Goal: Task Accomplishment & Management: Complete application form

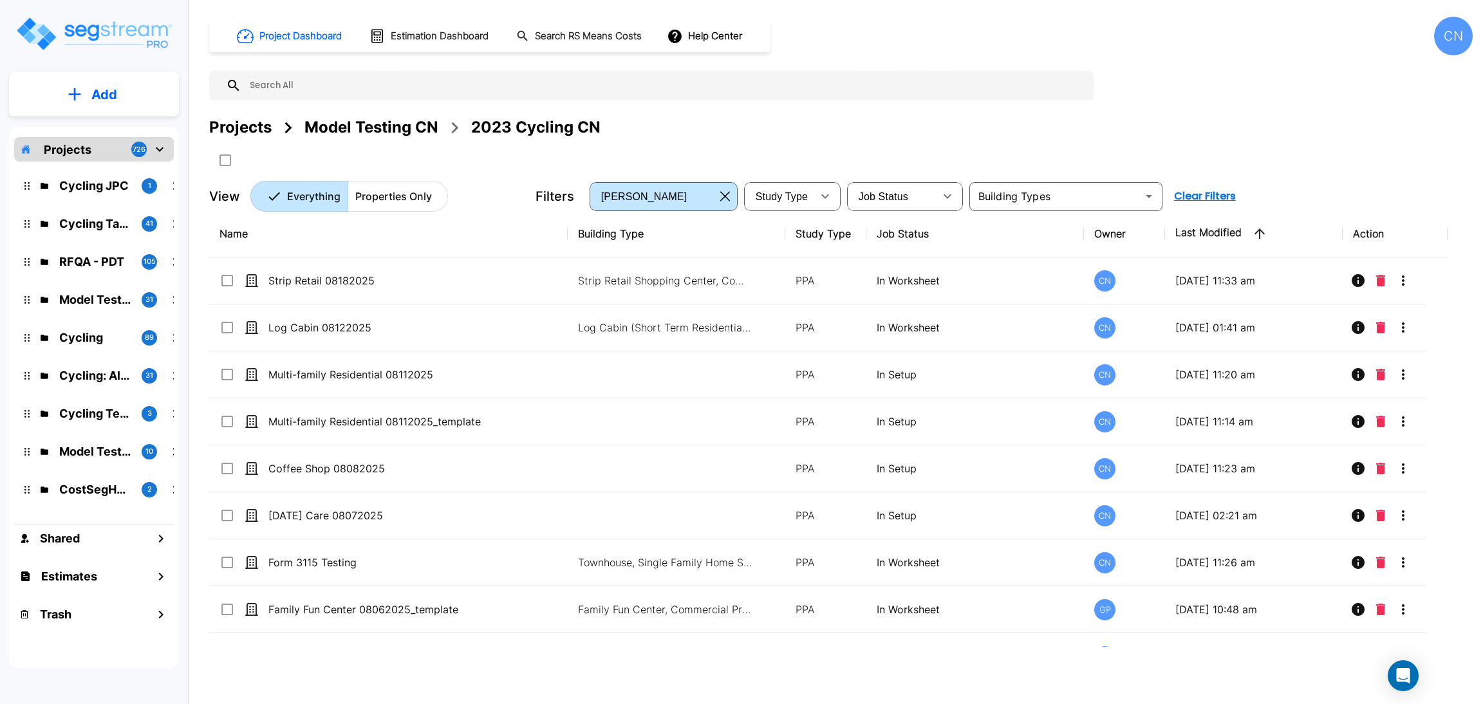
click at [751, 140] on div "Projects Model Testing CN 2023 Cycling CN" at bounding box center [840, 143] width 1263 height 55
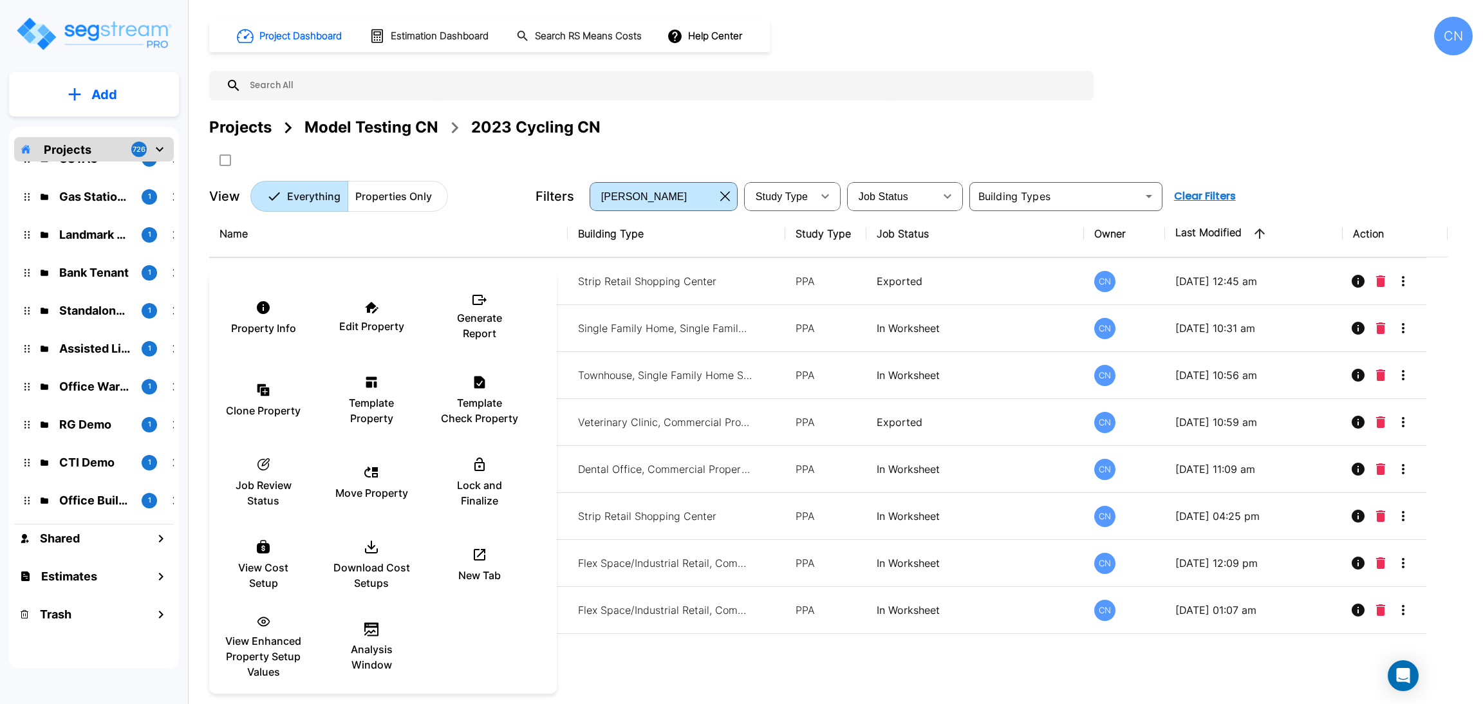
scroll to position [18169, 0]
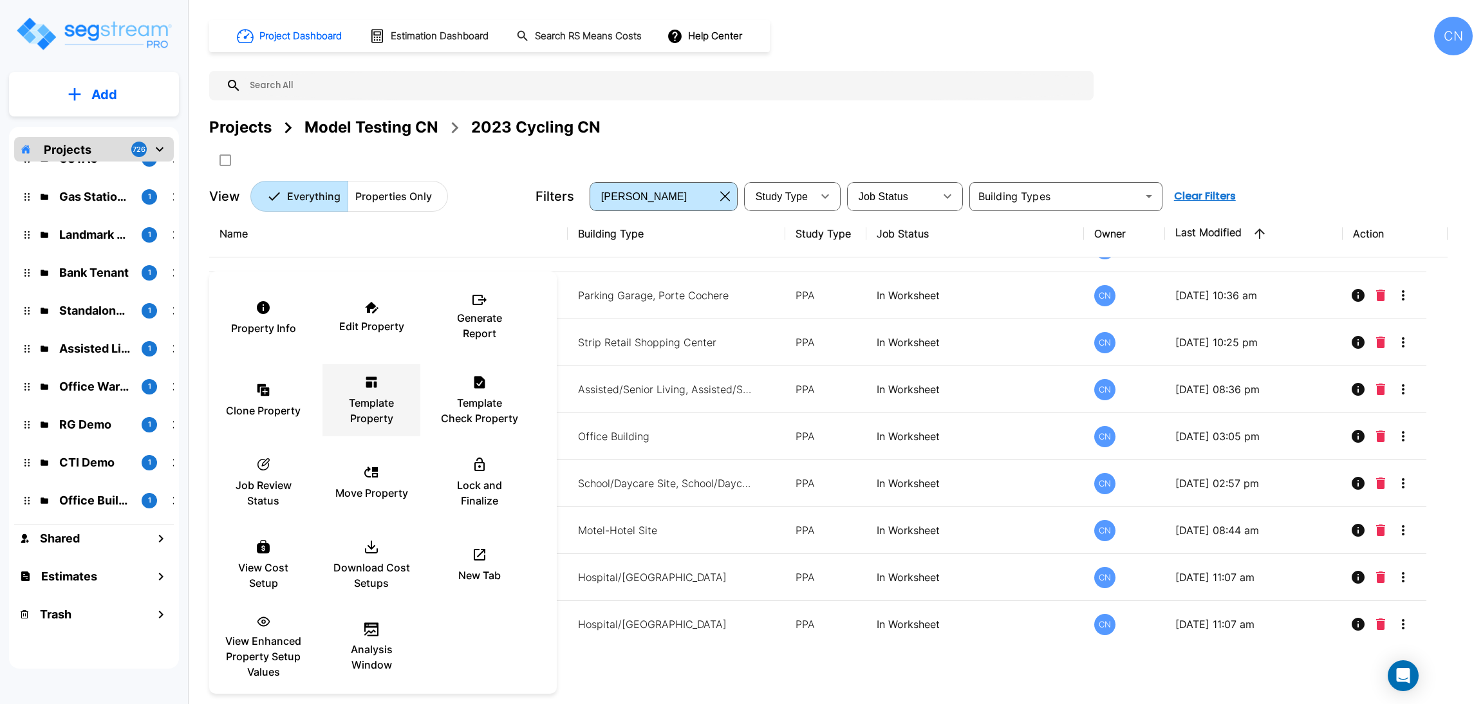
click at [387, 400] on p "Template Property" at bounding box center [371, 410] width 77 height 31
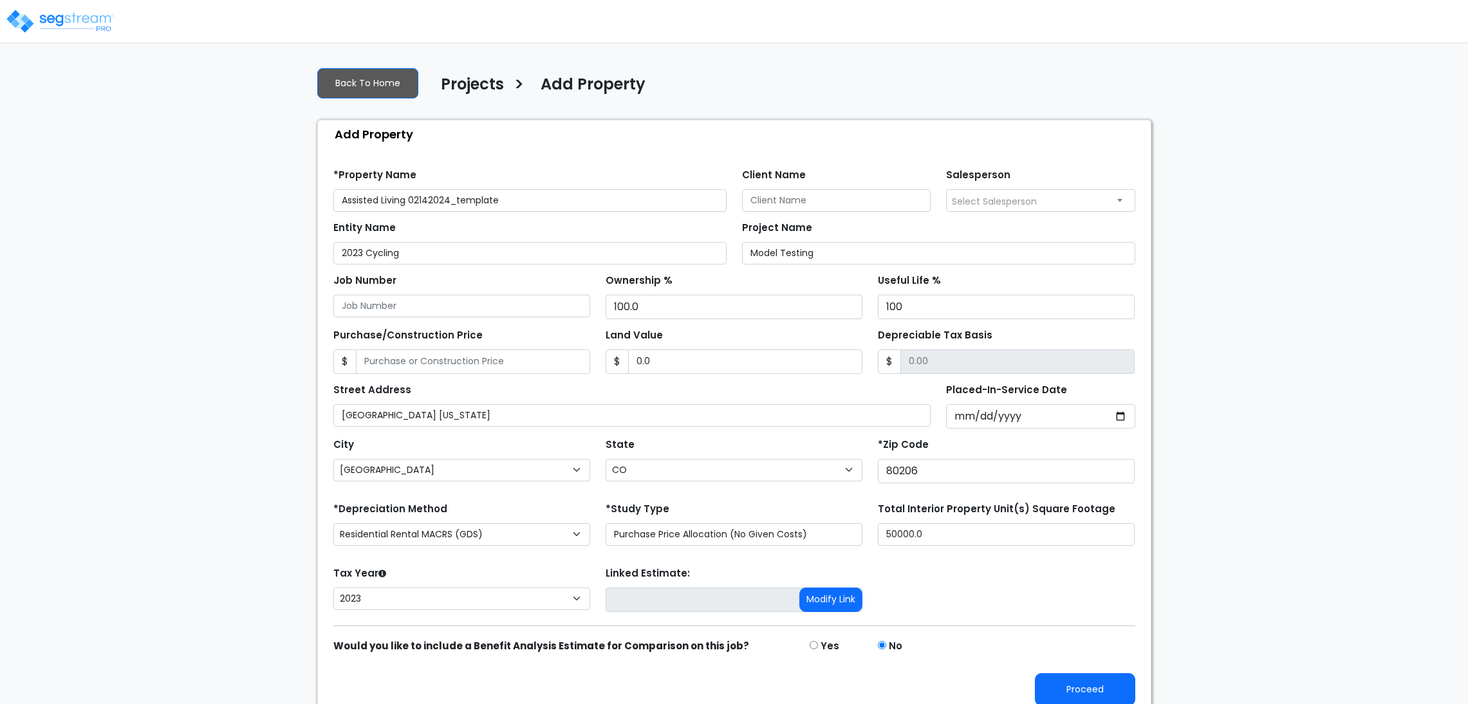
select select "Denver"
select select "CO"
select select "CRM(_5"
select select "2023"
drag, startPoint x: 513, startPoint y: 202, endPoint x: 409, endPoint y: 196, distance: 104.4
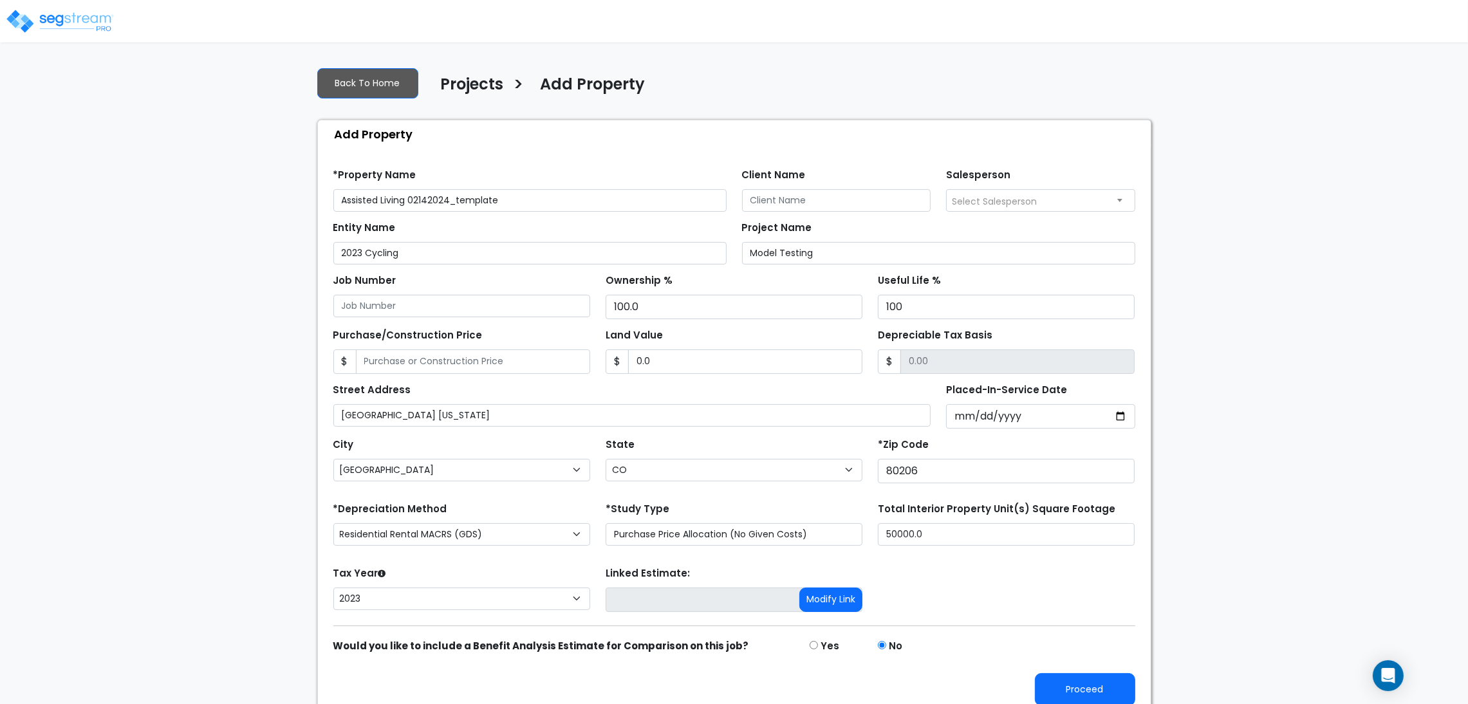
click at [409, 196] on input "Assisted Living 02142024_template" at bounding box center [529, 200] width 393 height 23
type input "Assisted Living 08202025"
click at [1200, 453] on div "We are Building your Property. So please grab a coffee and let us do the heavy …" at bounding box center [734, 387] width 1468 height 660
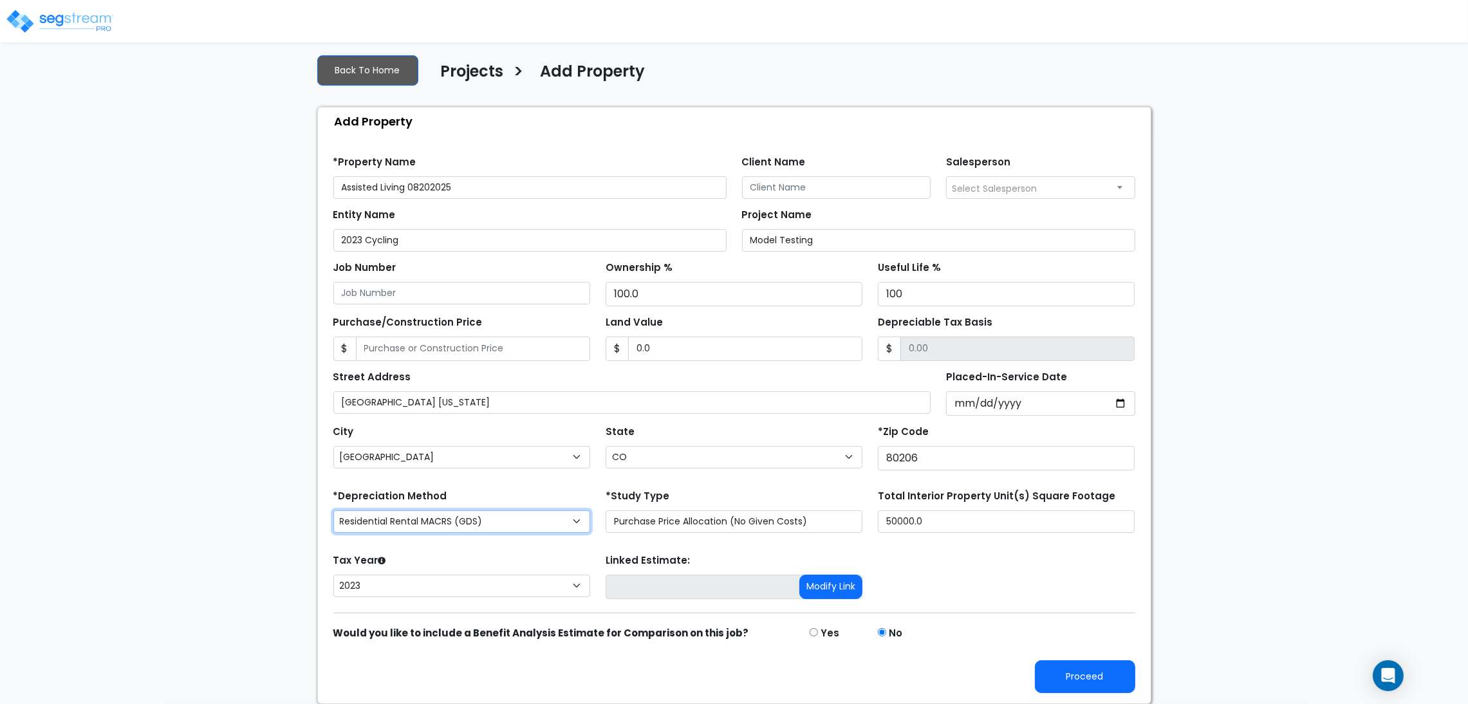
click at [559, 518] on select "Commercial MACRS (GDS) Residential Rental MACRS (GDS) Commercial MACRS (ADS) Co…" at bounding box center [461, 521] width 257 height 23
click at [1087, 672] on button "Proceed" at bounding box center [1085, 676] width 100 height 33
type input "0"
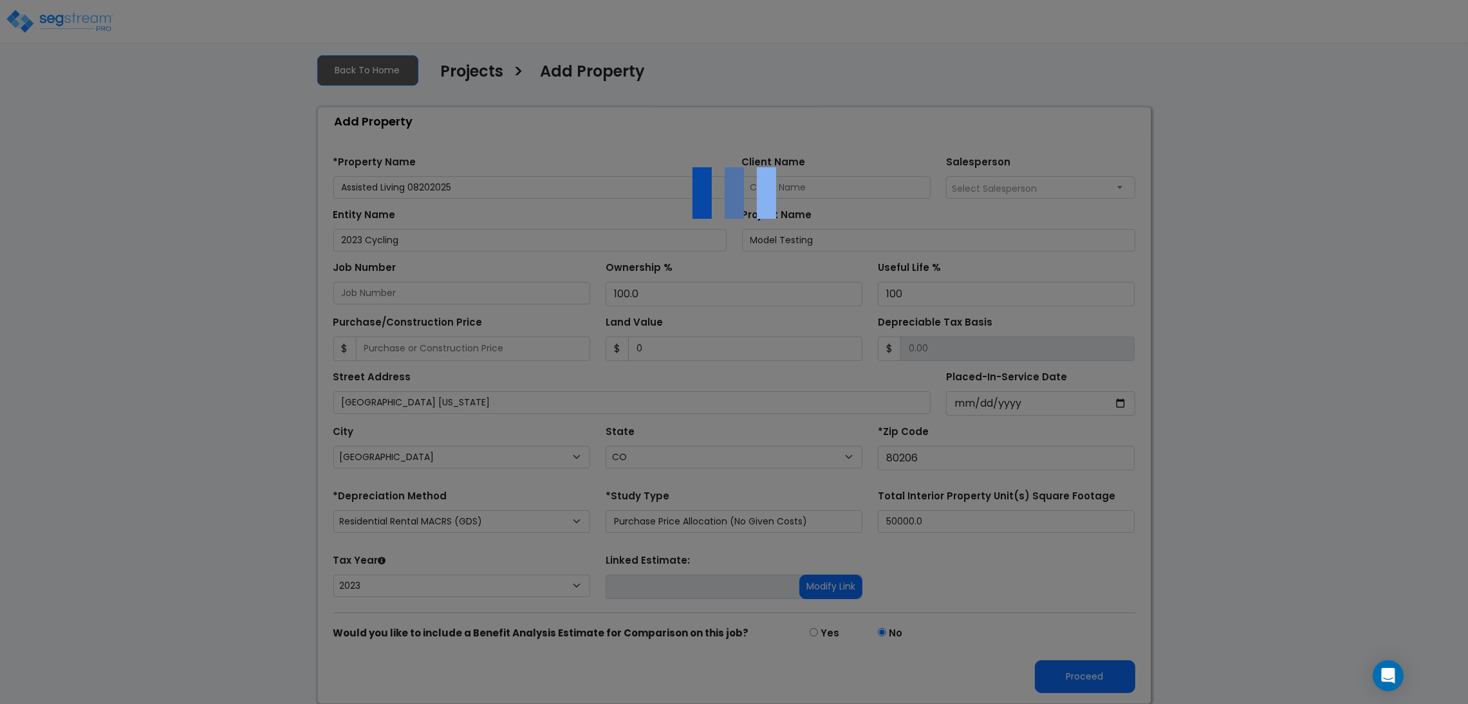
click at [1237, 396] on div at bounding box center [734, 352] width 1468 height 704
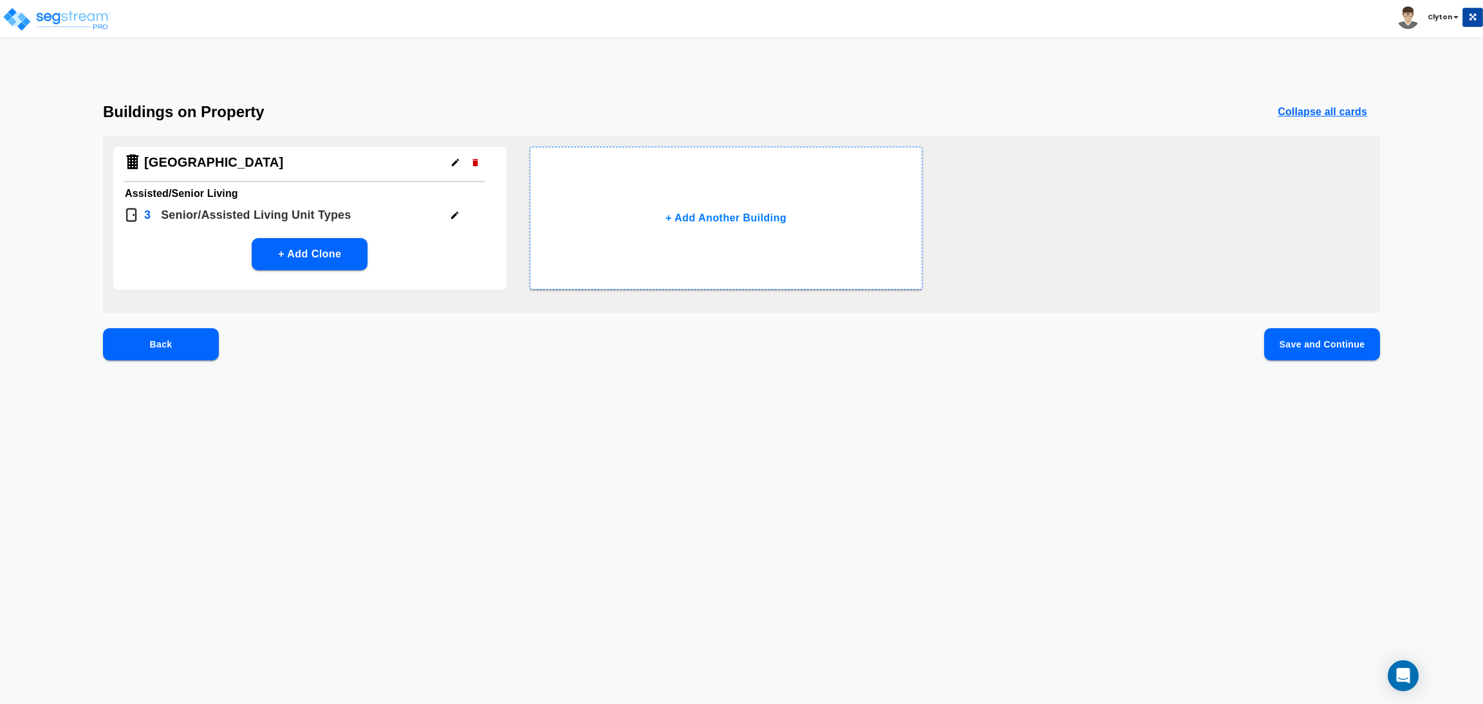
click at [1276, 336] on button "Save and Continue" at bounding box center [1322, 344] width 116 height 32
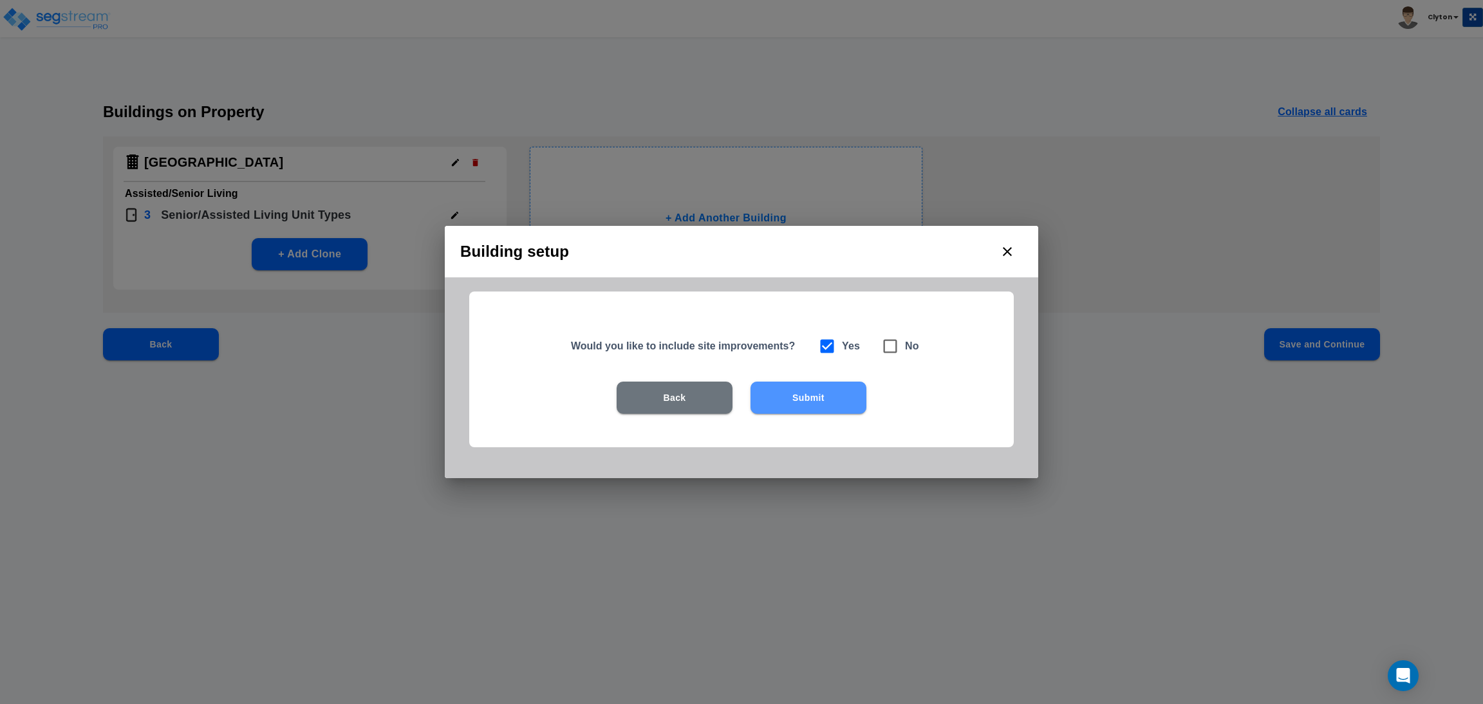
click at [827, 386] on button "Submit" at bounding box center [809, 398] width 116 height 32
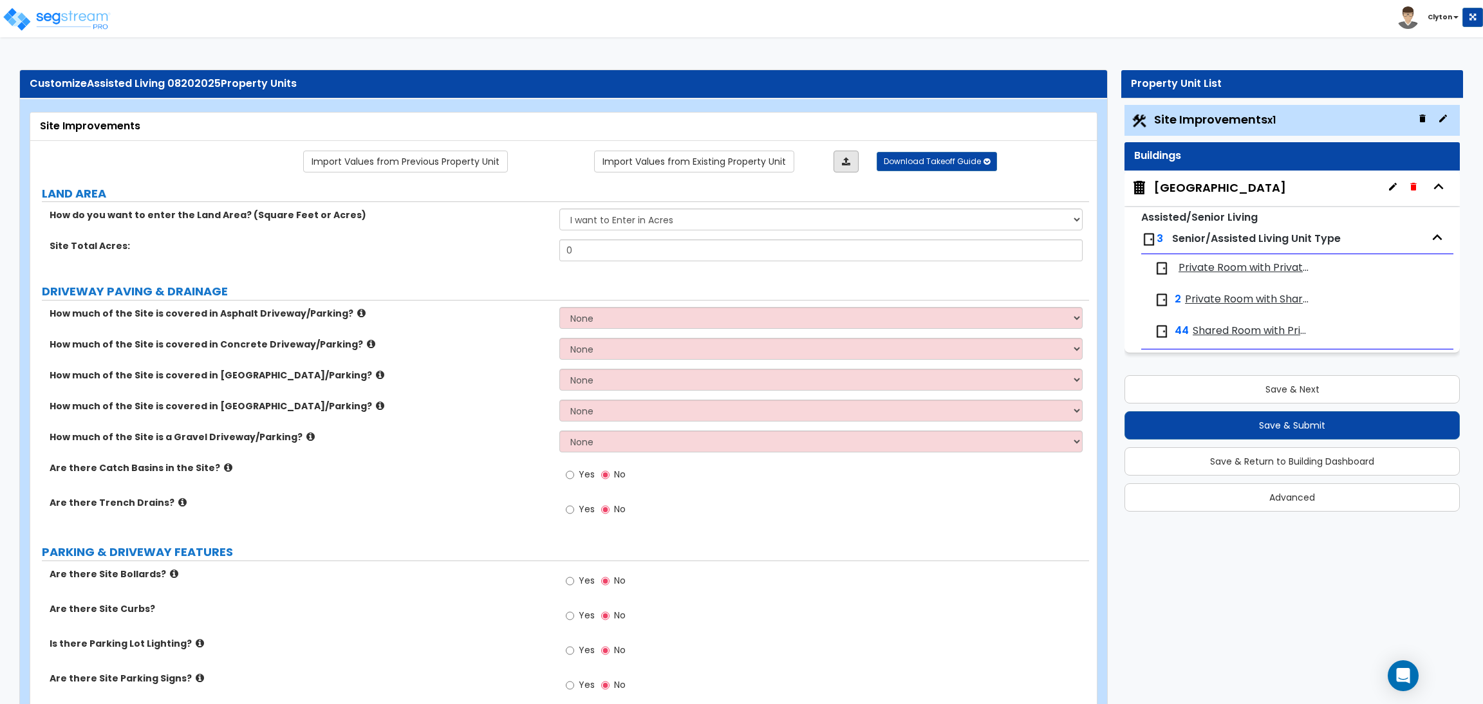
click at [855, 160] on link at bounding box center [846, 162] width 25 height 22
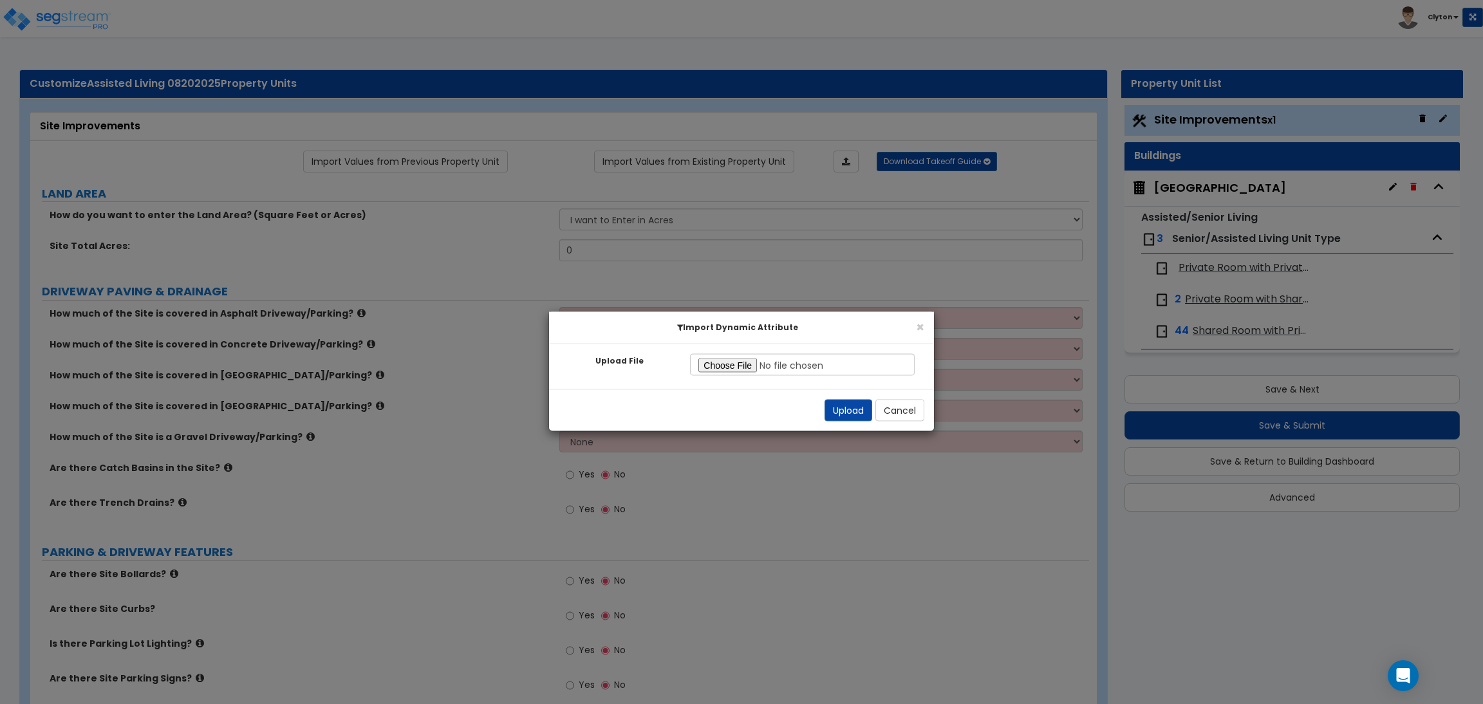
type input "C:\fakepath\Site Improvement Res.xlsx"
click at [851, 414] on button "Upload" at bounding box center [849, 411] width 48 height 22
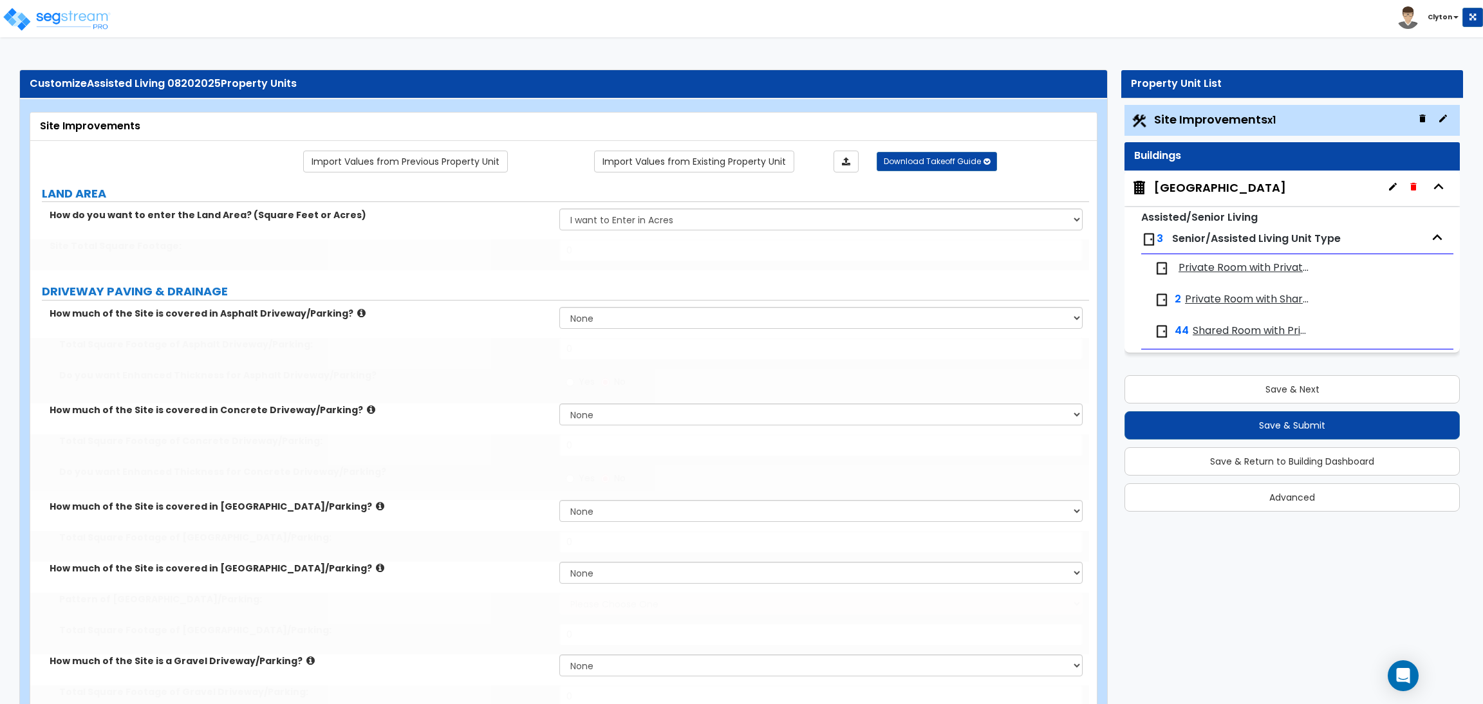
select select "2"
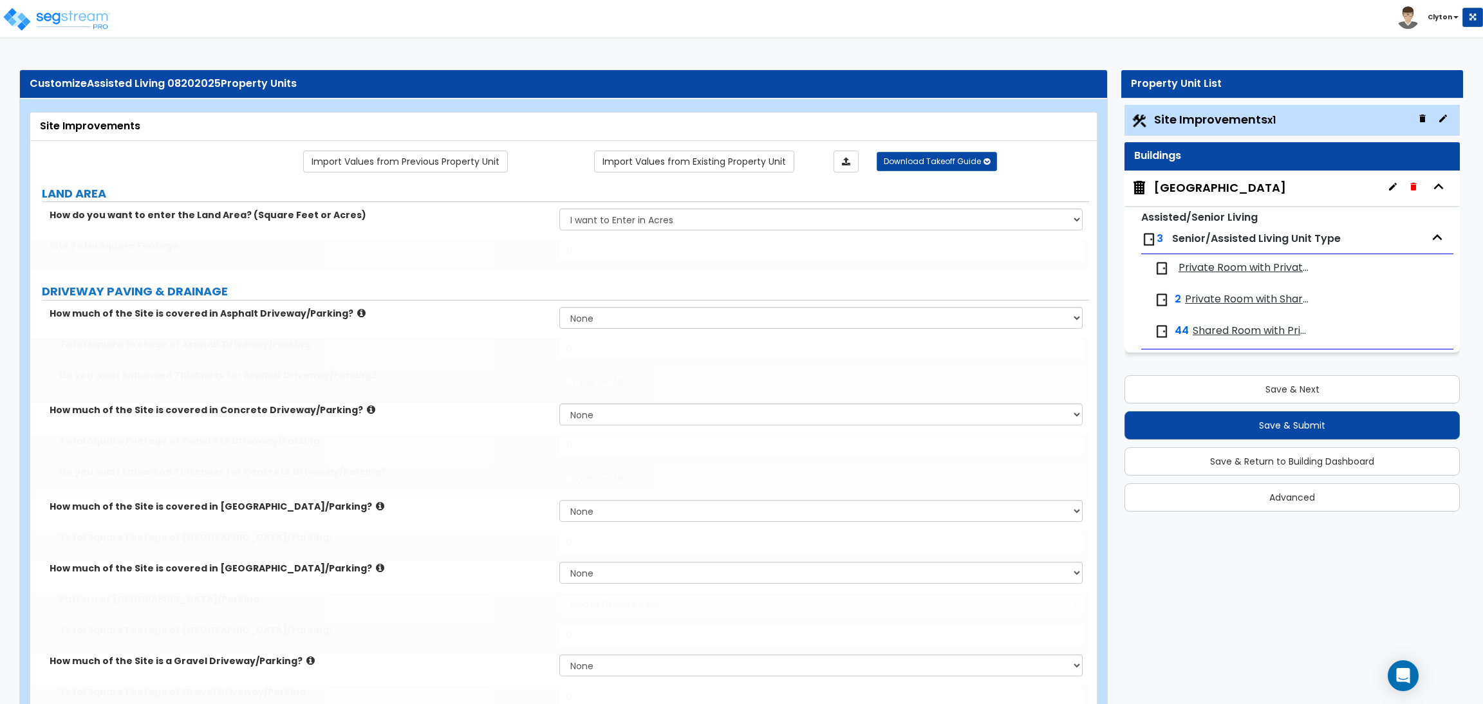
select select "2"
radio input "true"
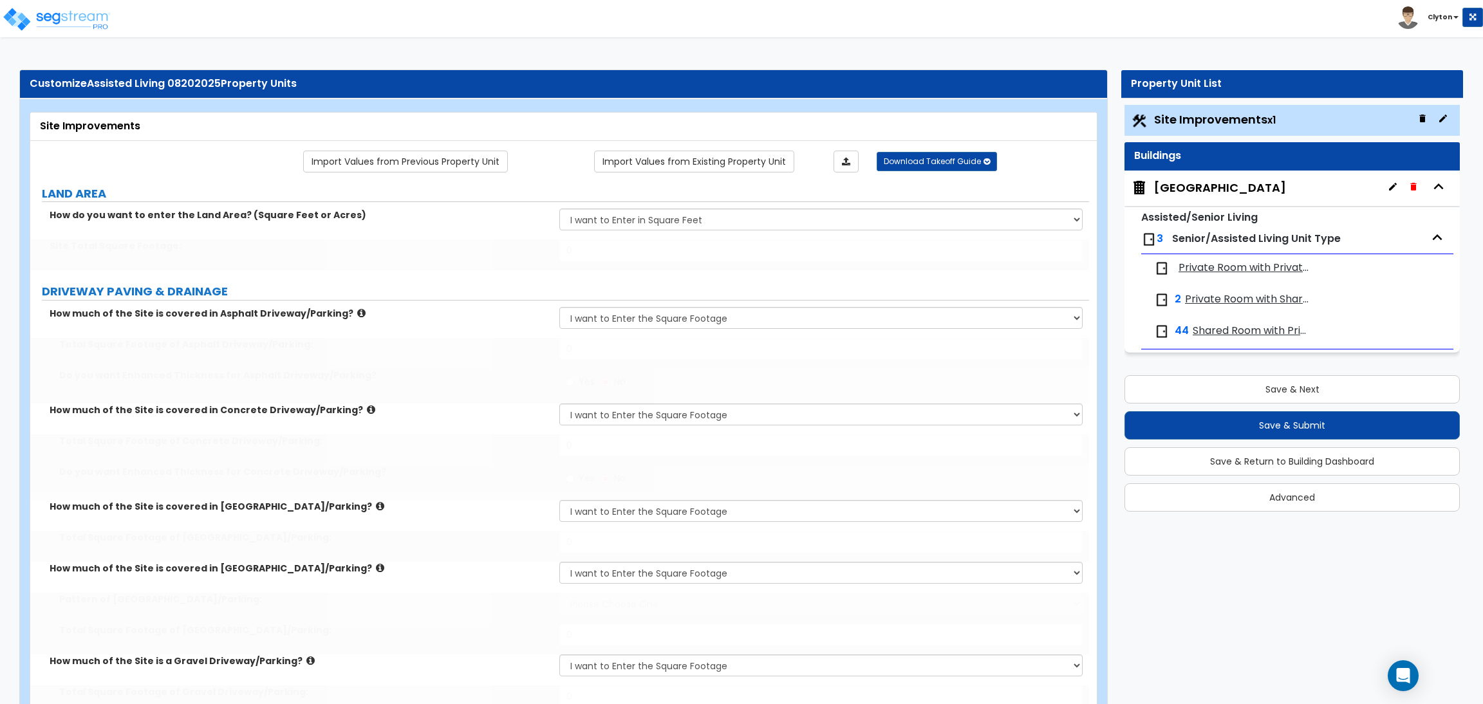
radio input "true"
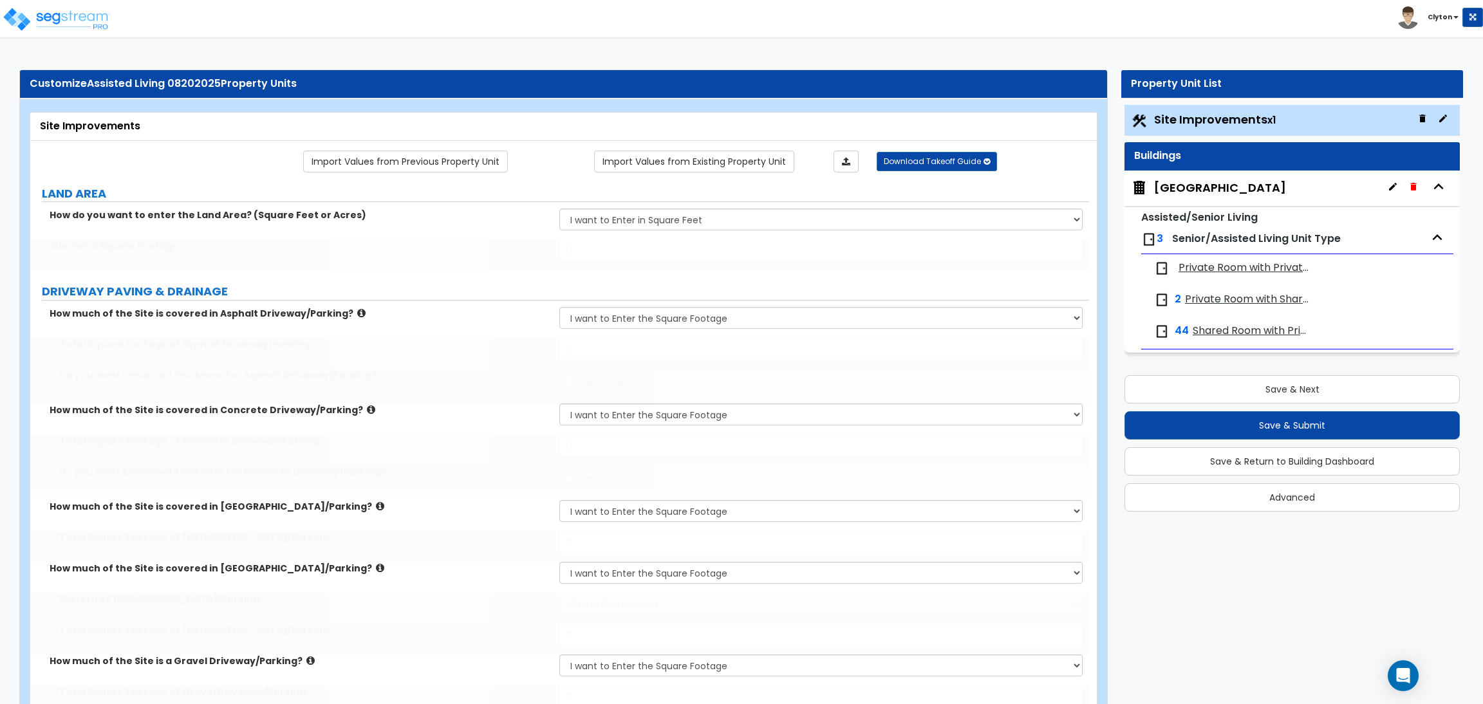
radio input "true"
select select "2"
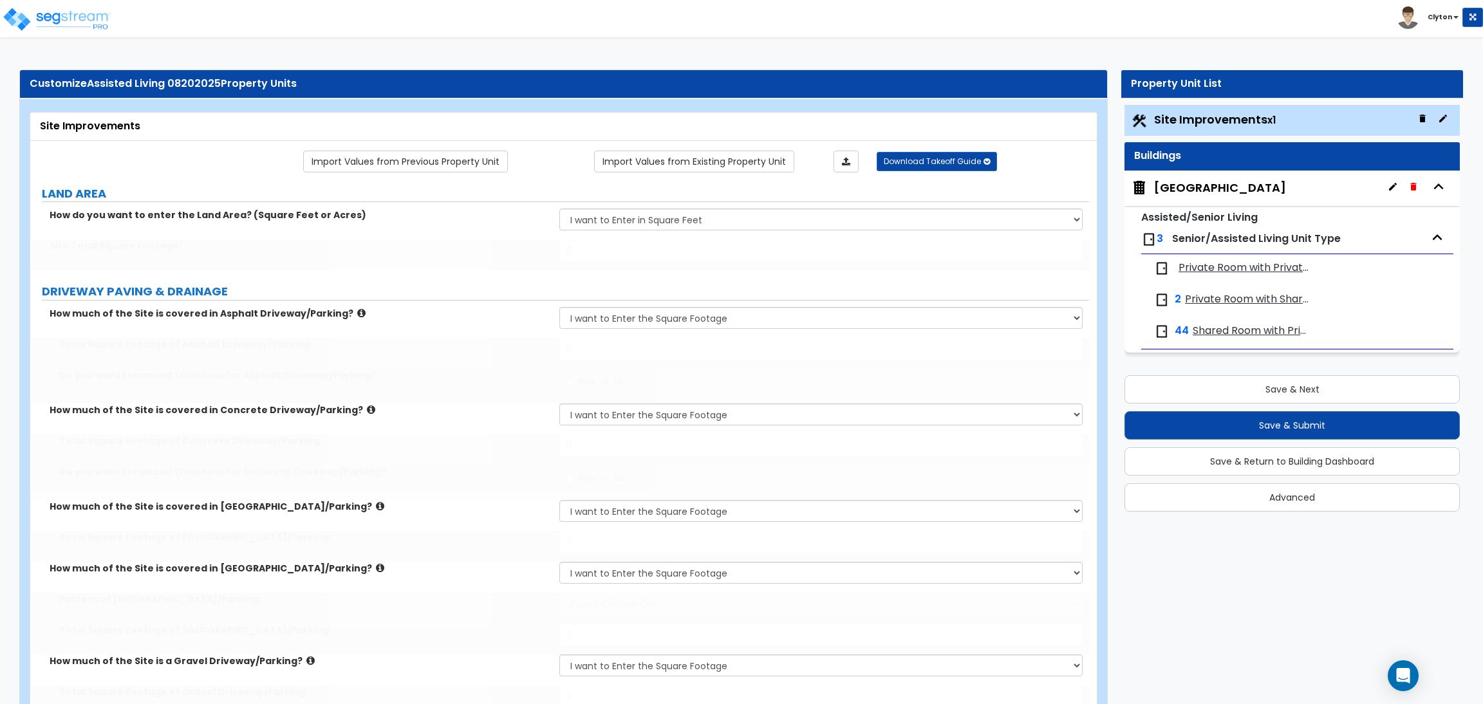
radio input "true"
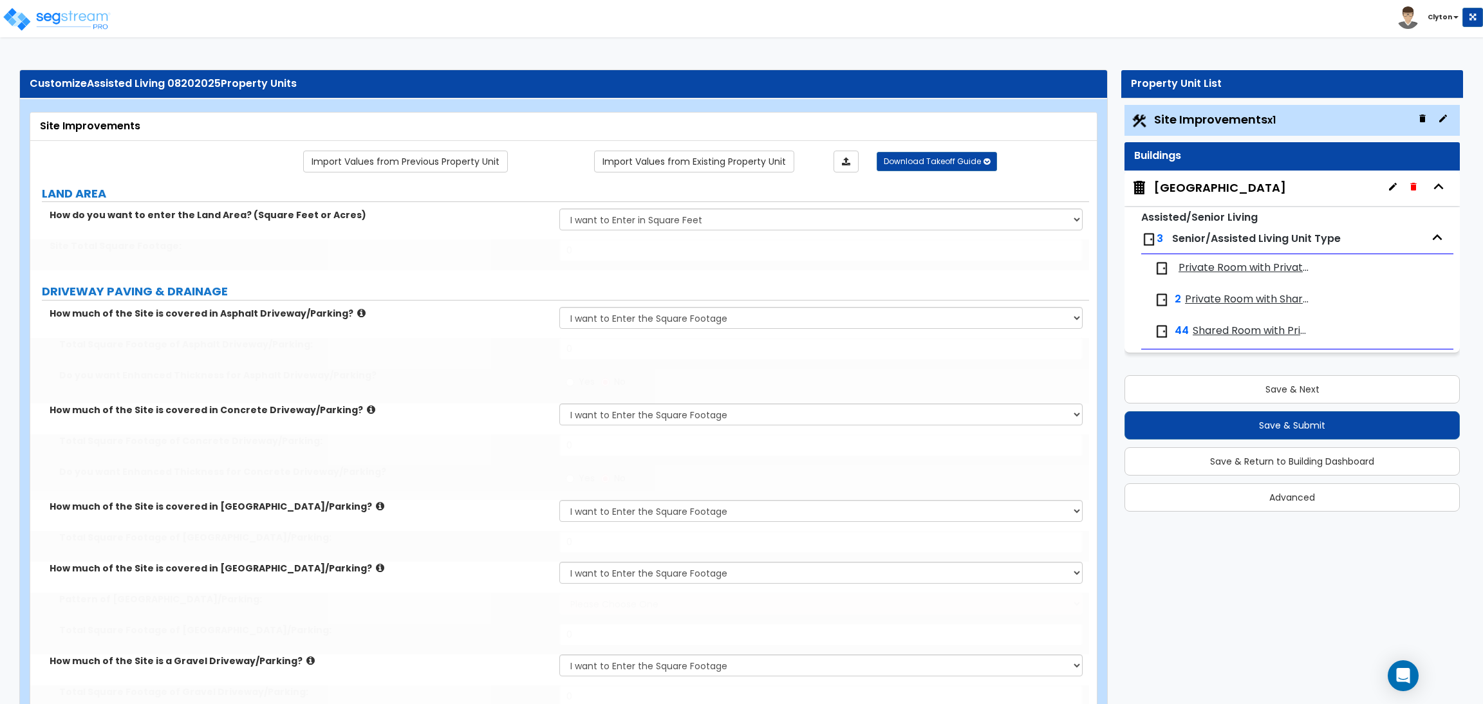
radio input "true"
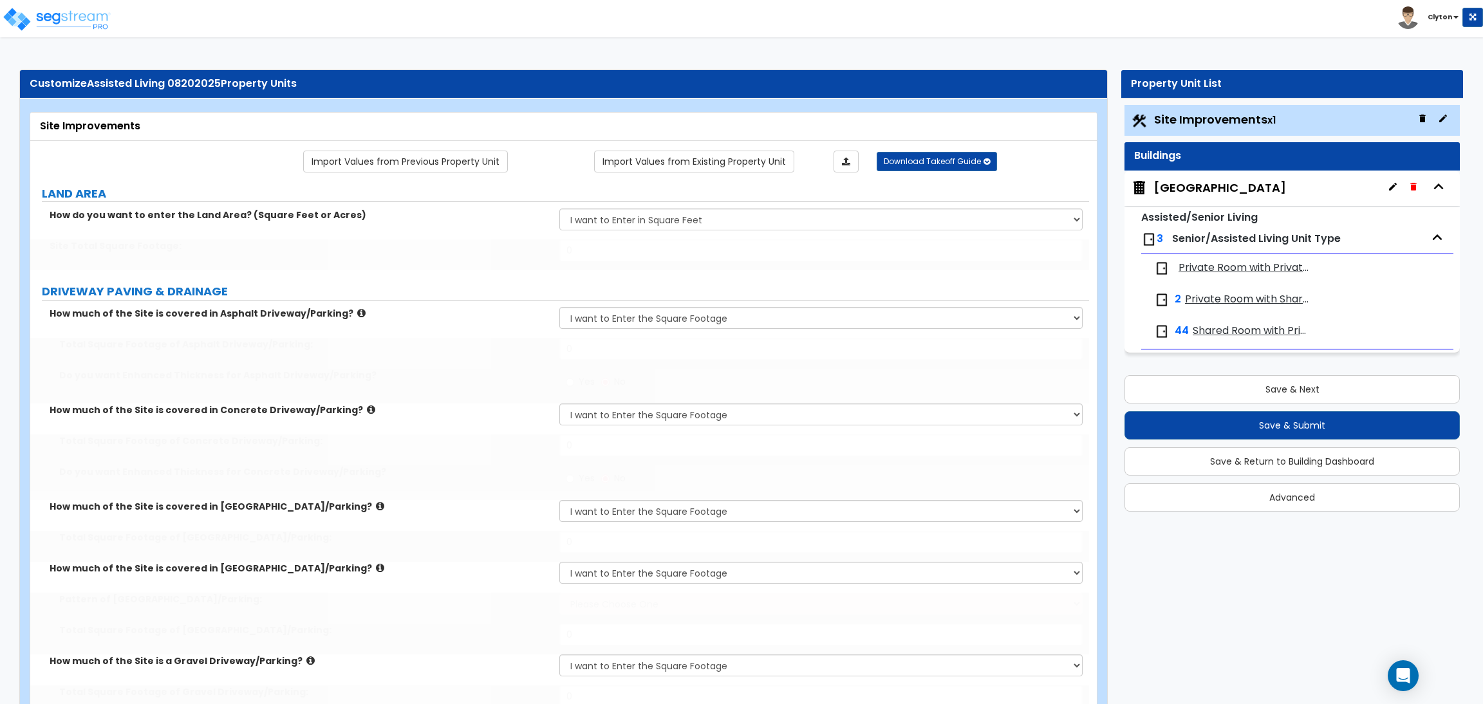
radio input "true"
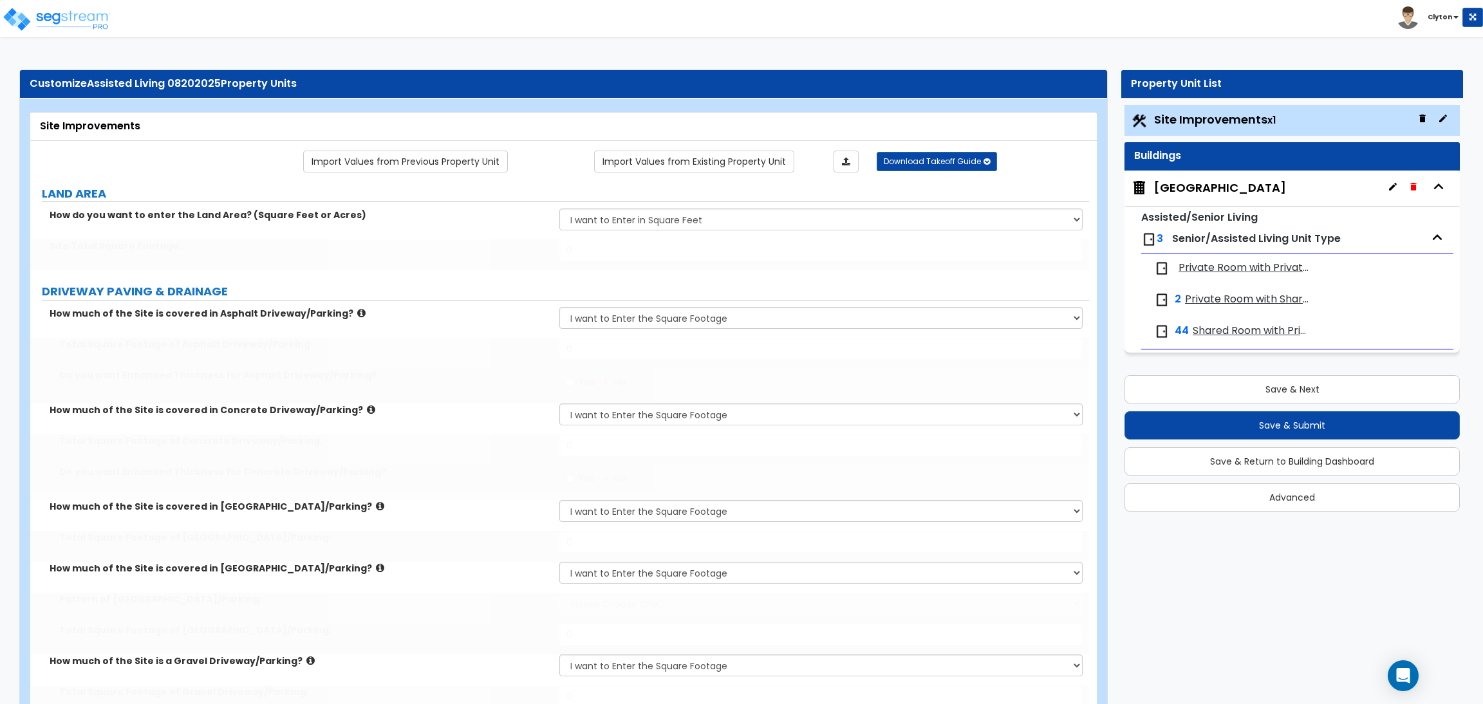
radio input "true"
type input "100000"
type input "15000"
type input "5000"
type input "1200"
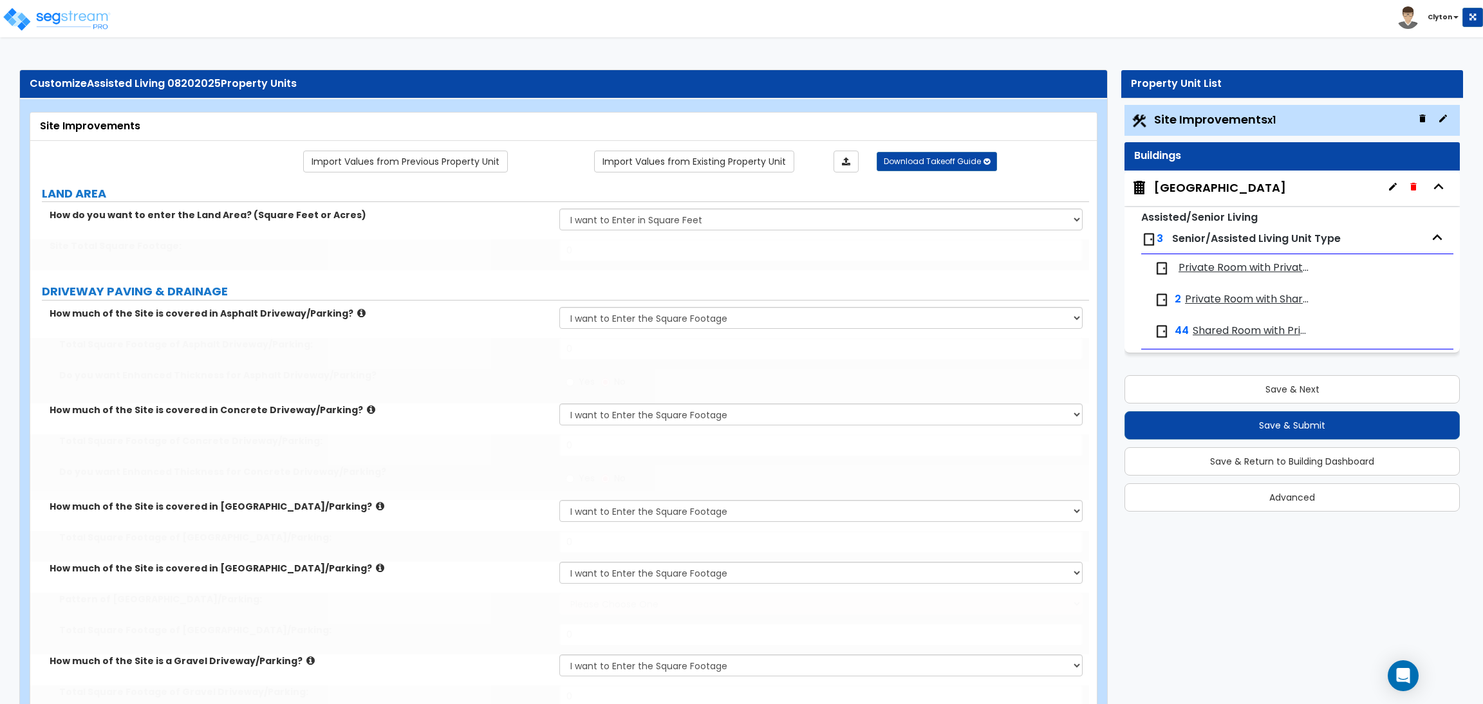
select select "1"
type input "1300"
type input "1000"
type input "4"
type input "15"
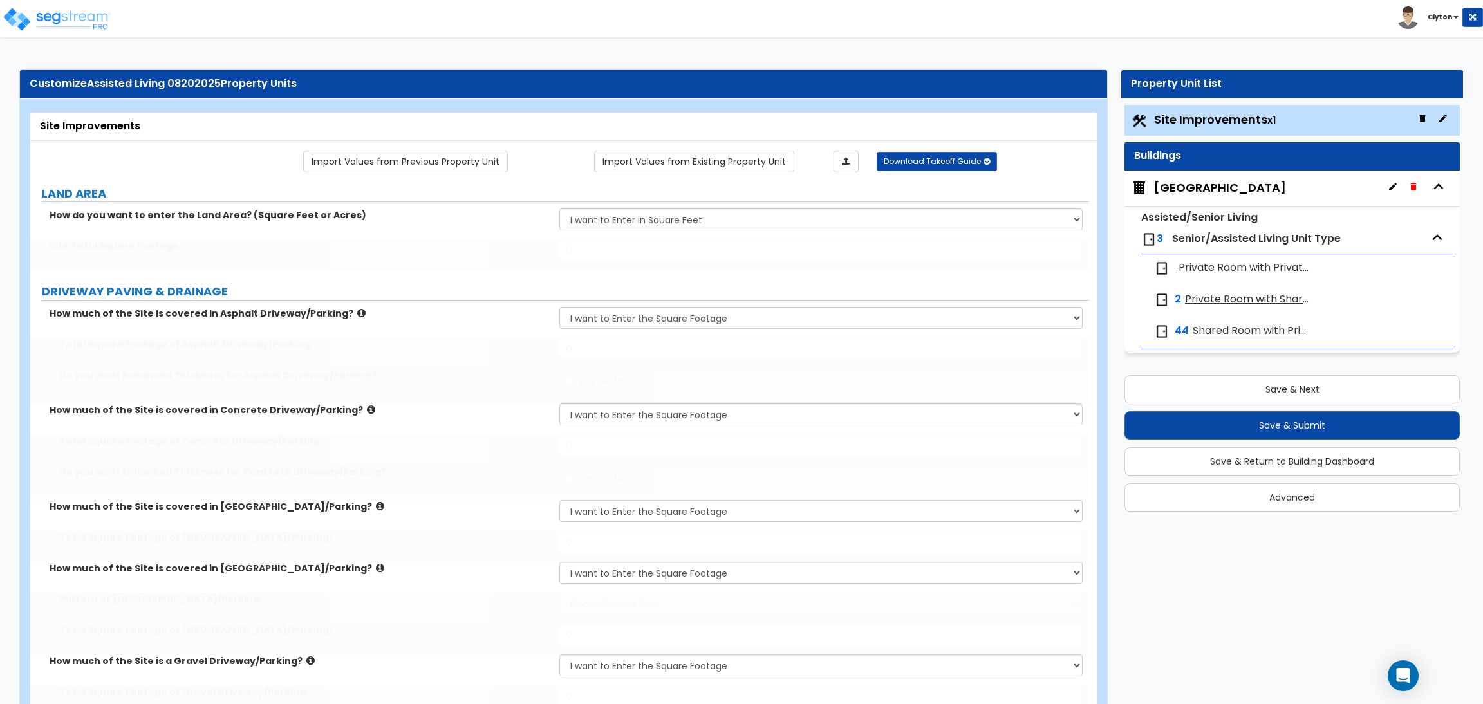
select select "2"
radio input "true"
select select "2"
select select "1"
radio input "true"
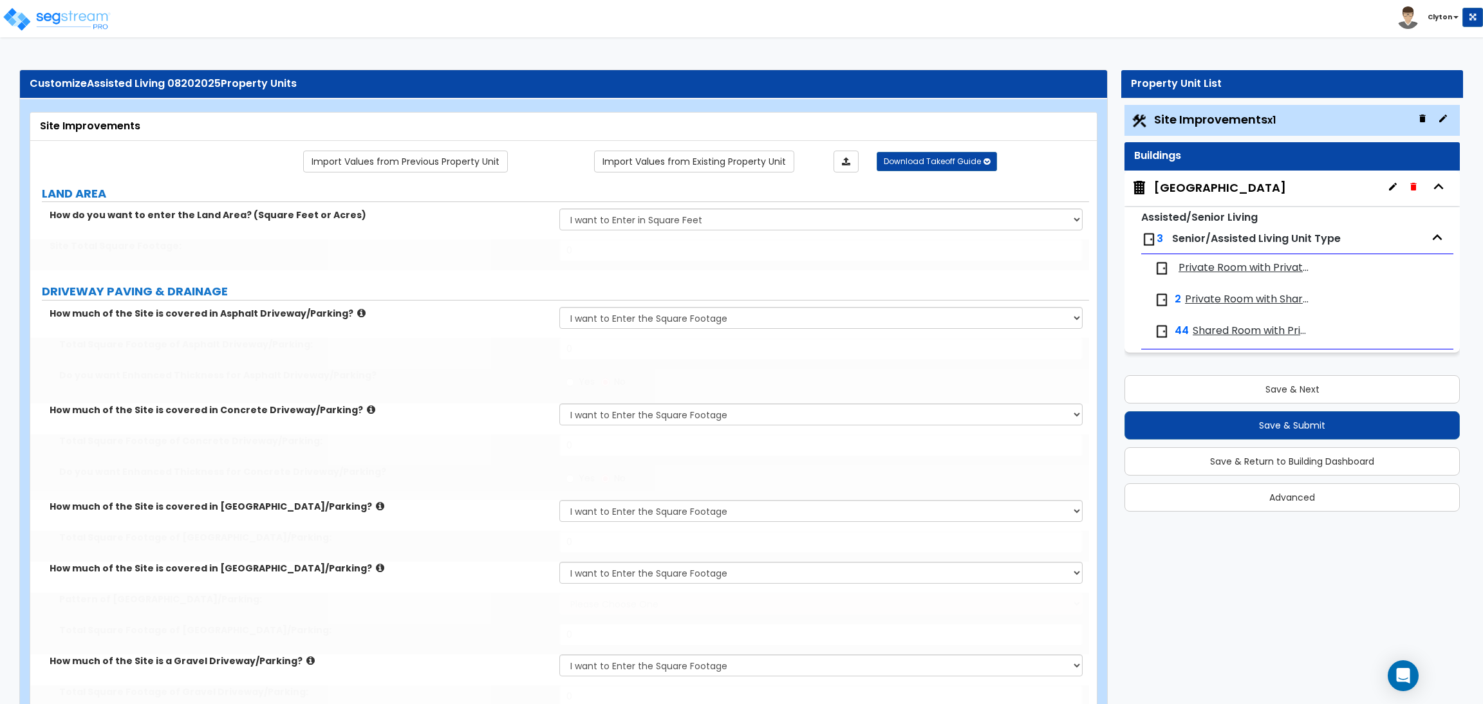
select select "2"
type input "25"
type input "8"
select select "3"
type input "400"
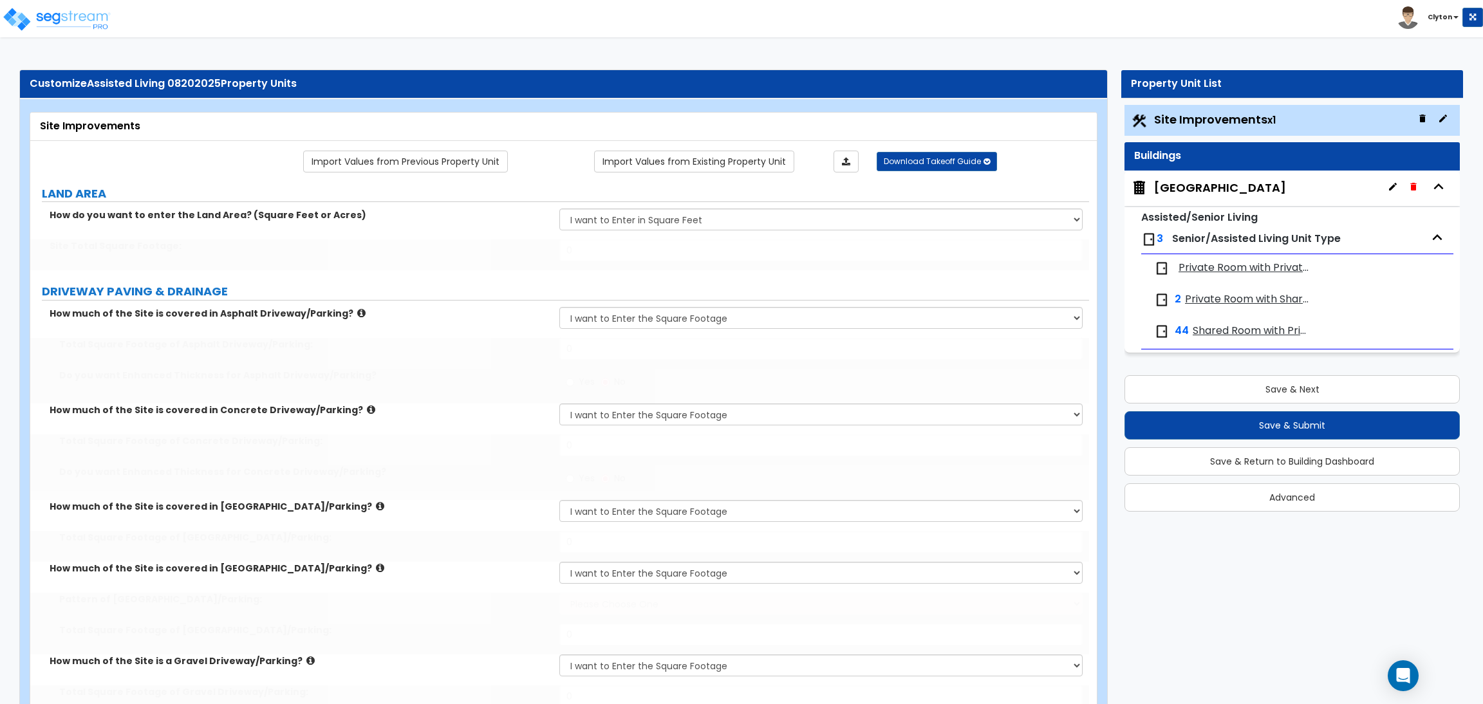
select select "1"
select select "2"
type input "200"
select select "2"
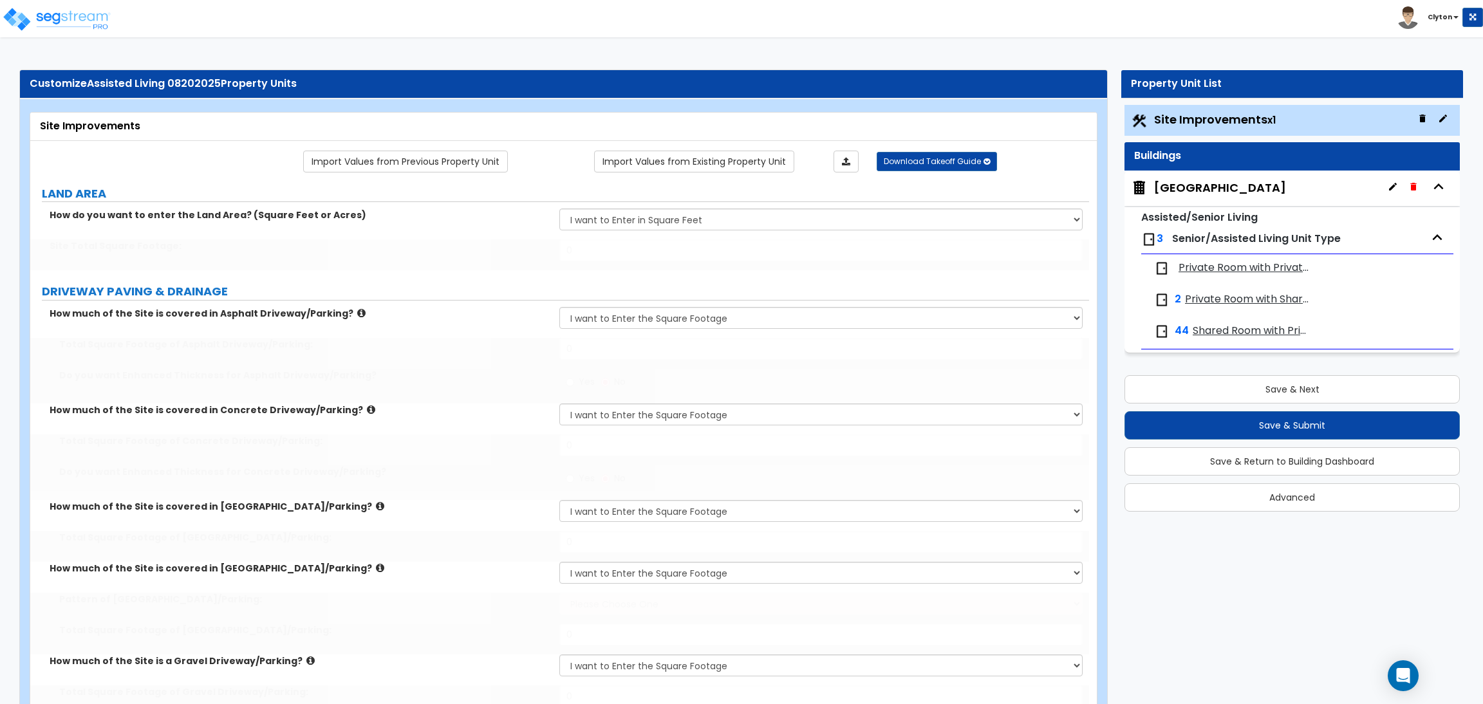
select select "1"
type input "5"
type input "10"
radio input "true"
select select "1"
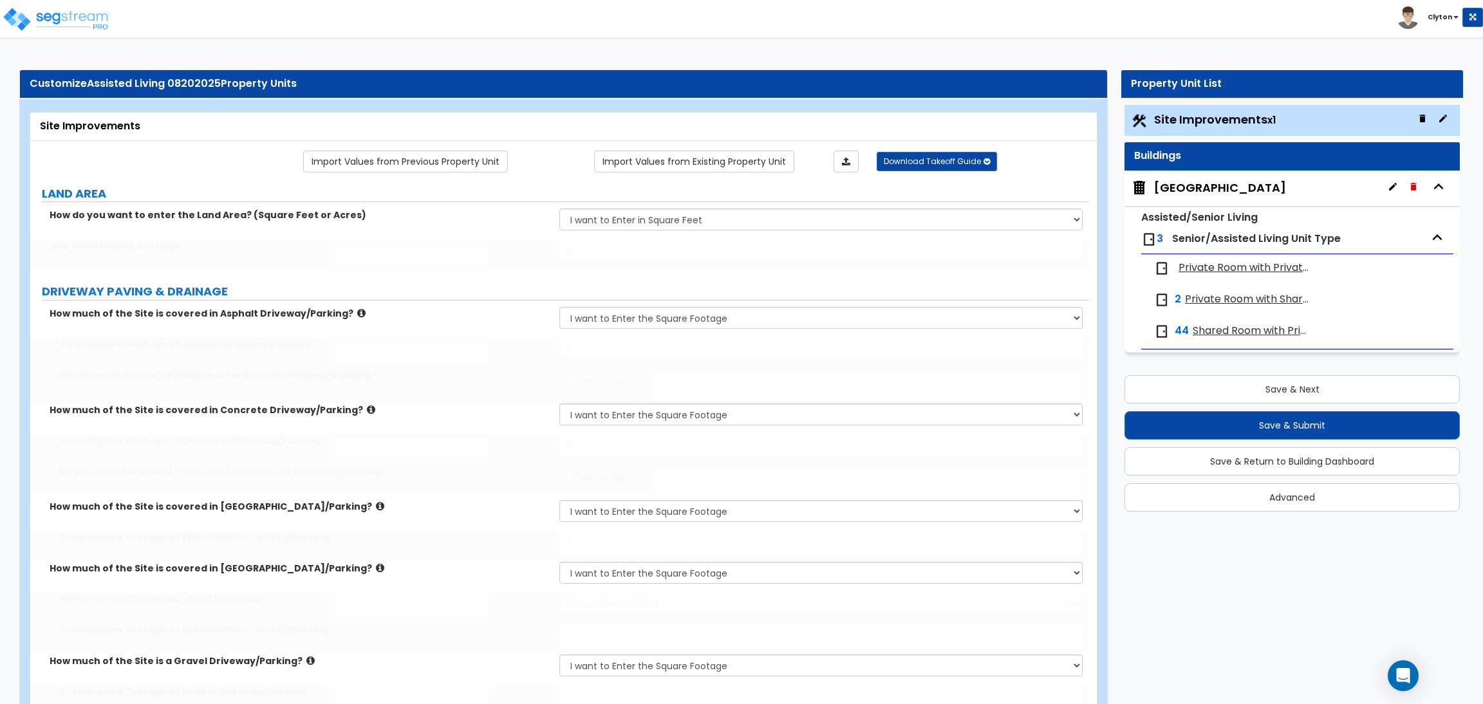
type input "6"
type input "12"
radio input "true"
select select "2"
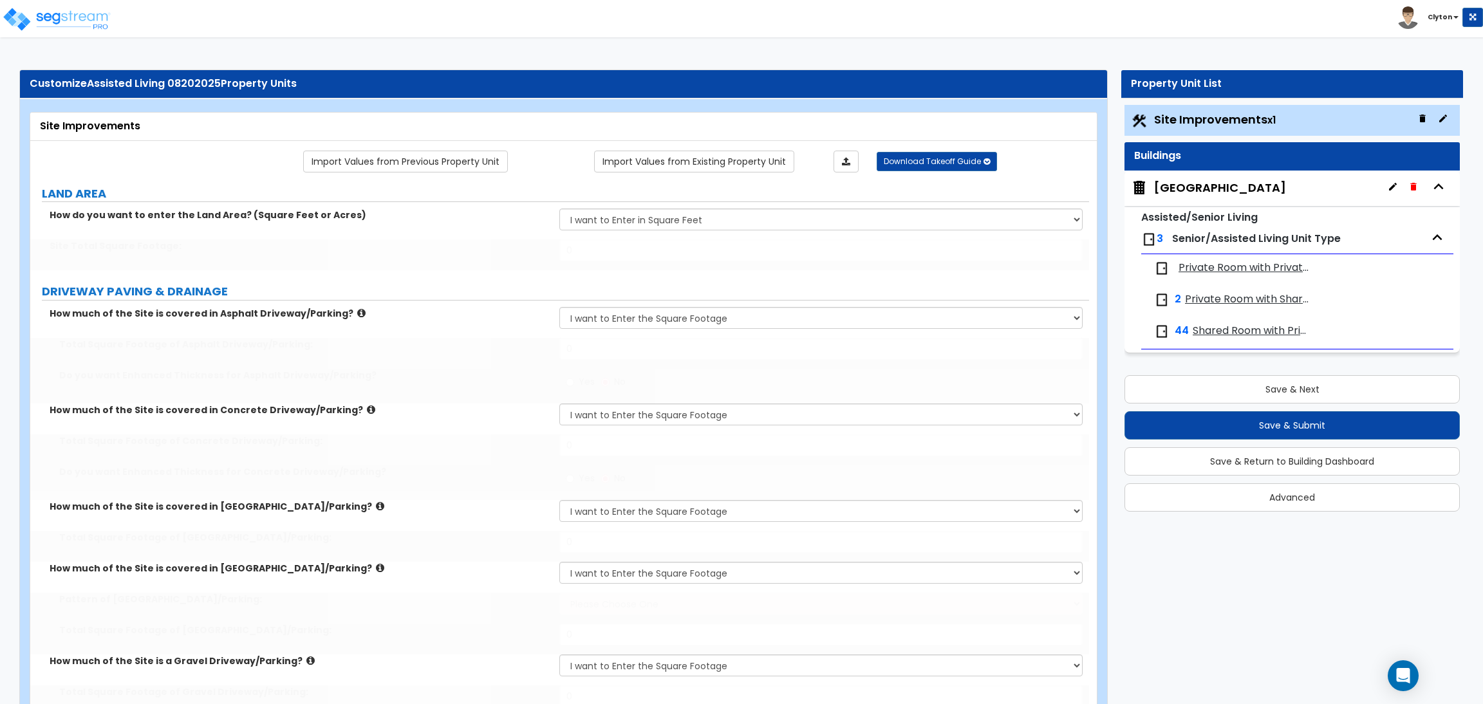
type input "16"
radio input "true"
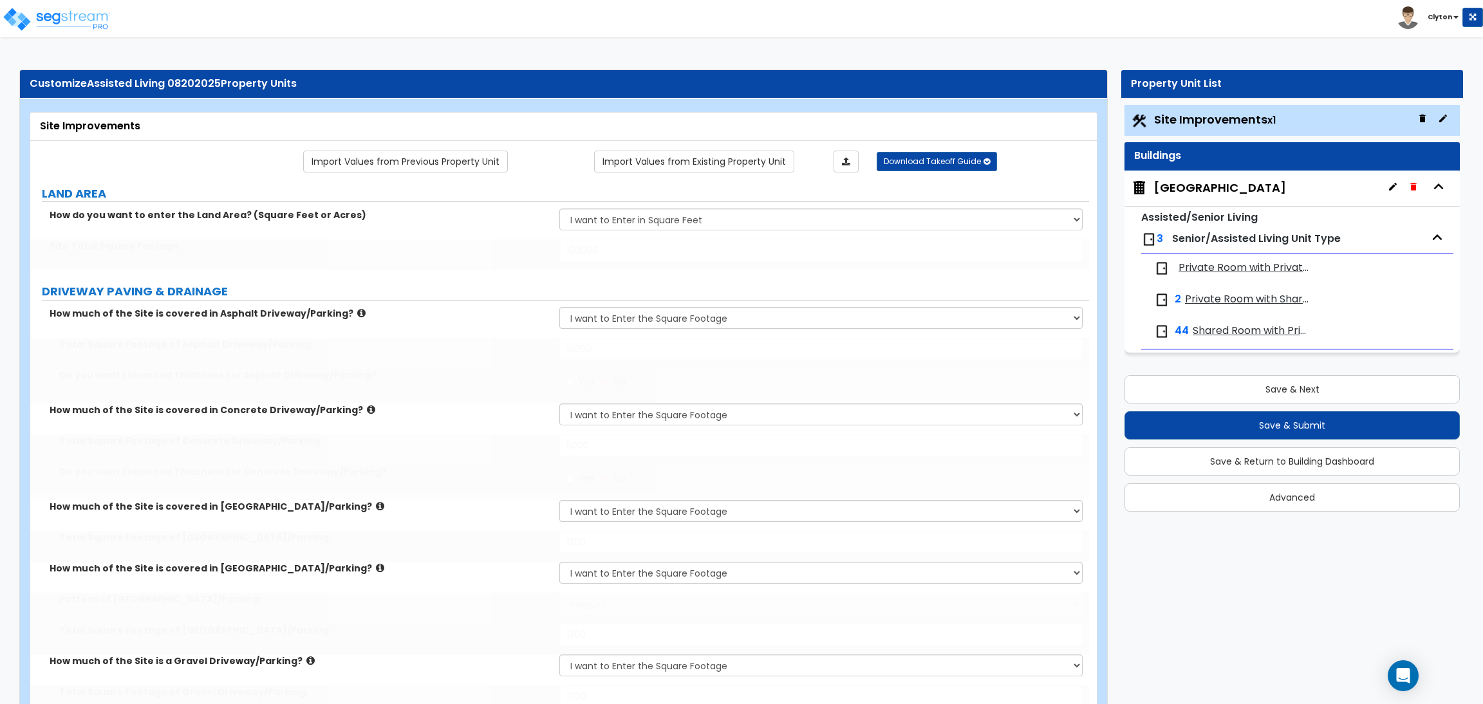
radio input "true"
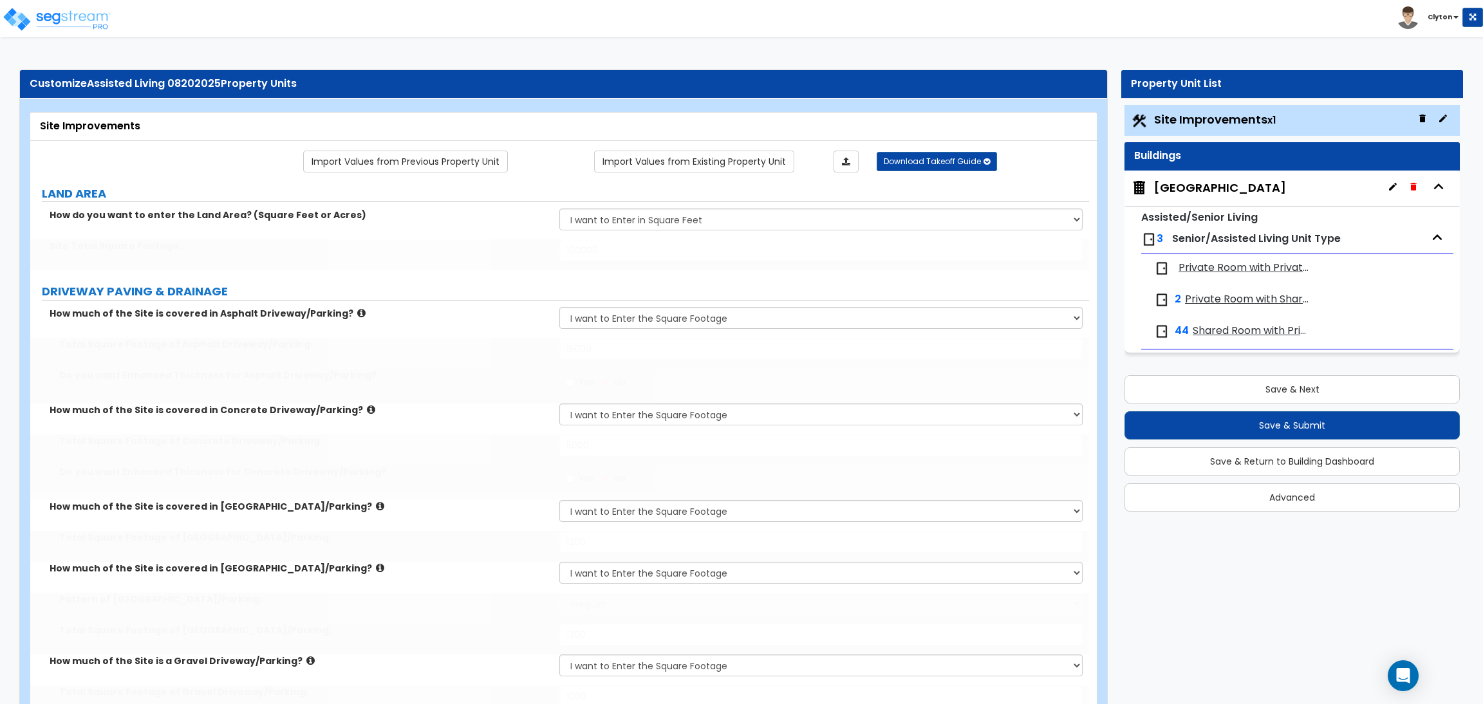
radio input "true"
select select "4"
type input "20"
select select "4"
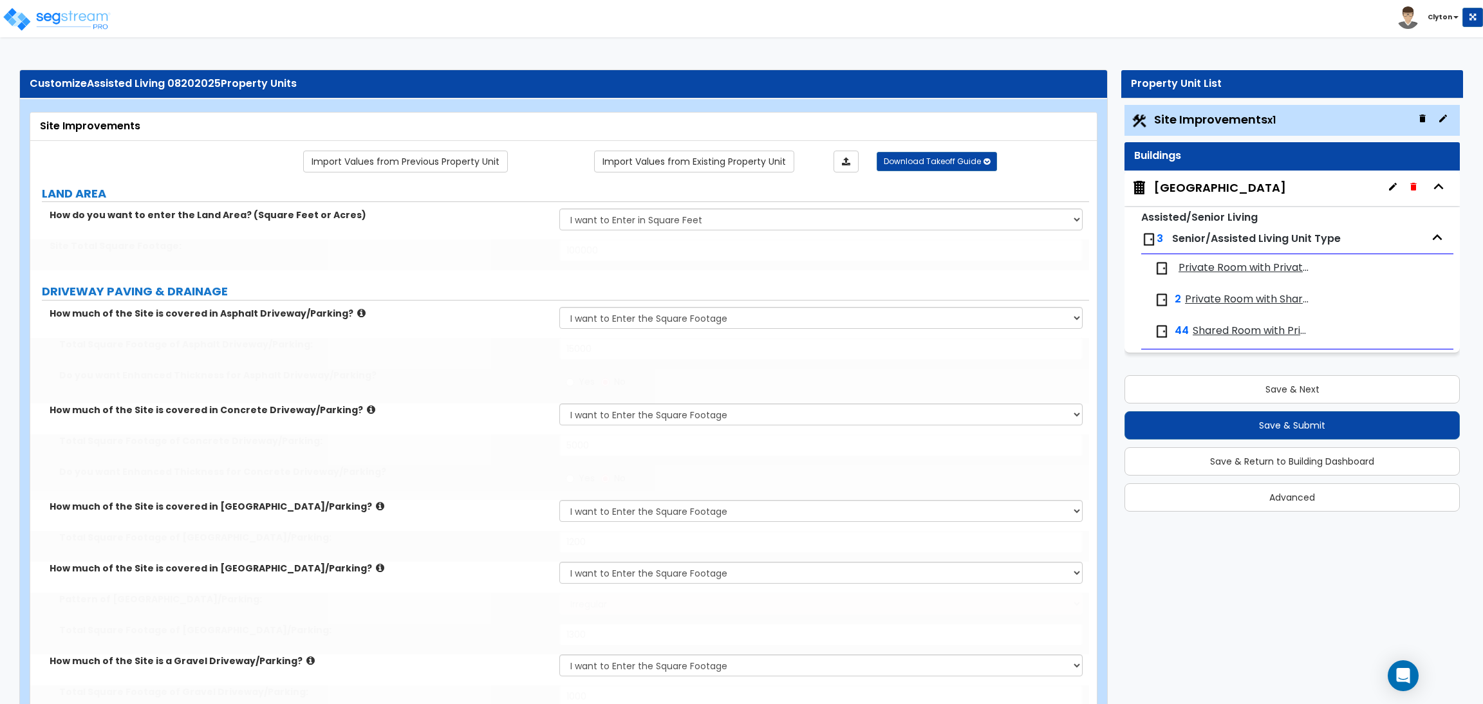
type input "14"
type input "850"
type input "5"
type input "20"
type input "5"
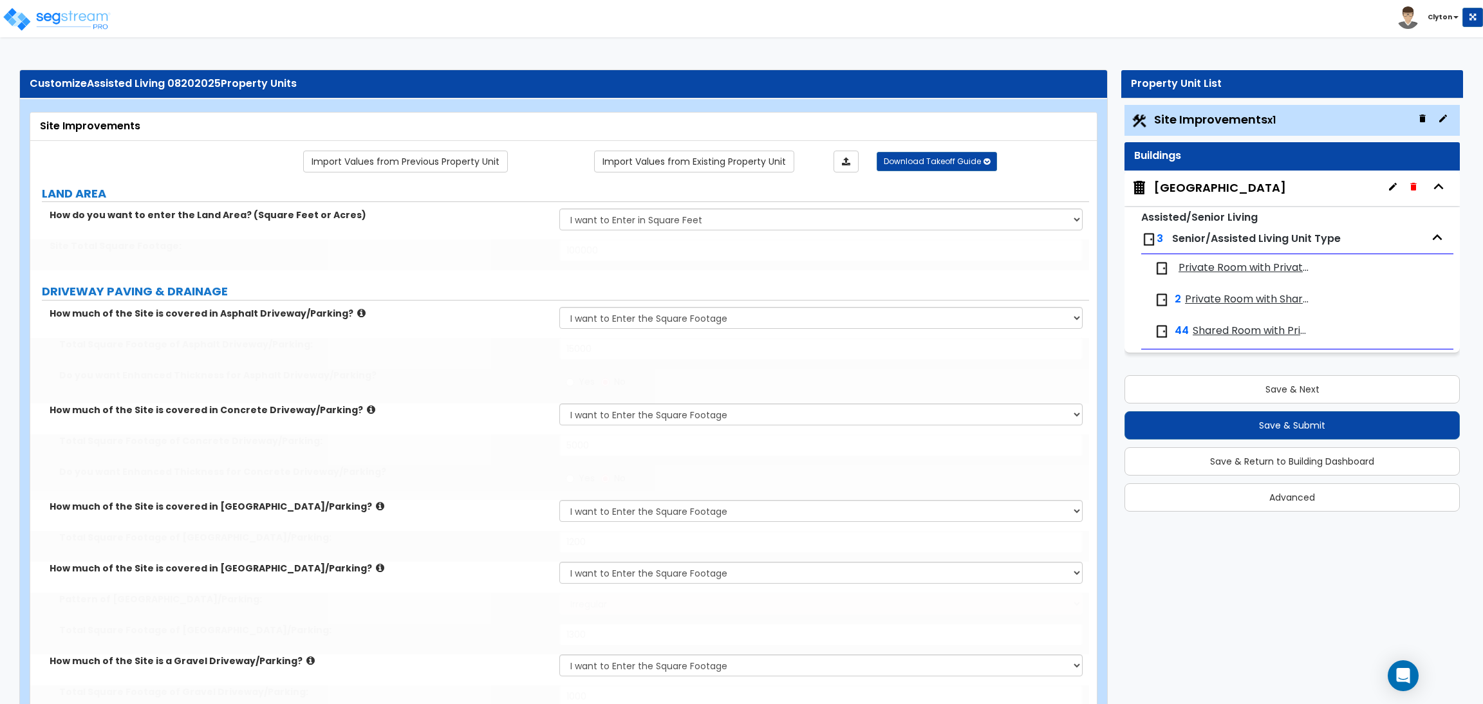
type input "20"
type input "5"
type input "20"
type input "5"
type input "20"
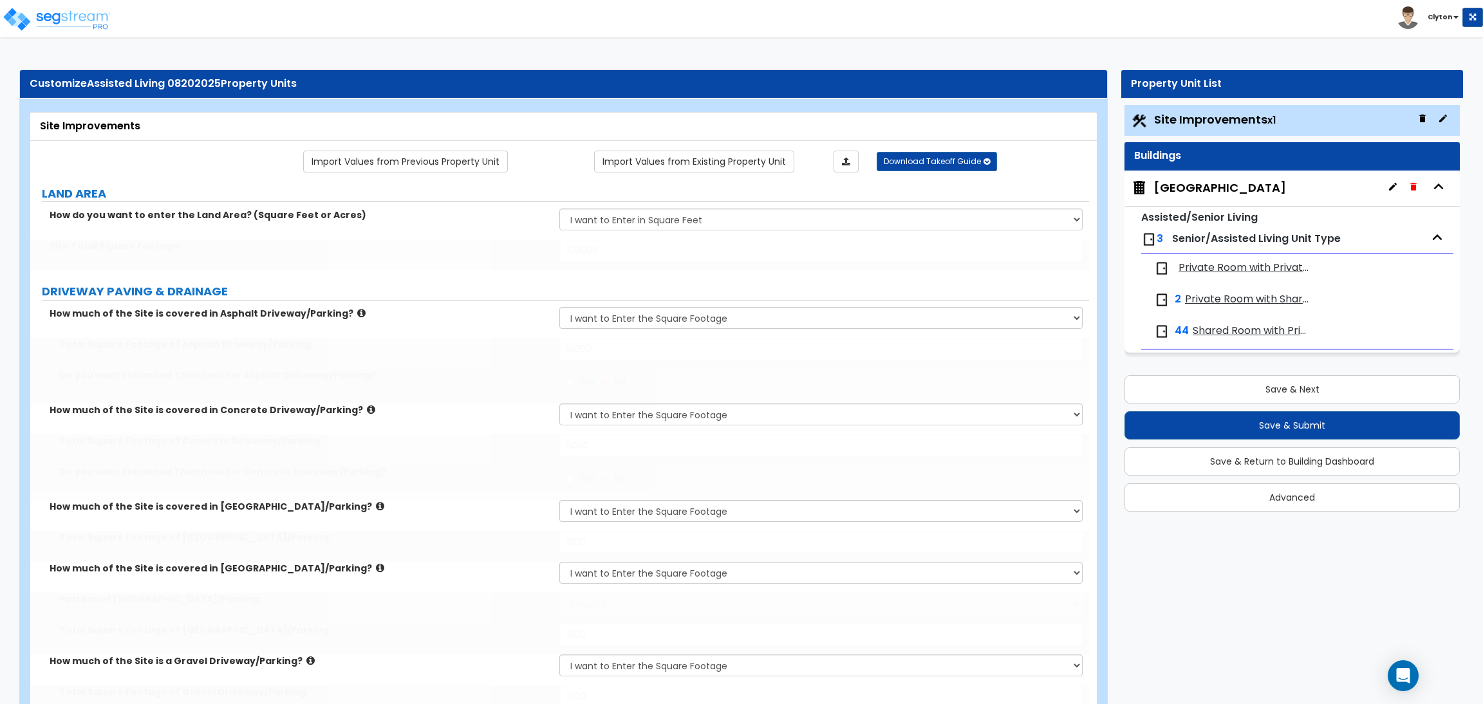
select select "1"
type input "60"
select select "1"
type input "50"
select select "1"
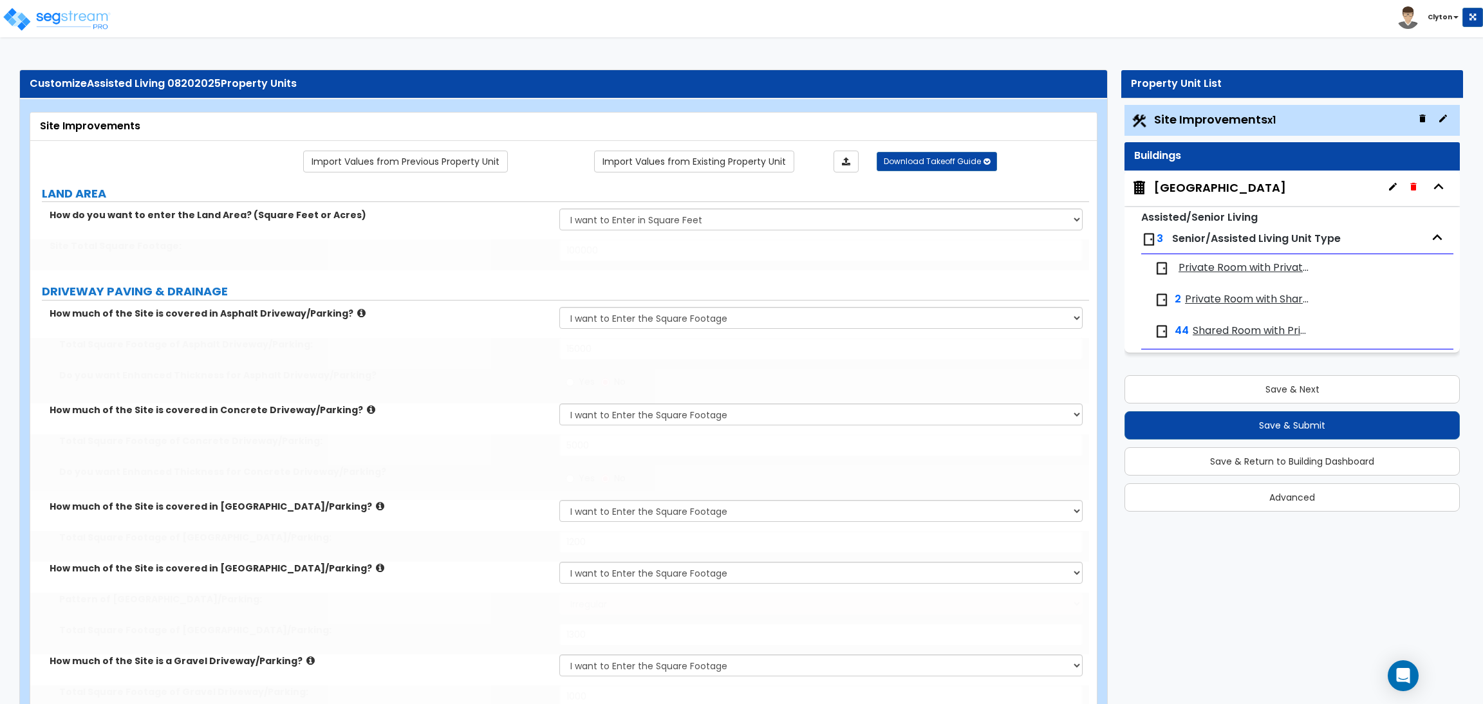
select select "10"
type input "3"
select select "3"
radio input "true"
type input "1"
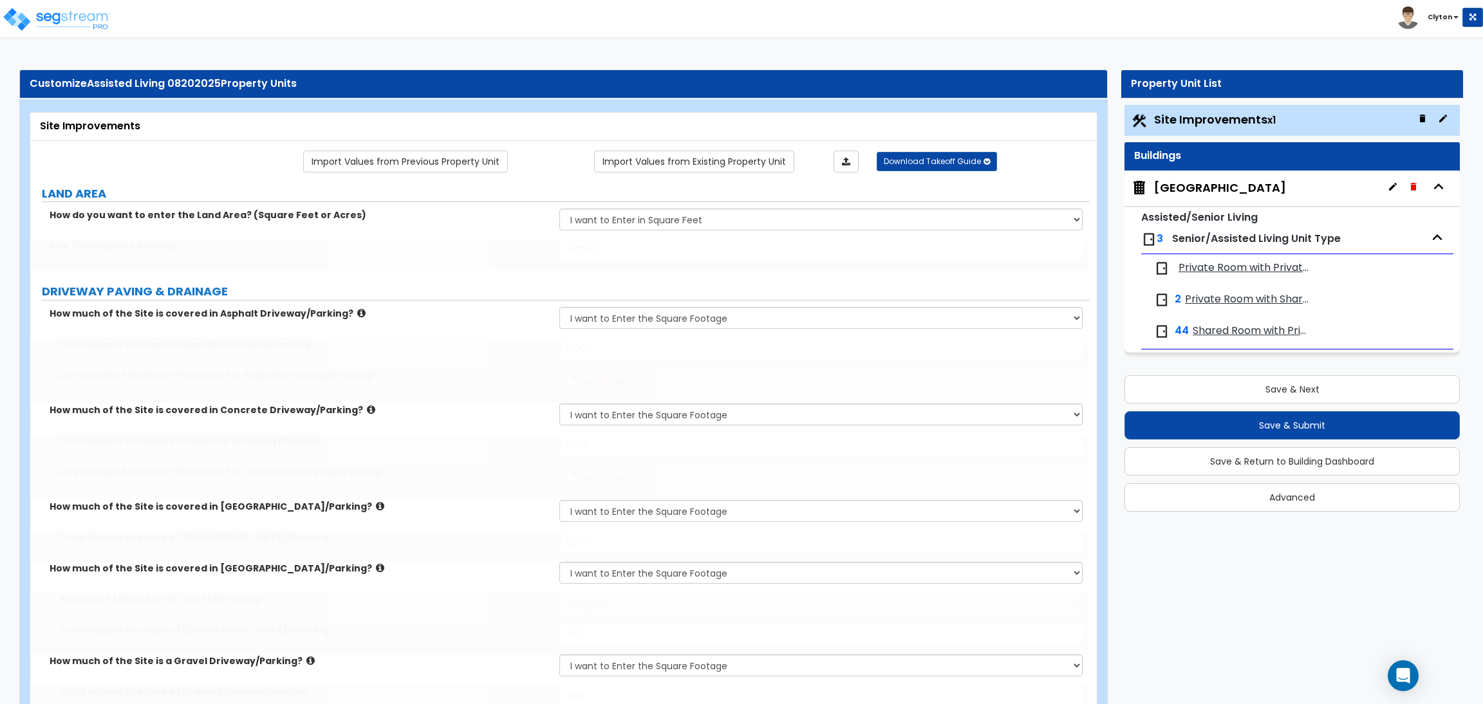
radio input "true"
type input "4"
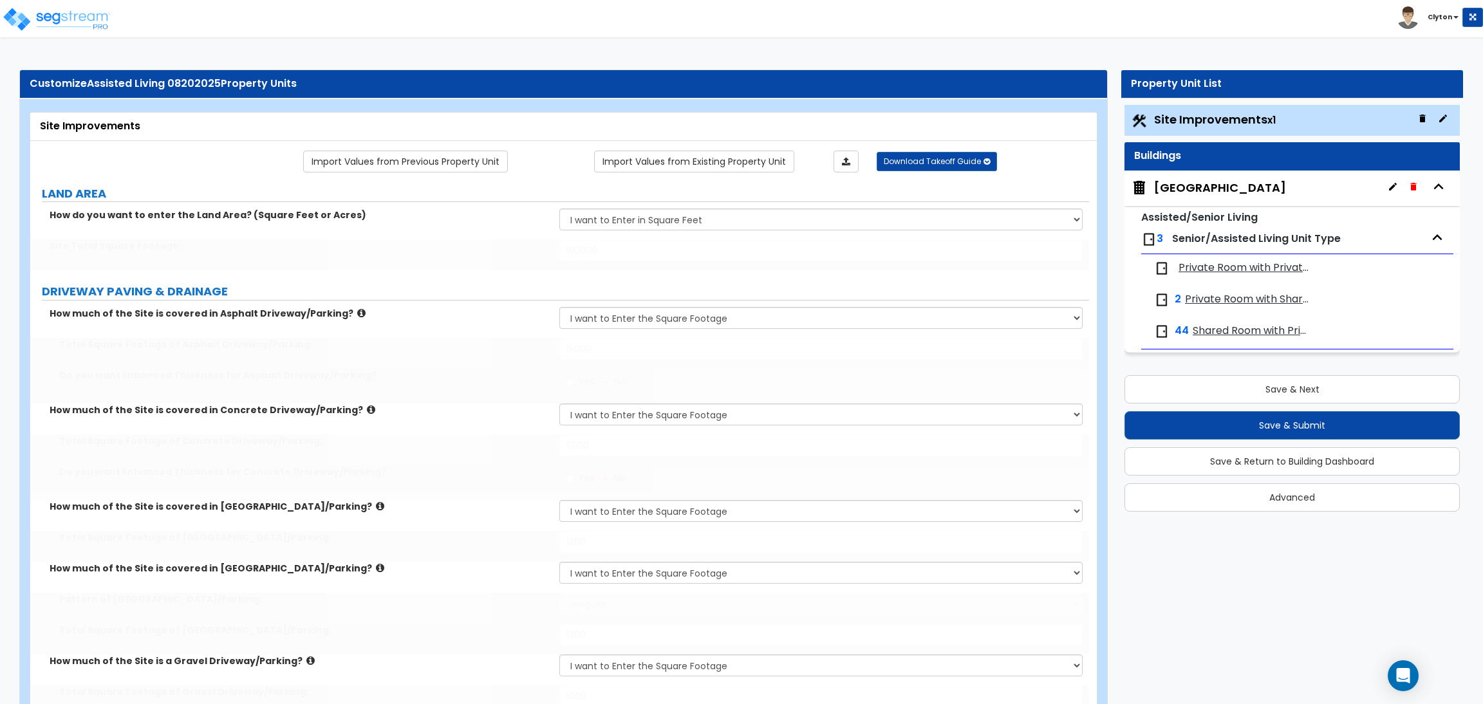
type input "20"
type input "5"
type input "25"
type input "6"
type input "30"
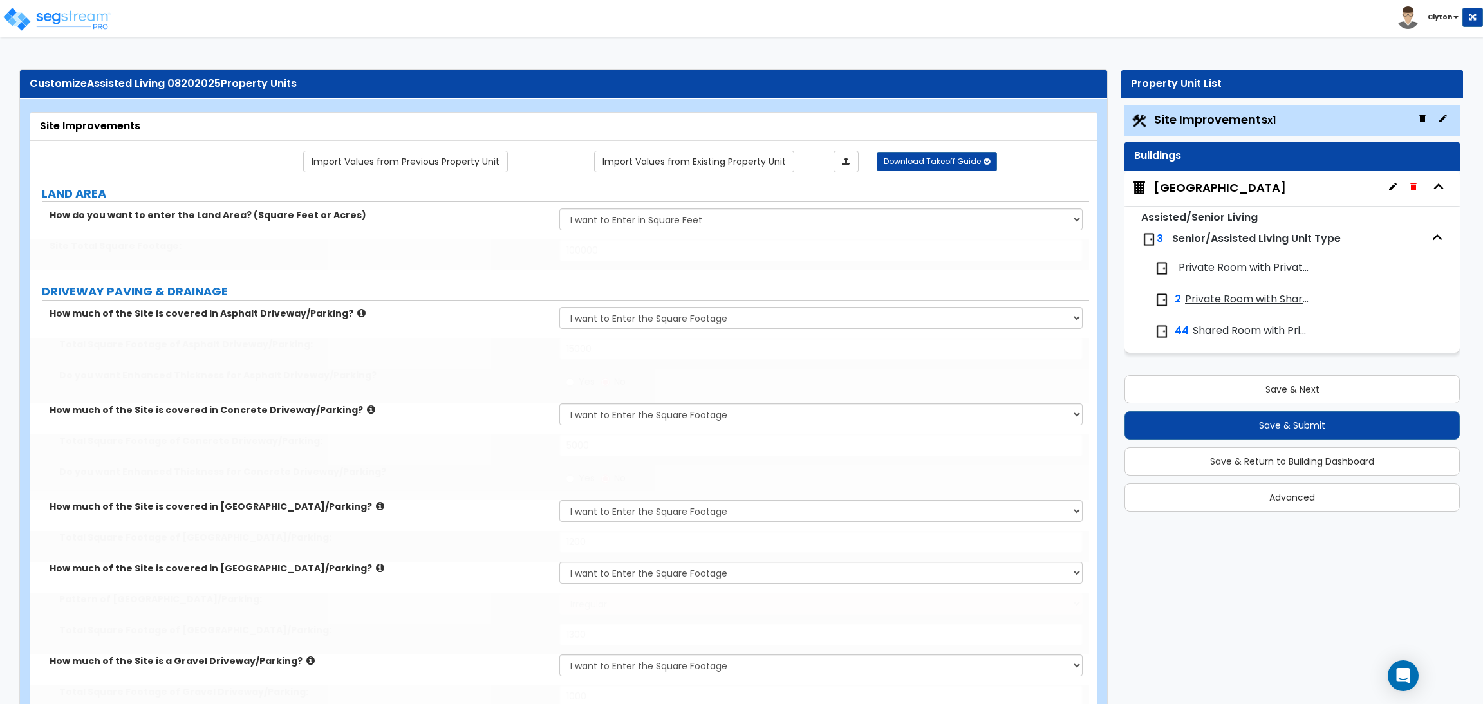
type input "5"
type input "100"
type input "1400"
radio input "true"
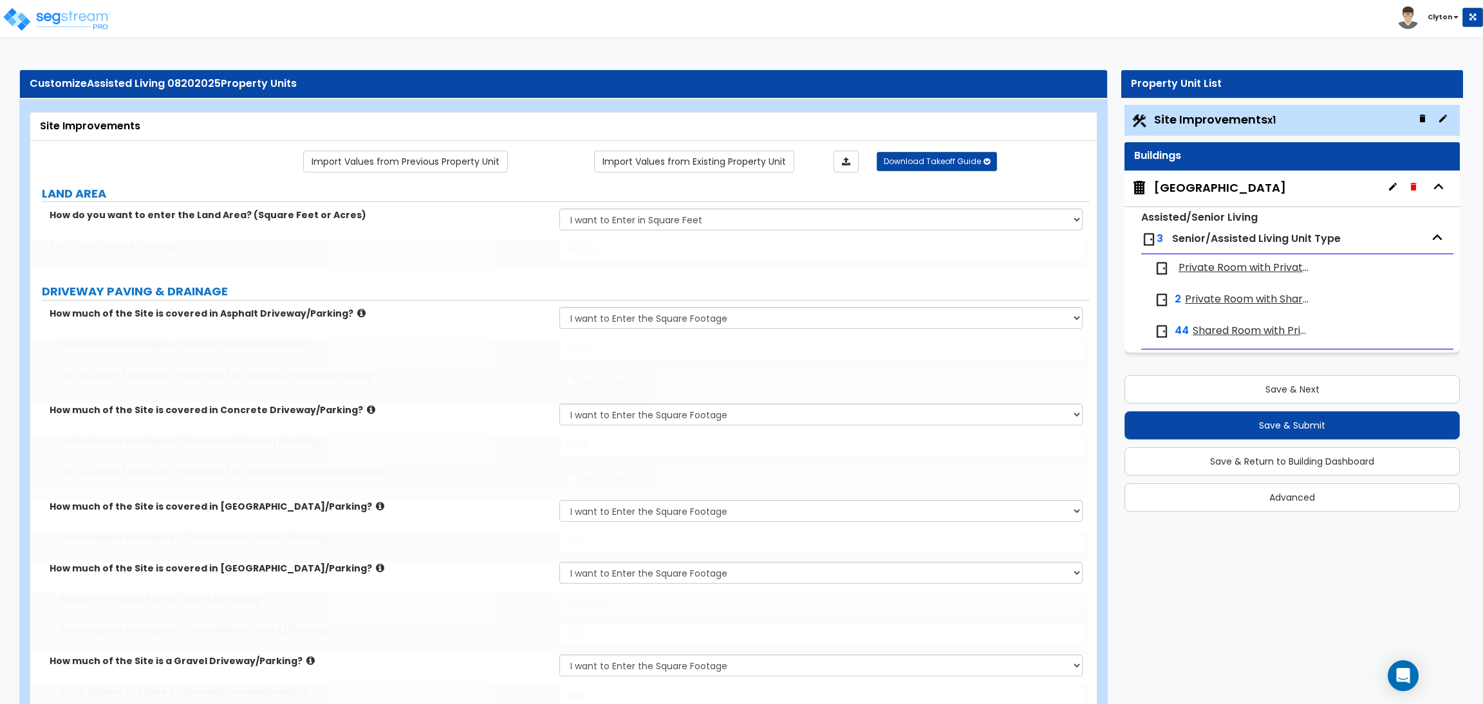
radio input "true"
select select "3"
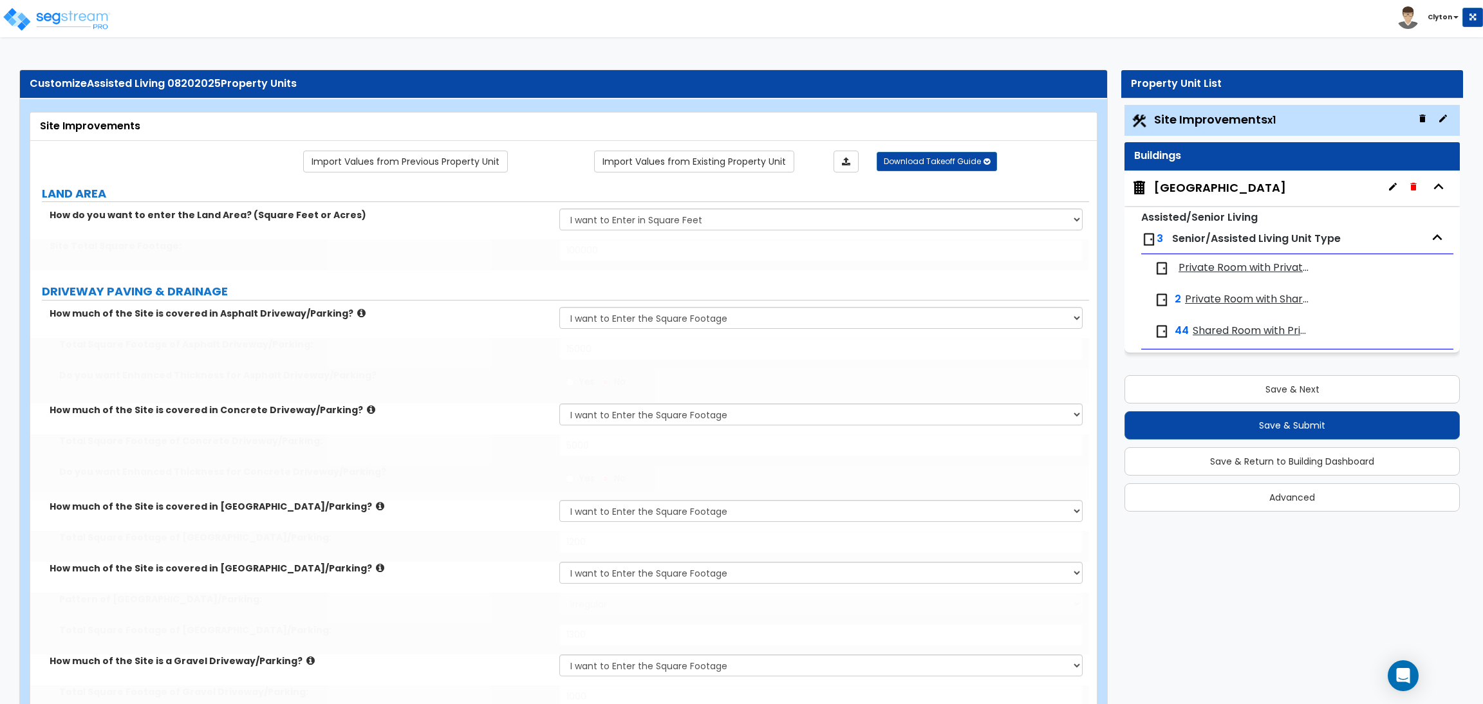
select select "6"
type input "30"
select select "10"
type input "40"
select select "8"
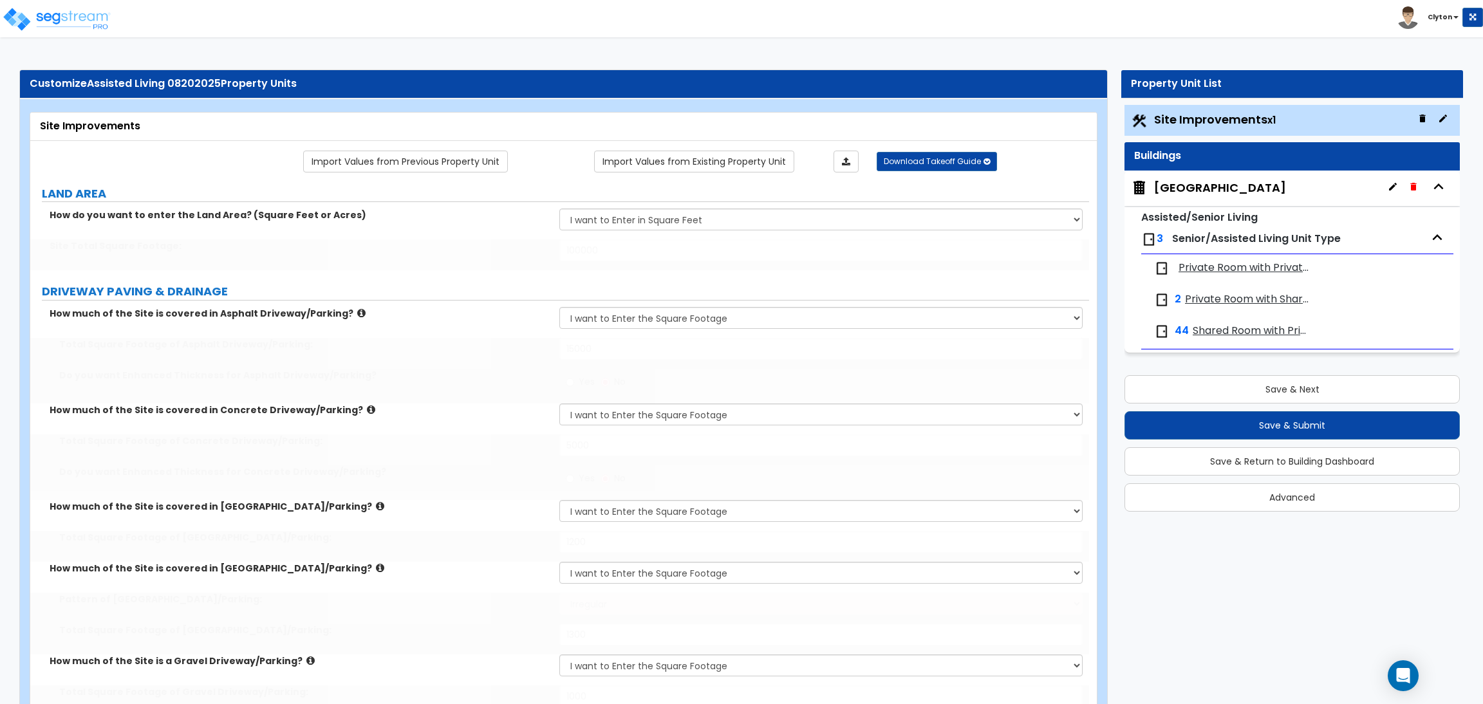
type input "50"
select select "1"
type input "10"
select select "2"
type input "20"
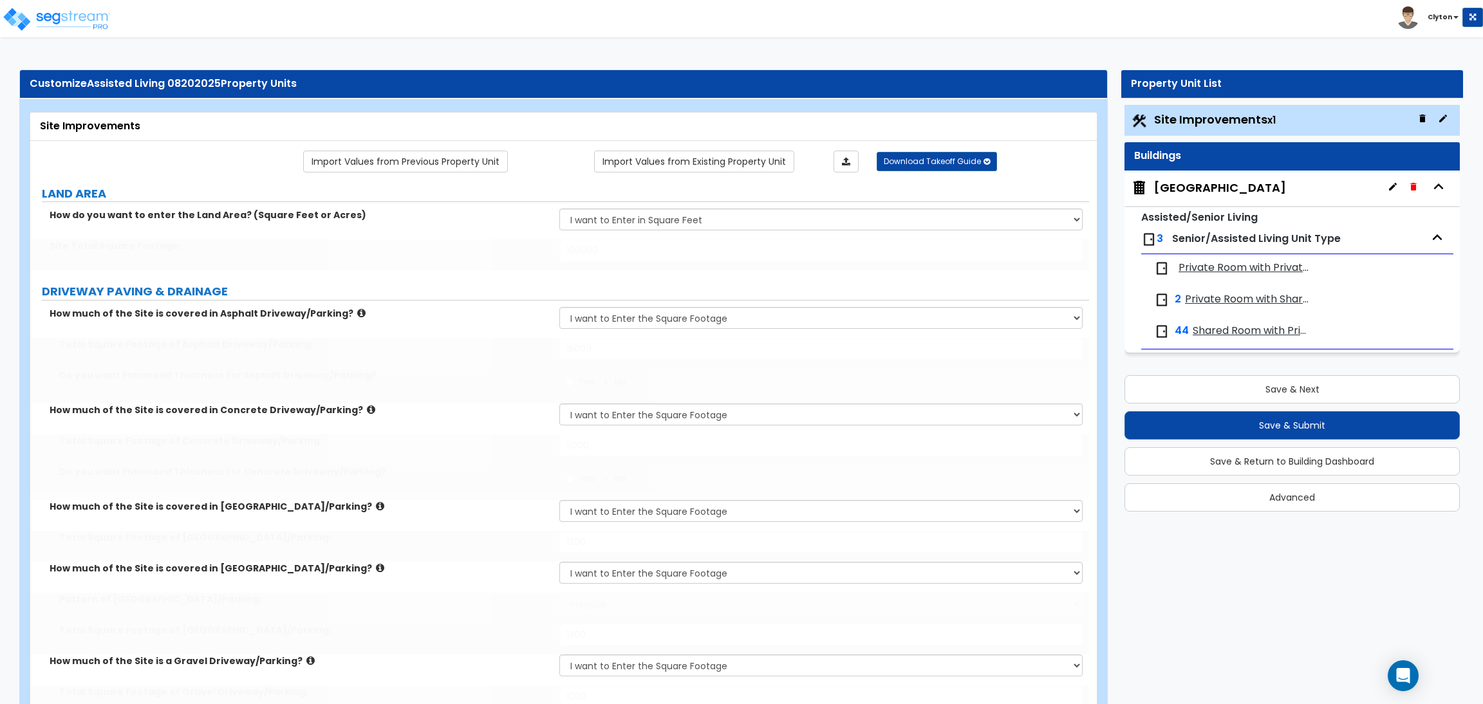
select select "3"
type input "30"
type input "60"
radio input "true"
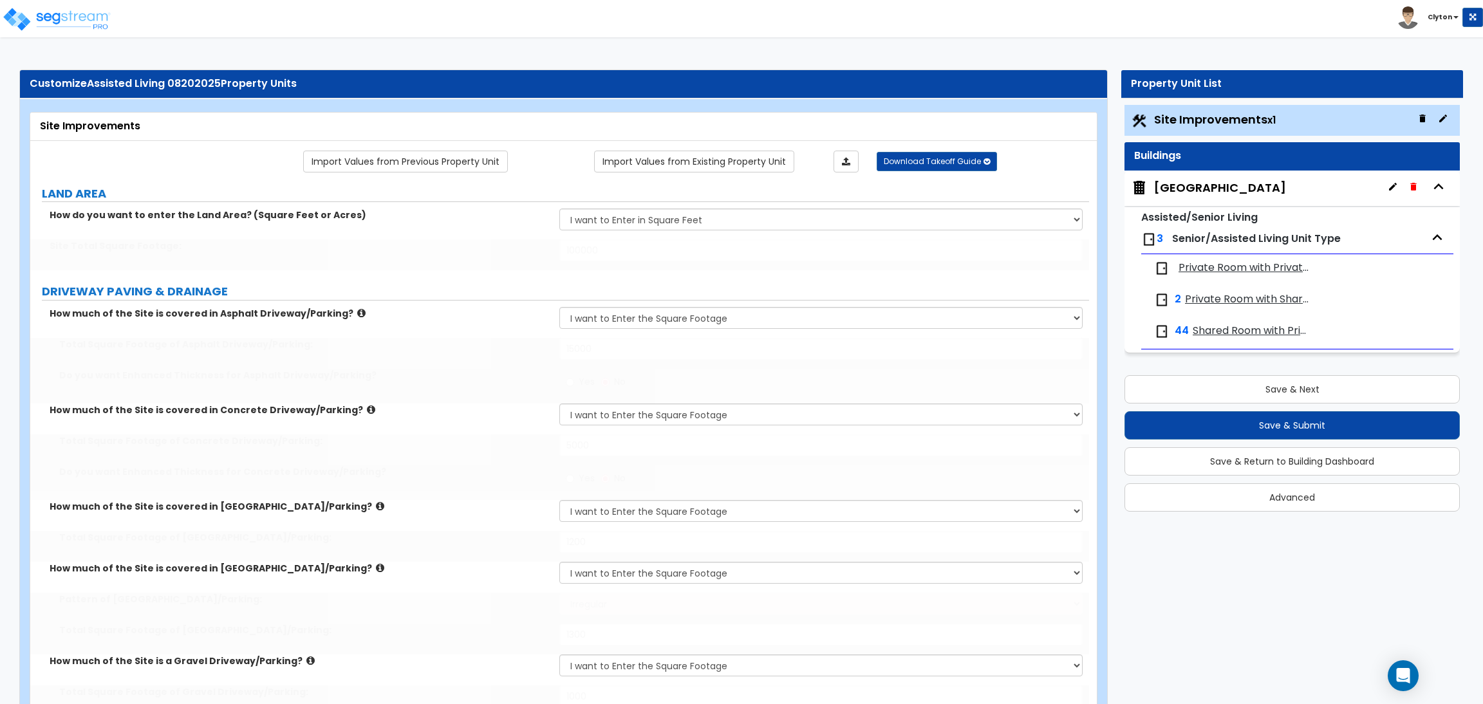
radio input "true"
type input "400"
type input "500"
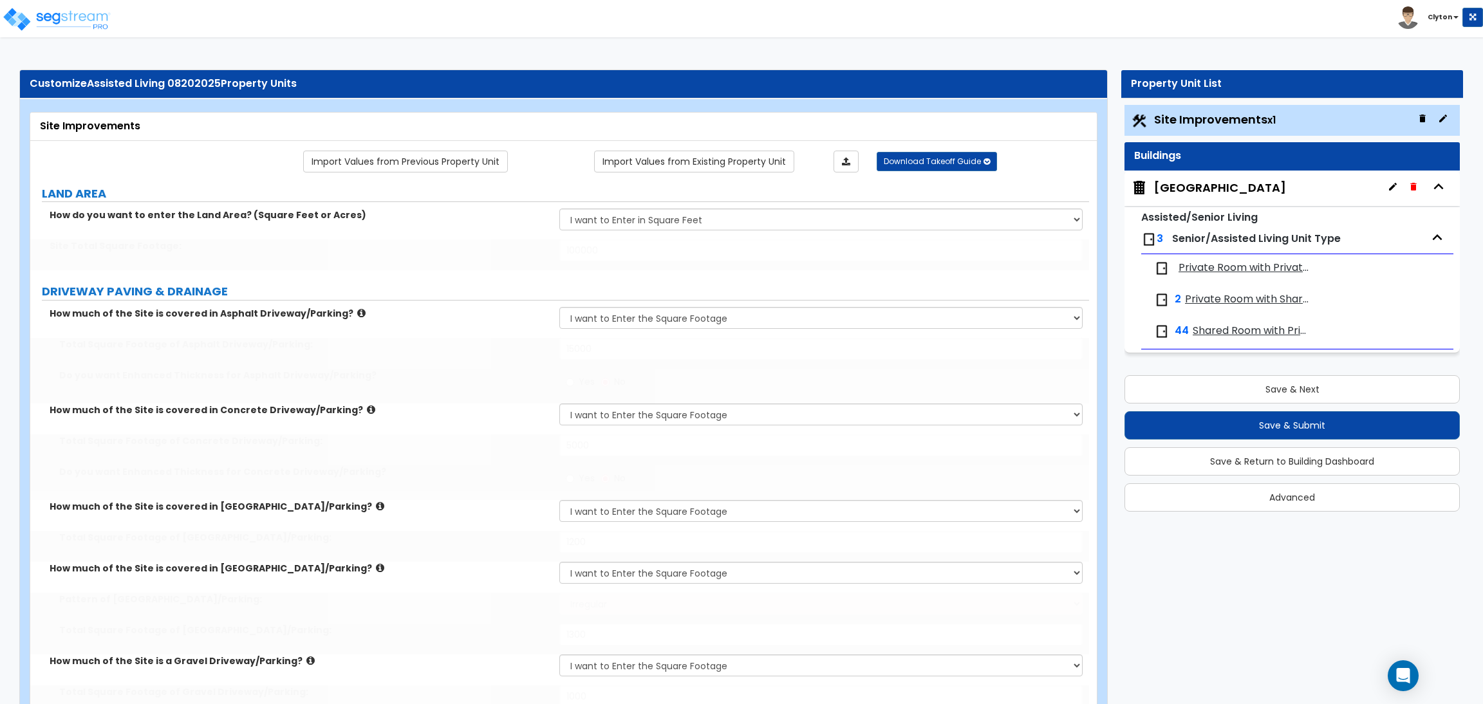
type input "600"
type input "700"
type input "800"
select select "1"
type input "150"
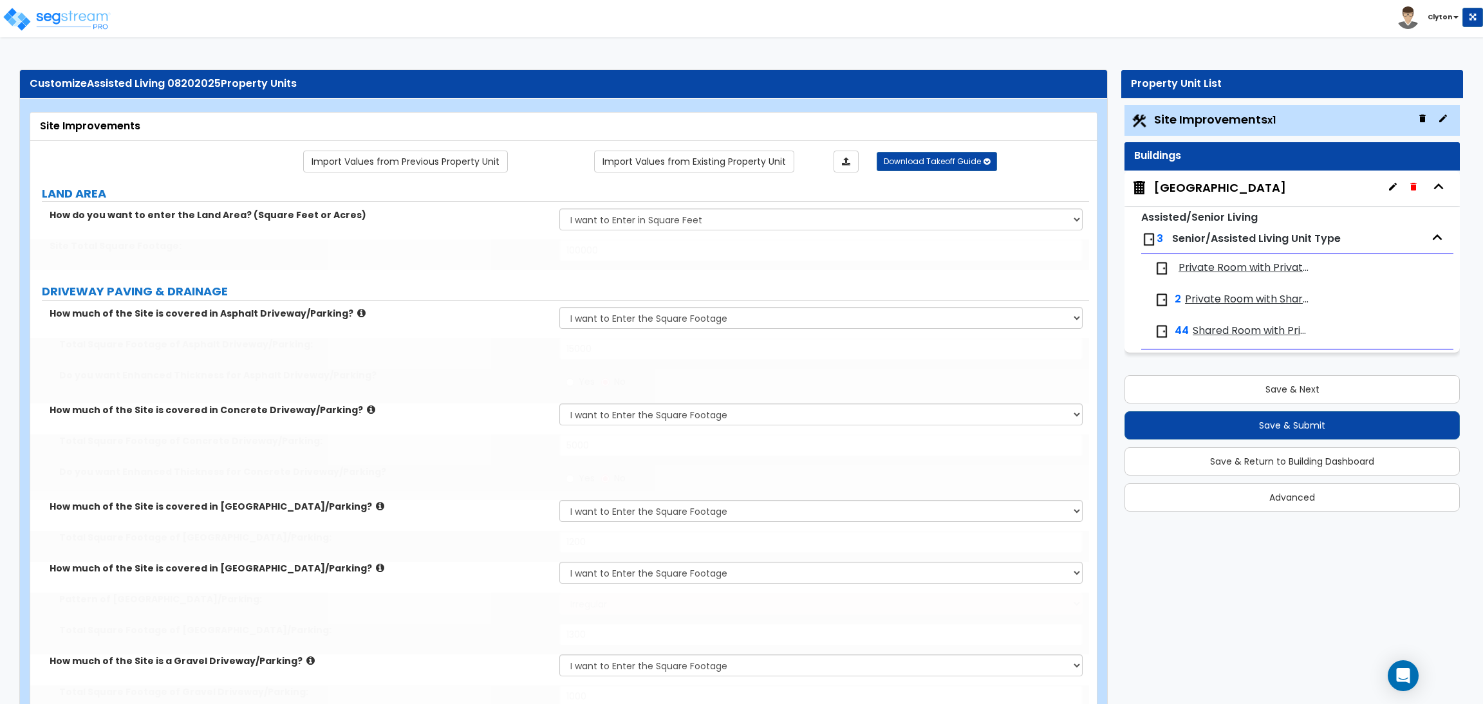
select select "1"
type input "1"
select select "1"
select select "2"
type input "1"
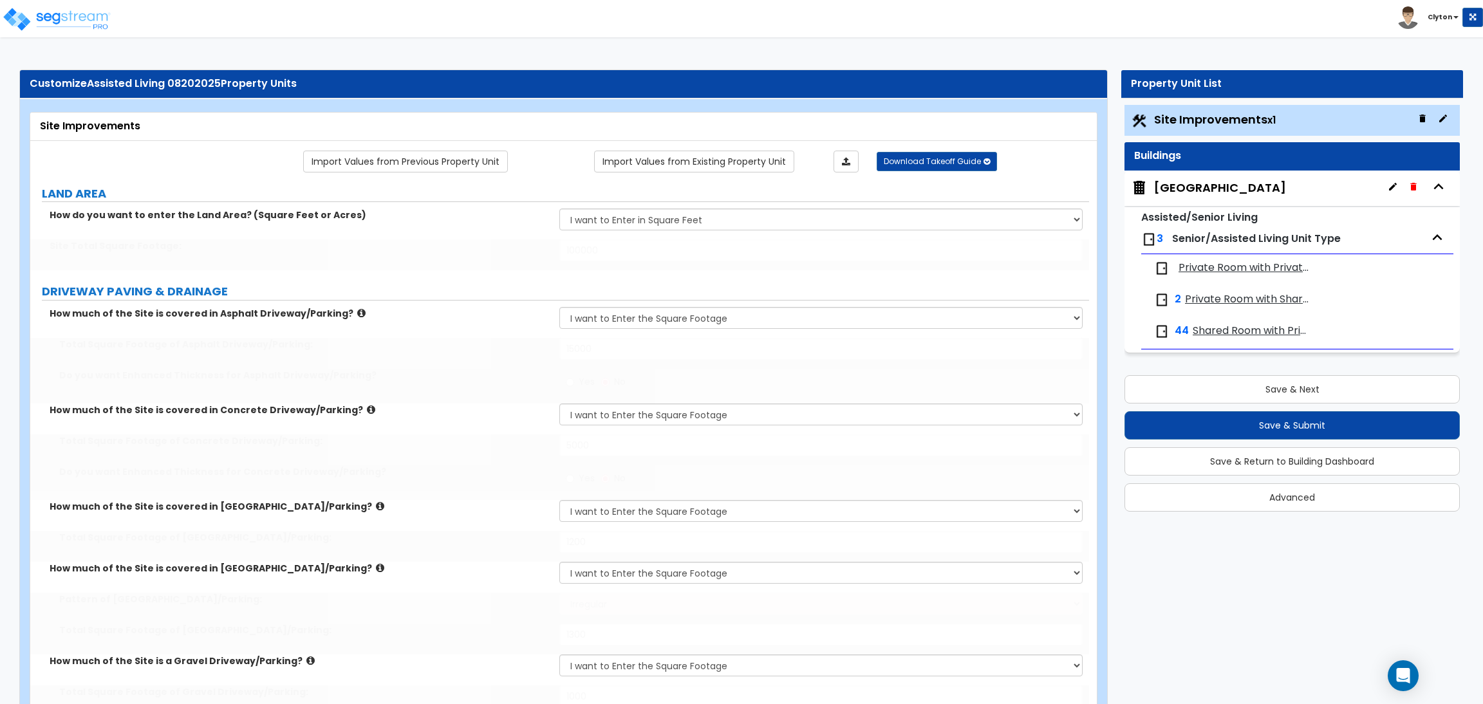
select select "1"
select select "2"
type input "2"
select select "2"
type input "1"
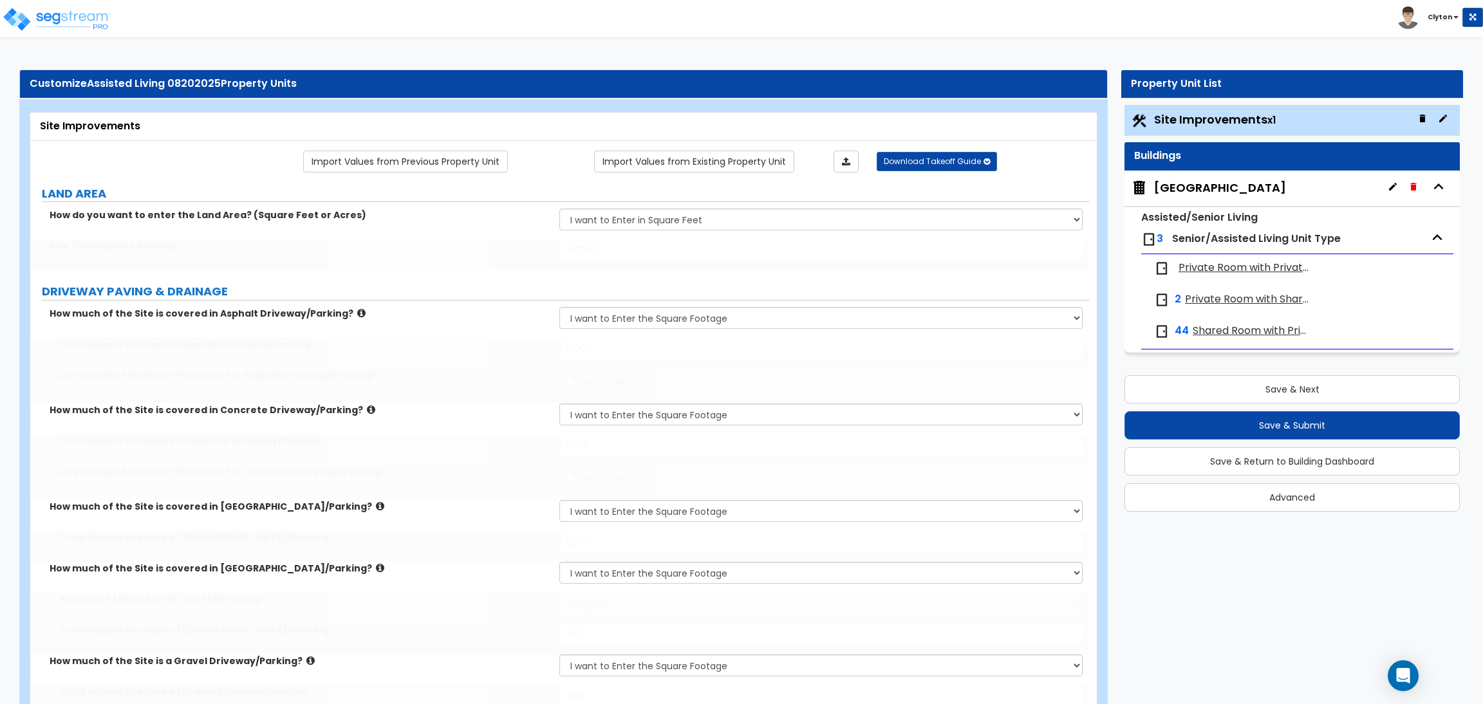
type input "1"
select select "3"
type input "700"
select select "2"
type input "6"
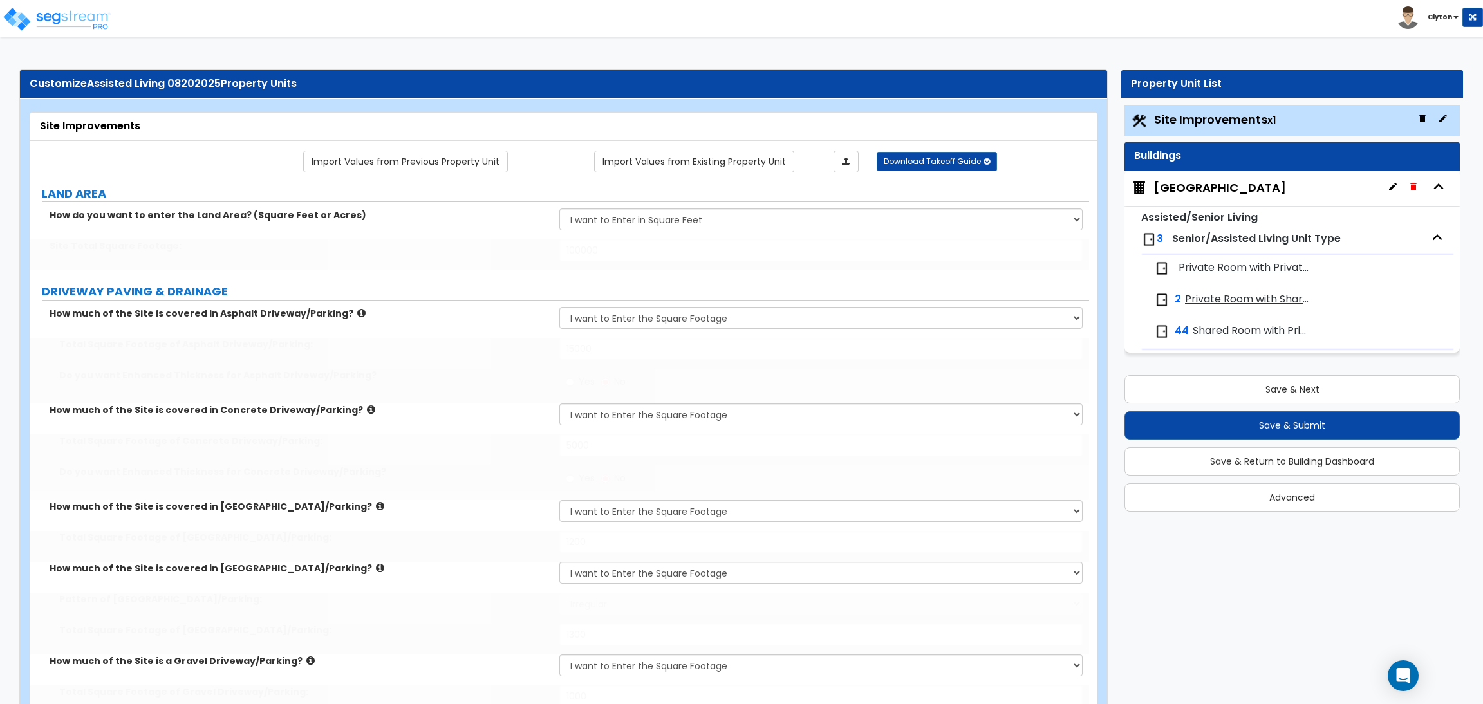
select select "2"
radio input "true"
type input "4"
type input "1"
type input "500"
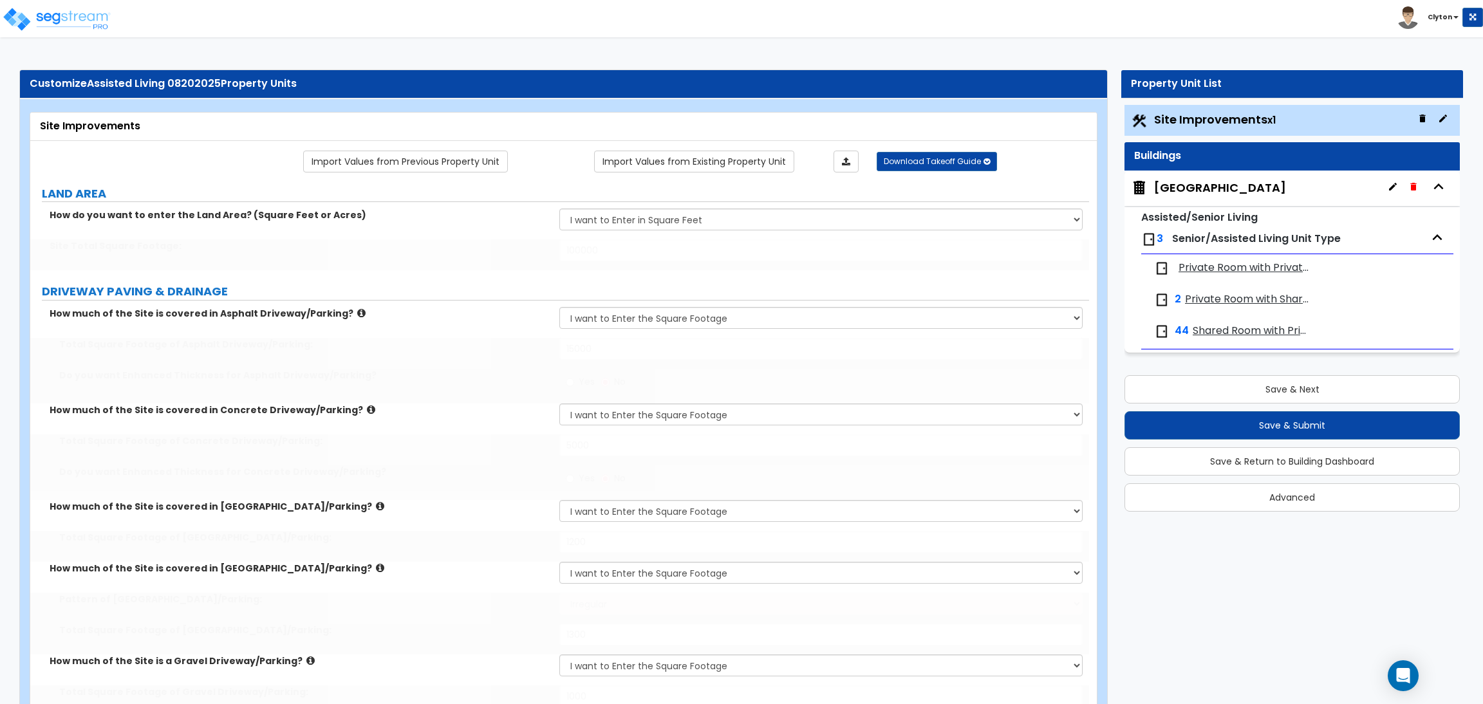
type input "5"
radio input "true"
select select "2"
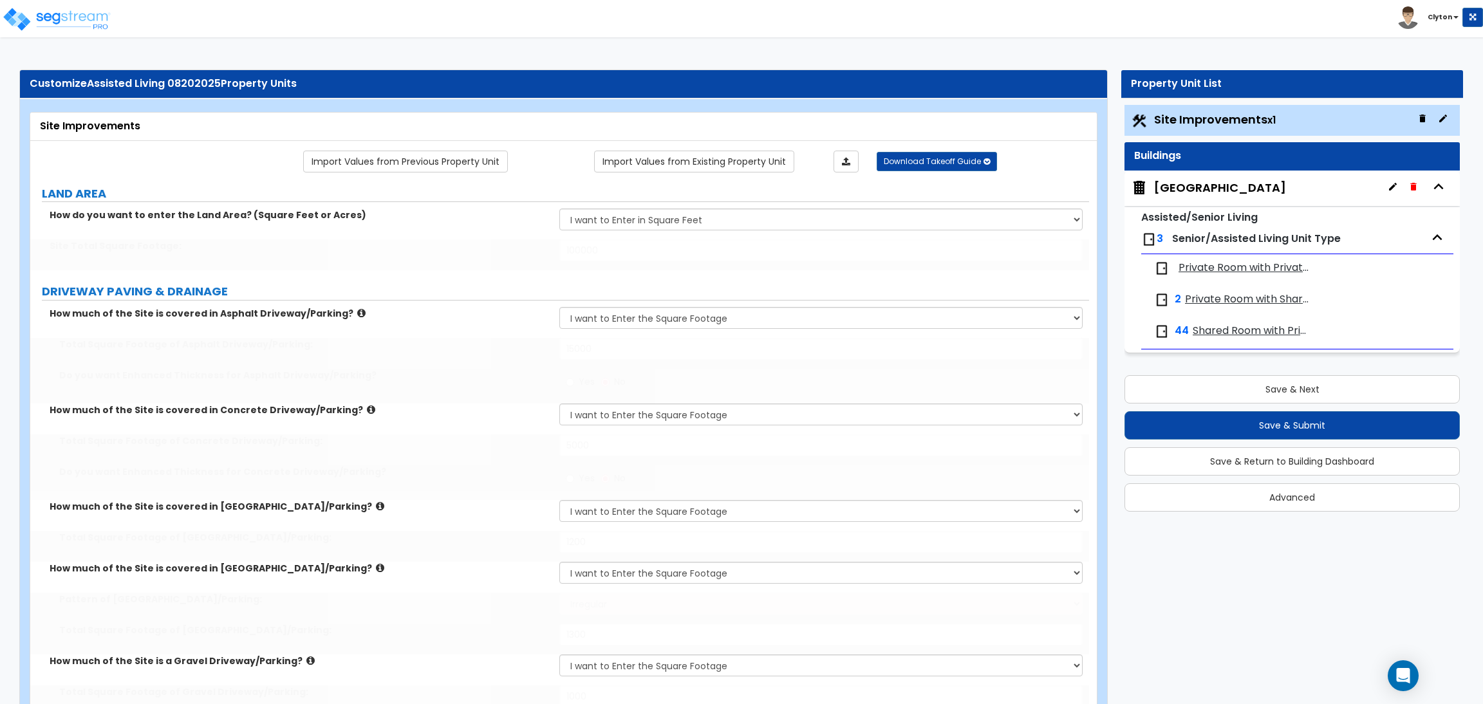
type input "30"
type input "14"
type input "2"
type input "10"
select select "2"
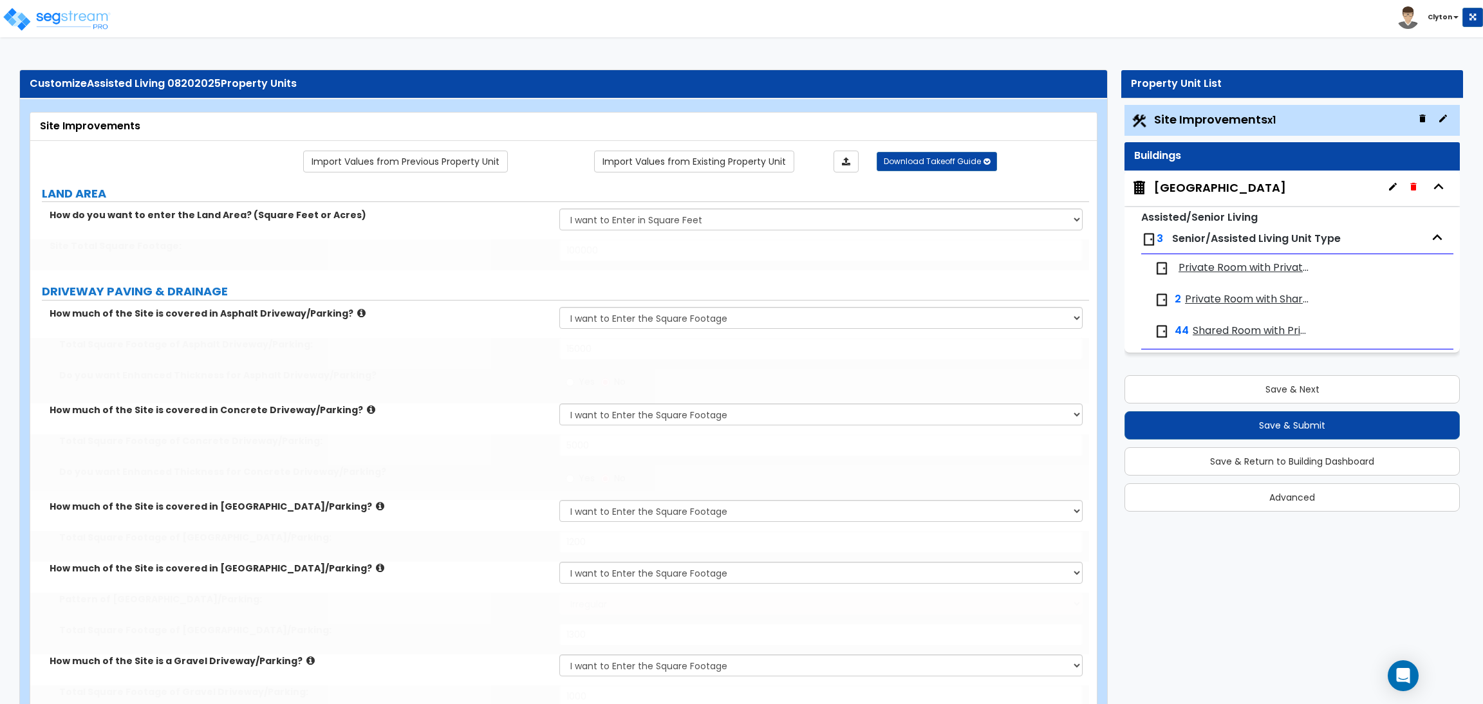
select select "1"
radio input "true"
select select "3"
type input "15"
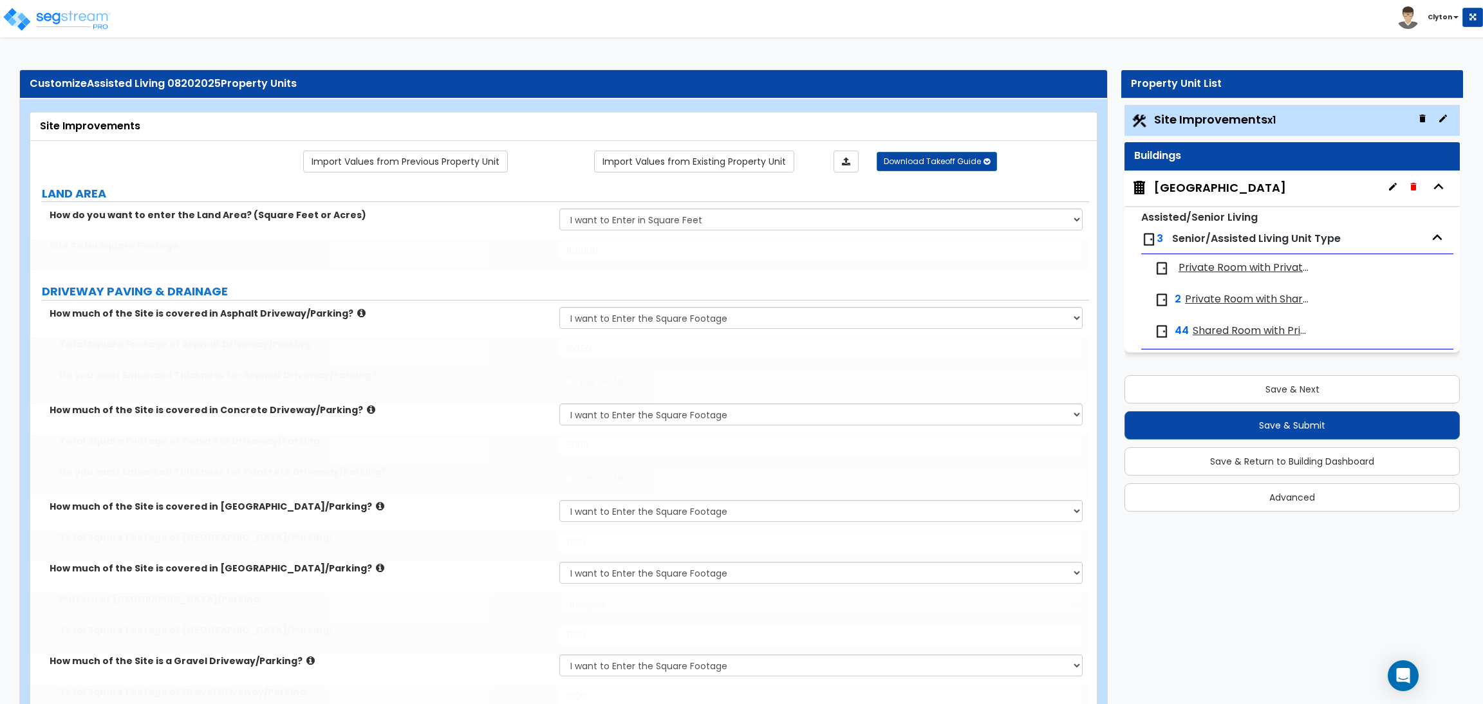
select select "3"
type input "20"
type input "4"
type input "5"
type input "100"
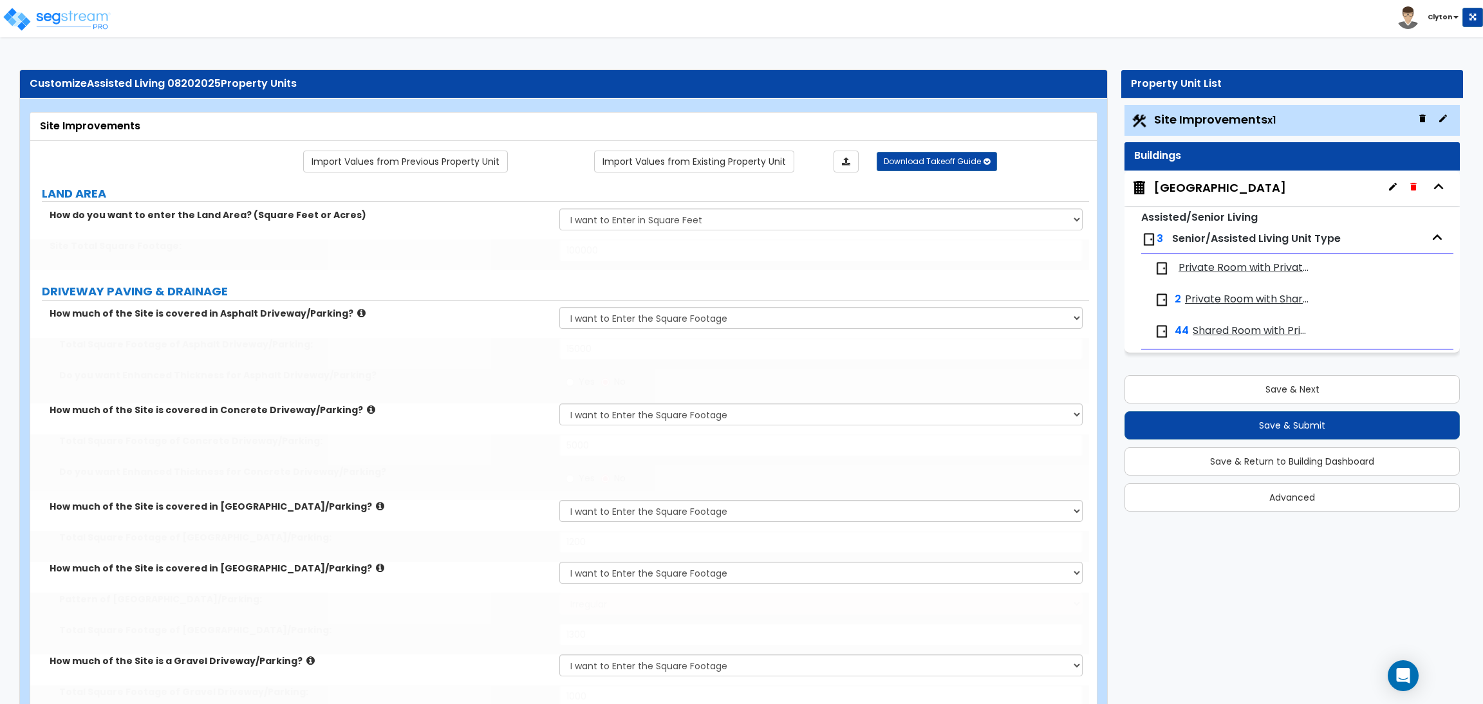
type input "1000"
type input "2"
select select "3"
select select "11"
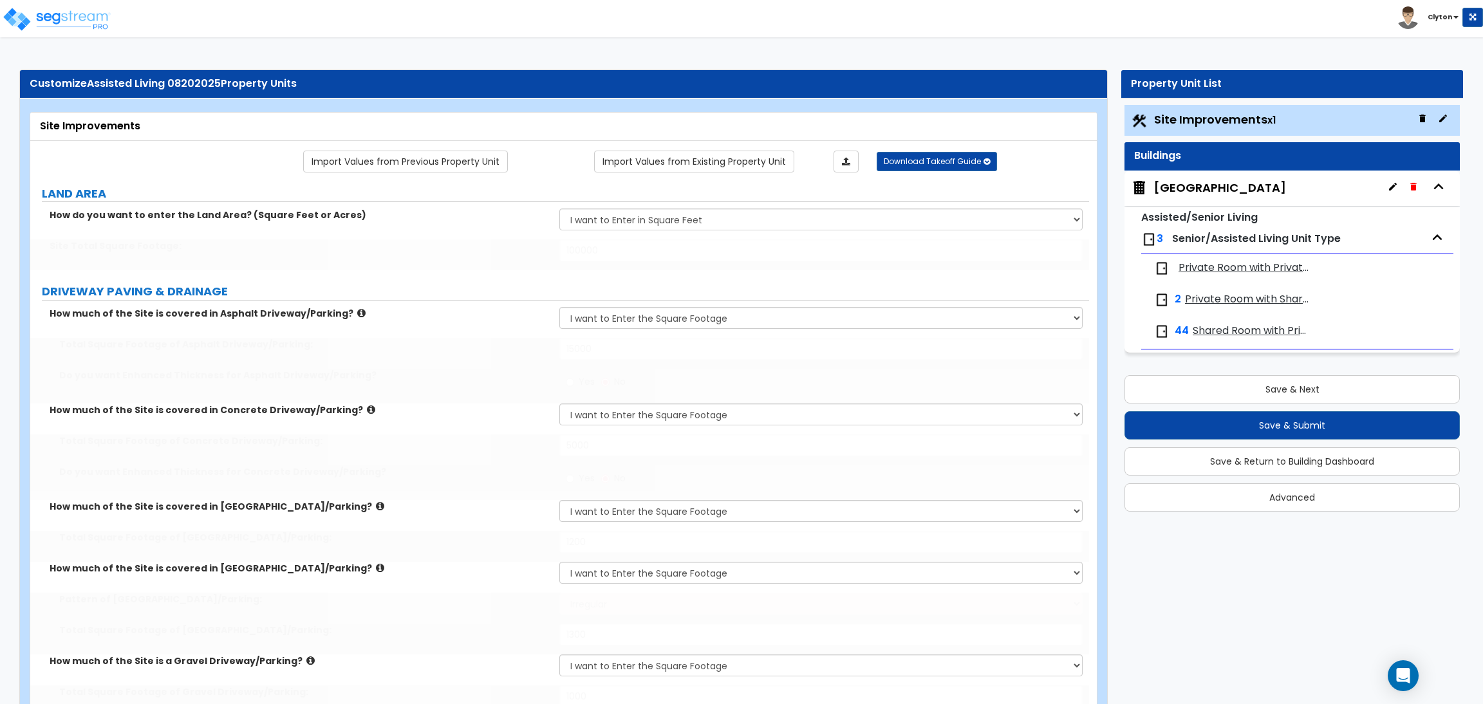
select select "8"
select select "5"
select select "1"
select select "5"
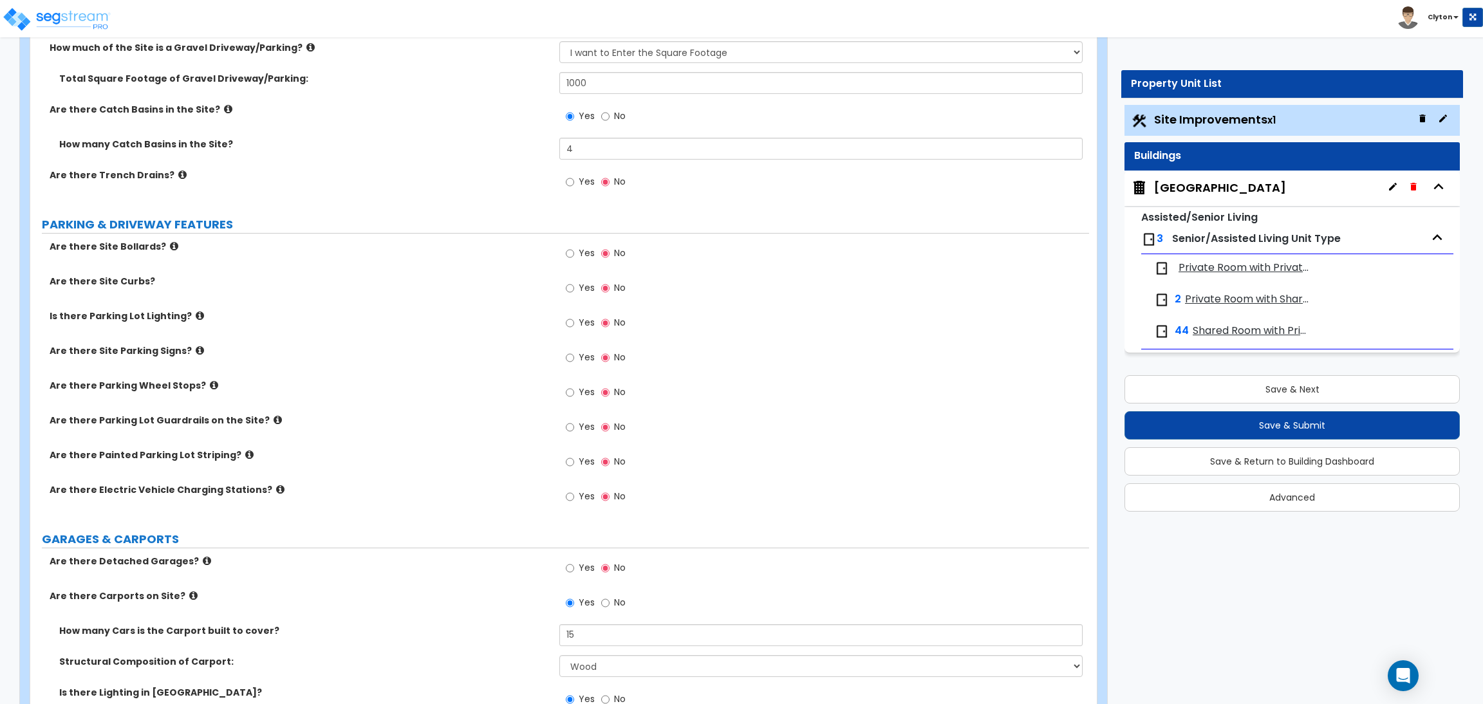
scroll to position [772, 0]
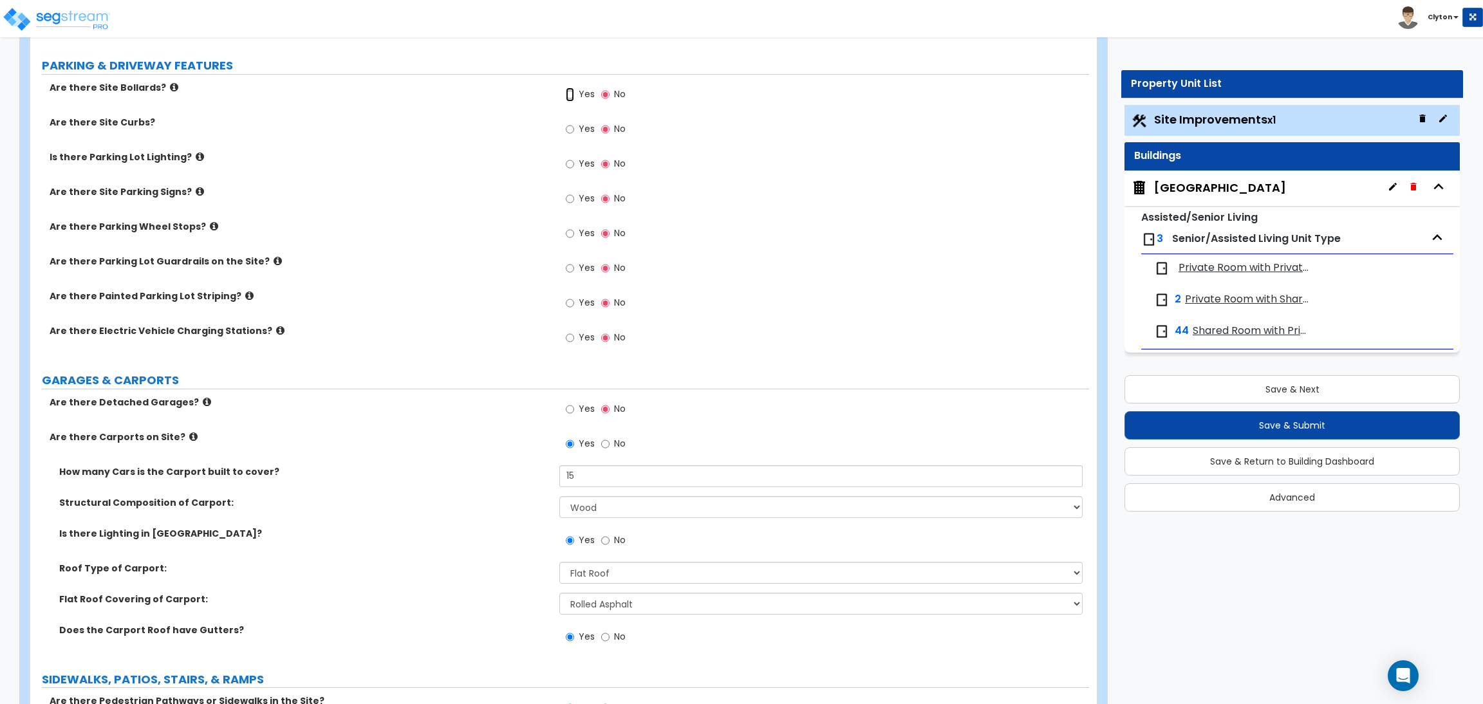
click at [566, 97] on input "Yes" at bounding box center [570, 95] width 8 height 14
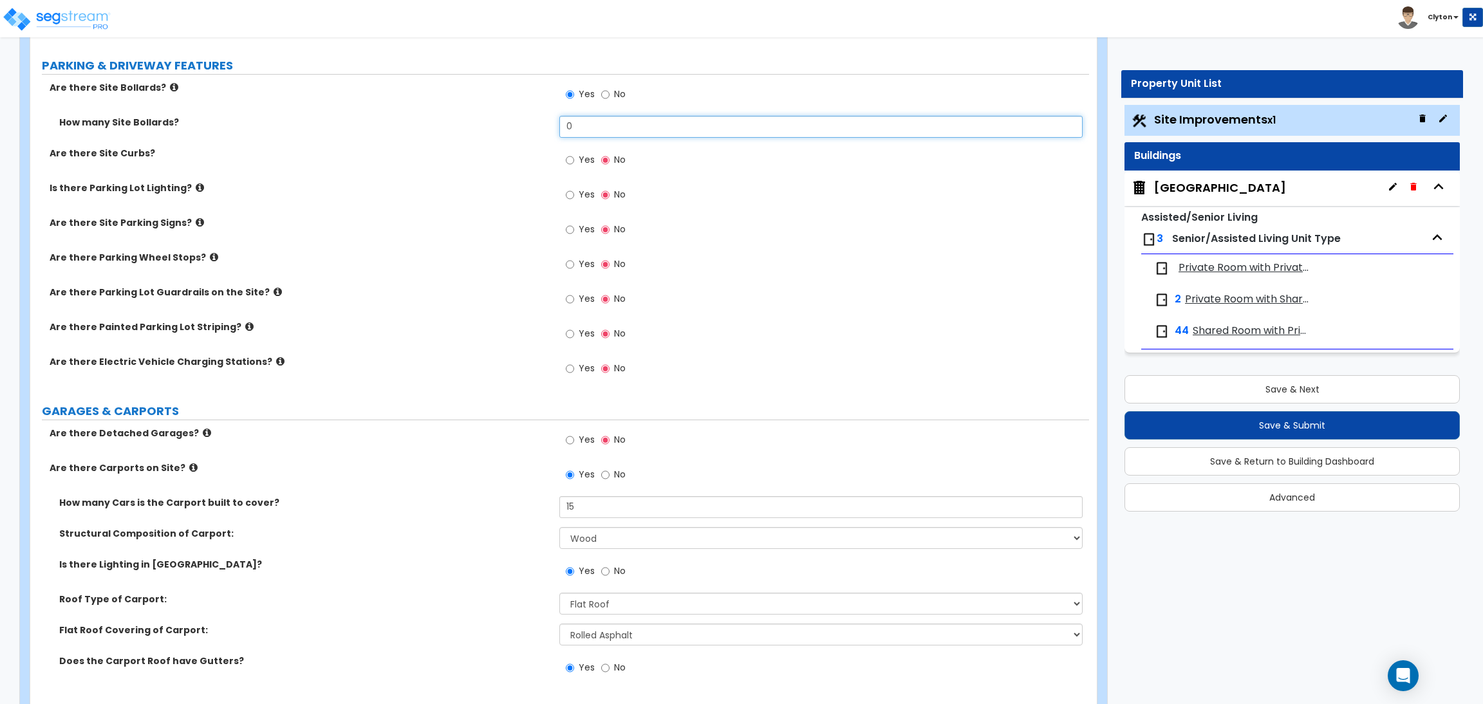
drag, startPoint x: 606, startPoint y: 128, endPoint x: 543, endPoint y: 131, distance: 63.1
click at [543, 131] on div "How many Site Bollards? 0" at bounding box center [559, 131] width 1059 height 31
click at [573, 160] on label "Yes" at bounding box center [580, 162] width 29 height 22
click at [564, 164] on div "Yes No" at bounding box center [595, 162] width 73 height 30
click at [570, 154] on input "Yes" at bounding box center [570, 160] width 8 height 14
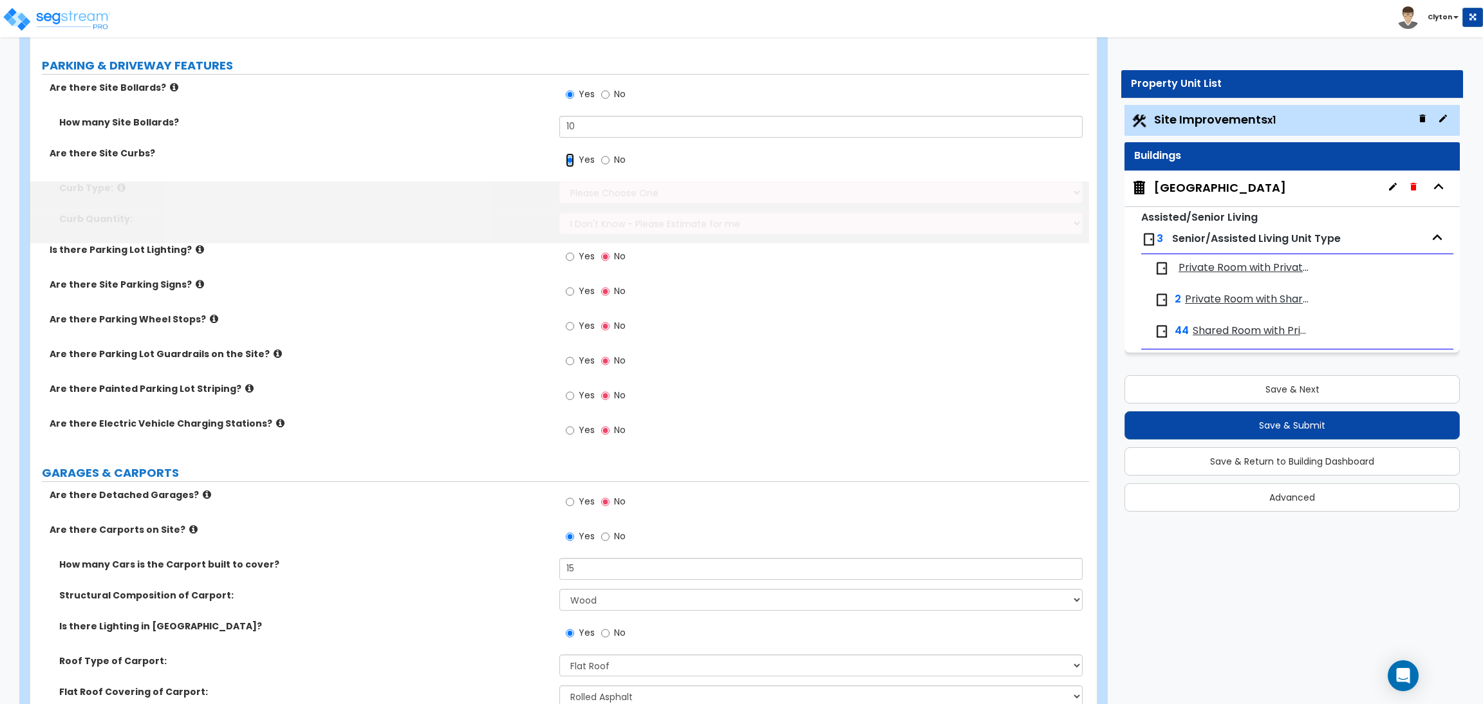
click at [570, 156] on input "Yes" at bounding box center [570, 160] width 8 height 14
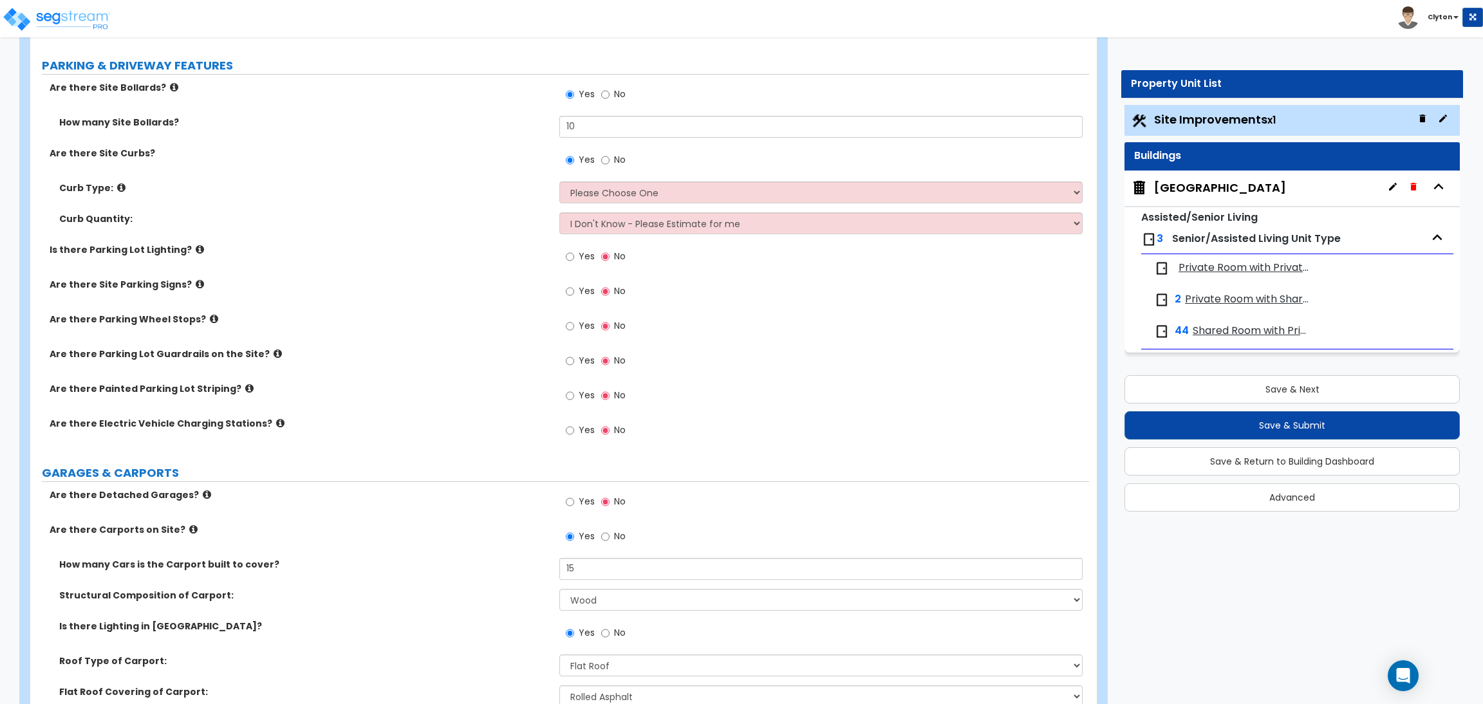
drag, startPoint x: 454, startPoint y: 415, endPoint x: 461, endPoint y: 406, distance: 11.5
click at [454, 414] on div "Are there Painted Parking Lot Striping? Yes No" at bounding box center [559, 399] width 1059 height 35
click at [611, 187] on select "Please Choose One Curb (Only) Curb & Gutter Asphalt Berm" at bounding box center [820, 193] width 523 height 22
click at [559, 182] on select "Please Choose One Curb (Only) Curb & Gutter Asphalt Berm" at bounding box center [820, 193] width 523 height 22
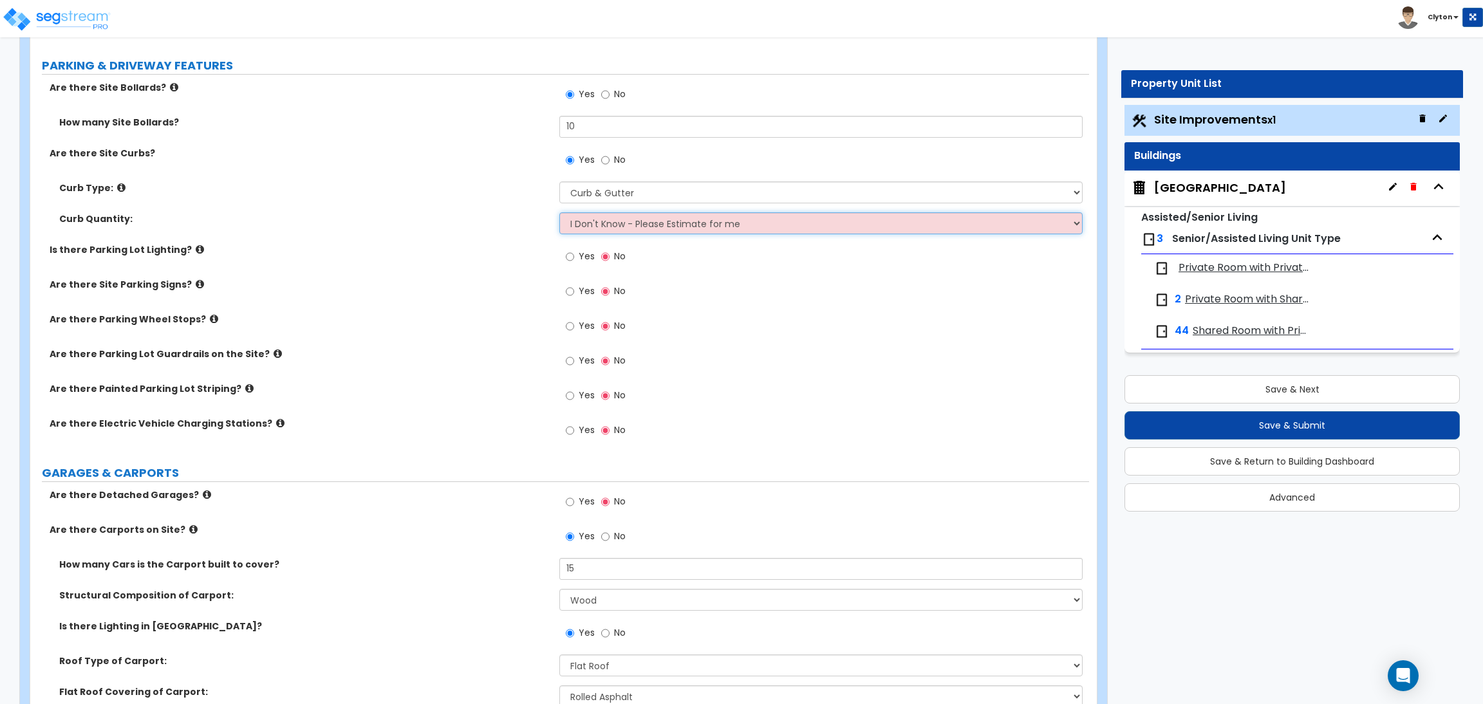
click at [608, 223] on select "I Don't Know - Please Estimate for me I want to Enter the LF" at bounding box center [820, 223] width 523 height 22
click at [559, 213] on select "I Don't Know - Please Estimate for me I want to Enter the LF" at bounding box center [820, 223] width 523 height 22
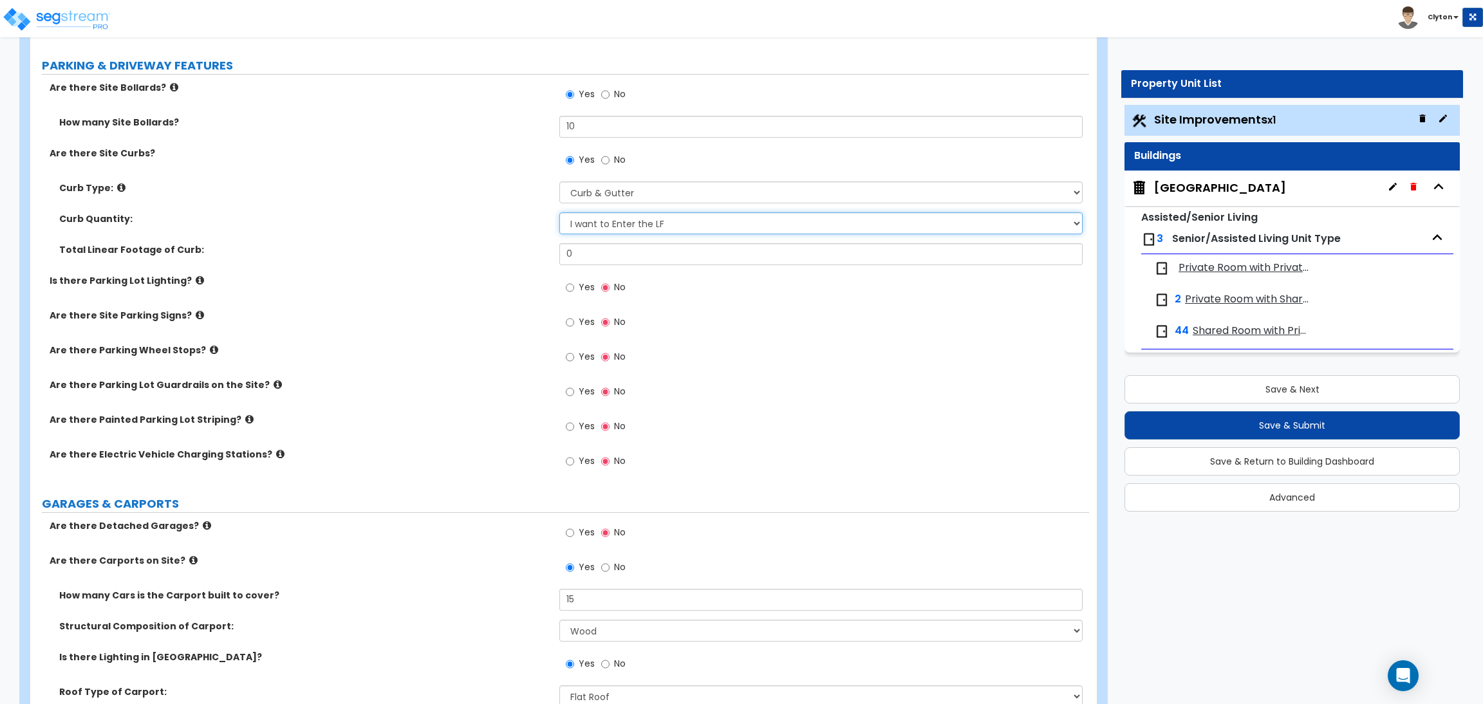
click at [638, 218] on select "I Don't Know - Please Estimate for me I want to Enter the LF" at bounding box center [820, 223] width 523 height 22
click at [559, 213] on select "I Don't Know - Please Estimate for me I want to Enter the LF" at bounding box center [820, 223] width 523 height 22
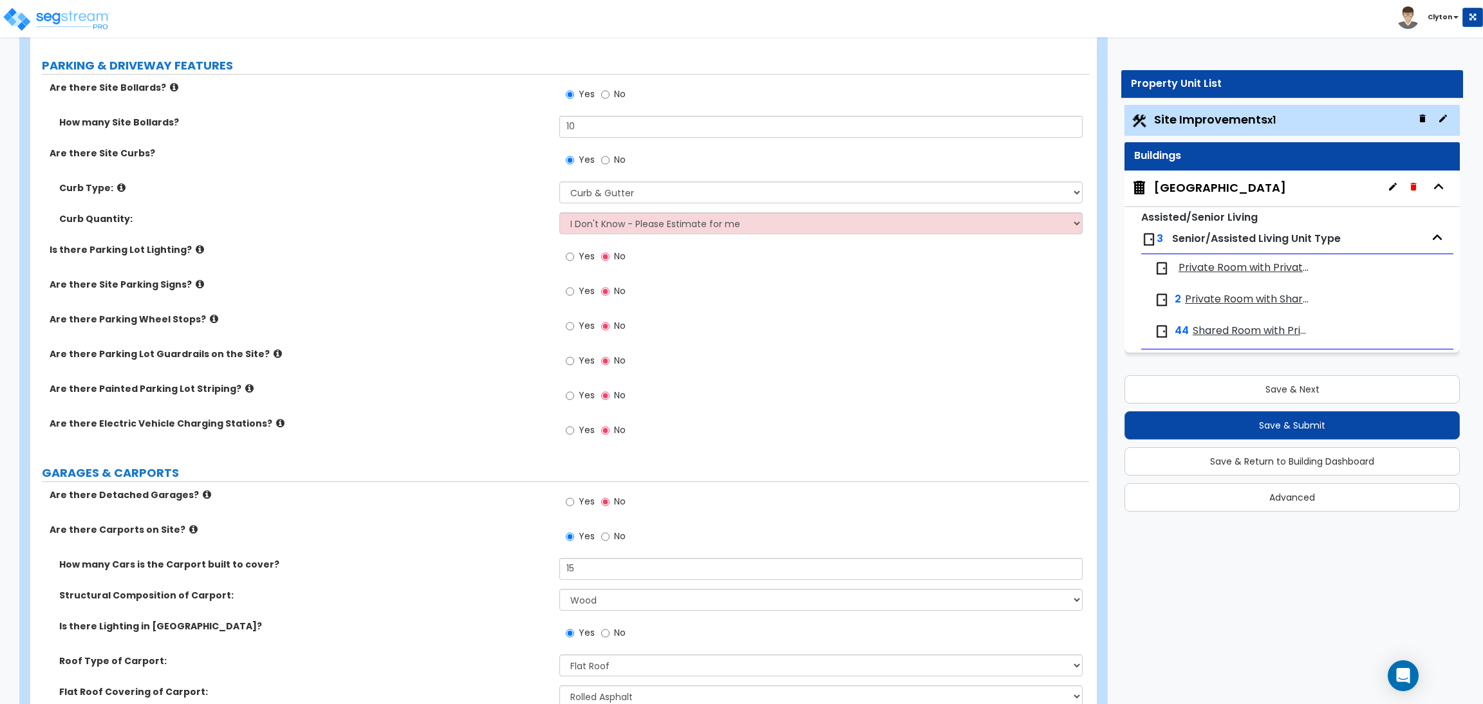
click at [453, 279] on label "Are there Site Parking Signs?" at bounding box center [300, 284] width 500 height 13
click at [478, 261] on div "Is there Parking Lot Lighting? Yes No" at bounding box center [559, 260] width 1059 height 35
click at [620, 230] on select "I Don't Know - Please Estimate for me I want to Enter the LF" at bounding box center [820, 223] width 523 height 22
click at [433, 287] on label "Are there Site Parking Signs?" at bounding box center [300, 284] width 500 height 13
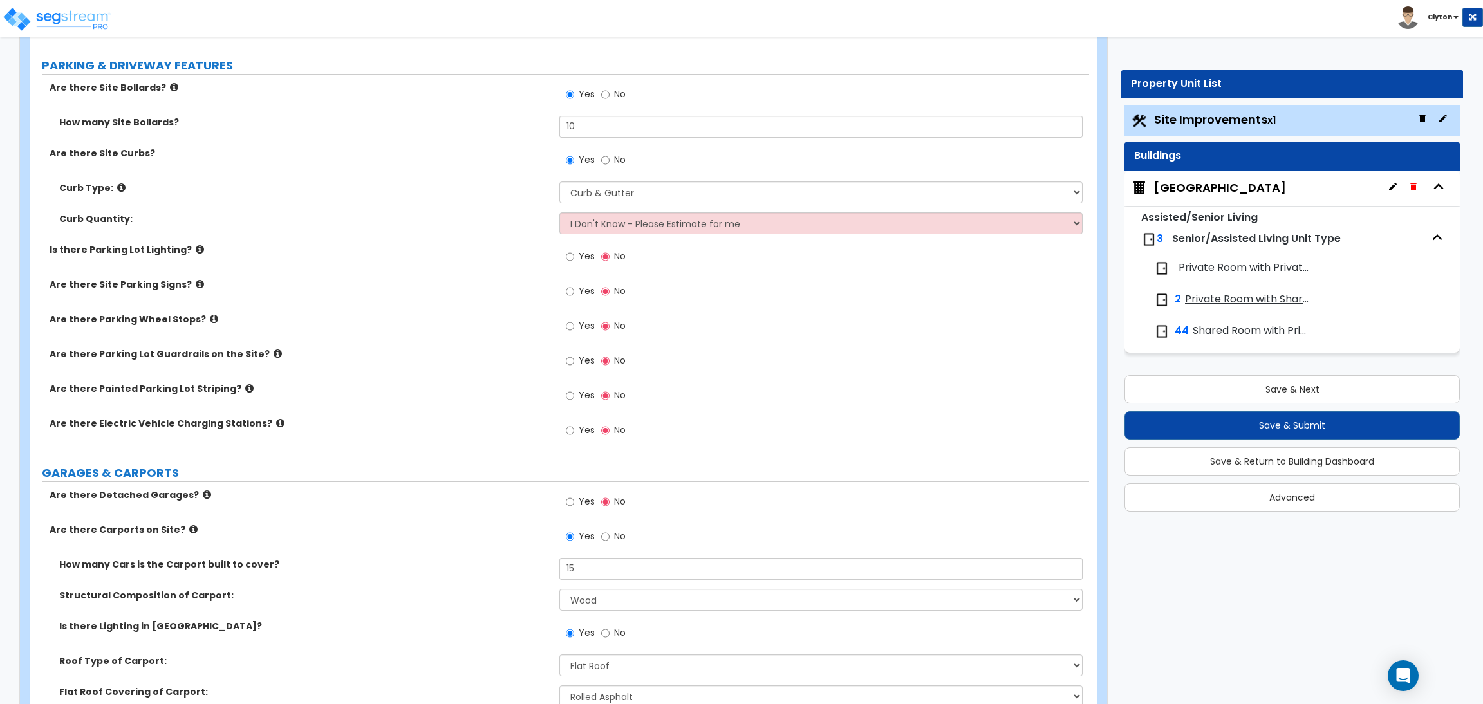
click at [579, 258] on span "Yes" at bounding box center [587, 256] width 16 height 13
click at [574, 258] on input "Yes" at bounding box center [570, 257] width 8 height 14
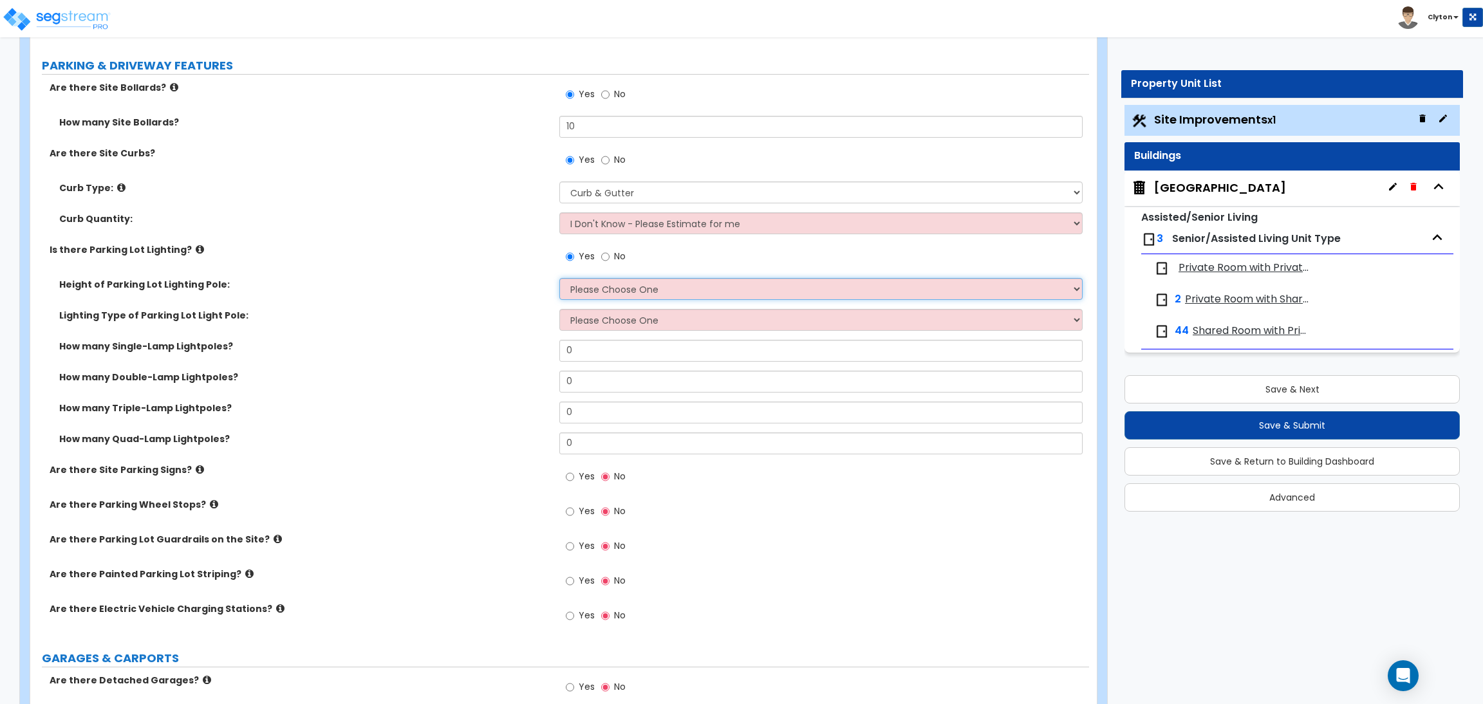
click at [609, 285] on select "Please Choose One 20' high 30' high 40' high" at bounding box center [820, 289] width 523 height 22
click at [559, 279] on select "Please Choose One 20' high 30' high 40' high" at bounding box center [820, 289] width 523 height 22
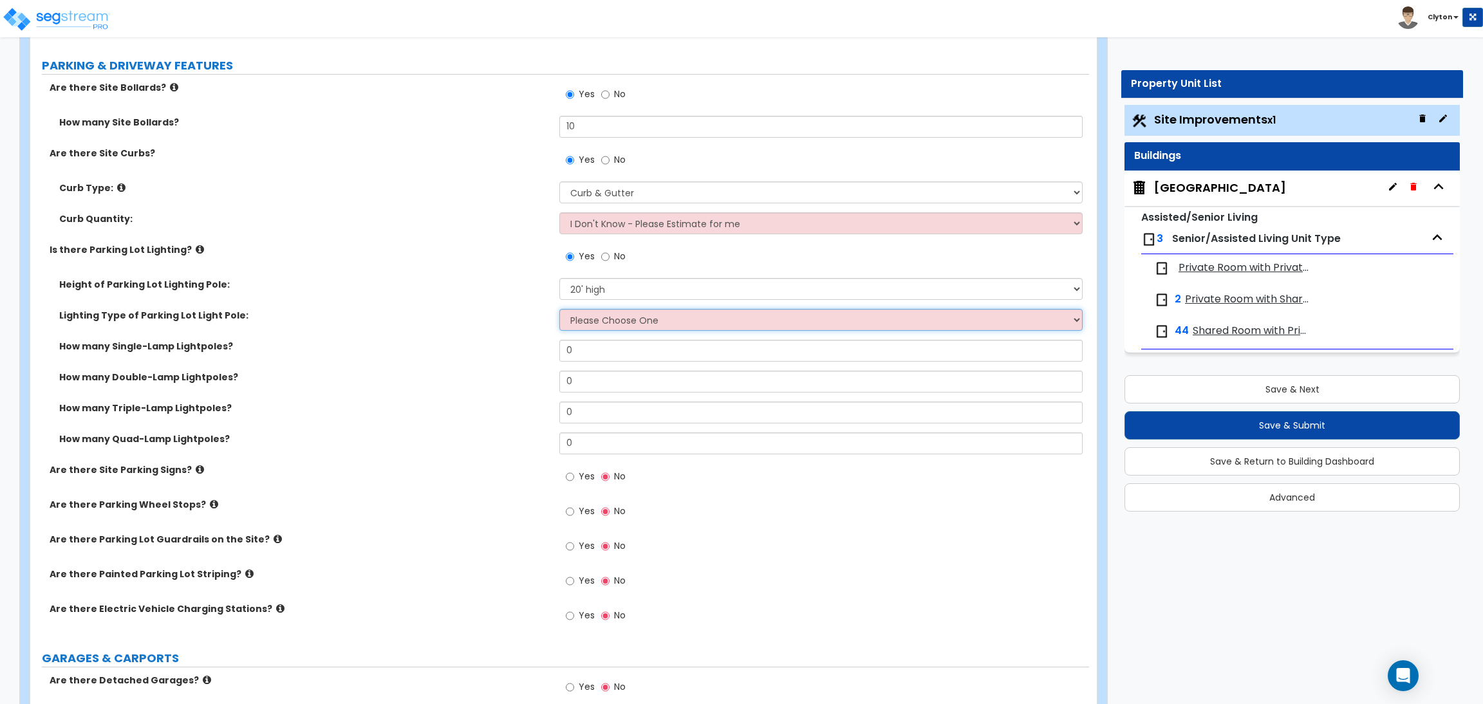
click at [600, 321] on select "Please Choose One LED Metal Halide High Pressure Sodium Please Choose for me" at bounding box center [820, 320] width 523 height 22
click at [559, 310] on select "Please Choose One LED Metal Halide High Pressure Sodium Please Choose for me" at bounding box center [820, 320] width 523 height 22
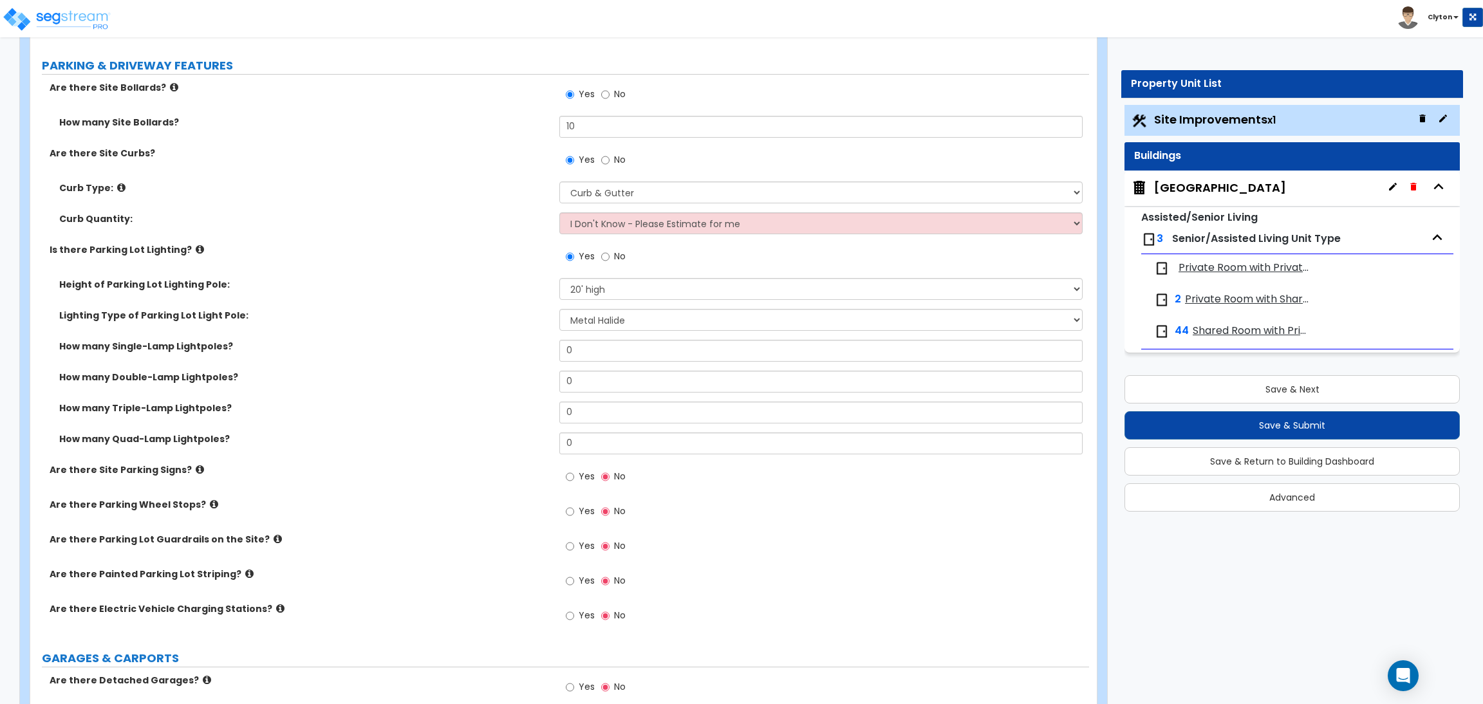
click at [519, 334] on div "Lighting Type of Parking Lot Light Pole: Please Choose One LED Metal Halide Hig…" at bounding box center [559, 324] width 1059 height 31
drag, startPoint x: 628, startPoint y: 351, endPoint x: 551, endPoint y: 348, distance: 76.7
click at [557, 348] on div "How many Single-Lamp Lightpoles? 0" at bounding box center [559, 355] width 1059 height 31
drag, startPoint x: 613, startPoint y: 380, endPoint x: 504, endPoint y: 360, distance: 111.2
click at [505, 360] on div "Height of Parking Lot Lighting Pole: Please Choose One 20' high 30' high 40' hi…" at bounding box center [560, 370] width 1040 height 185
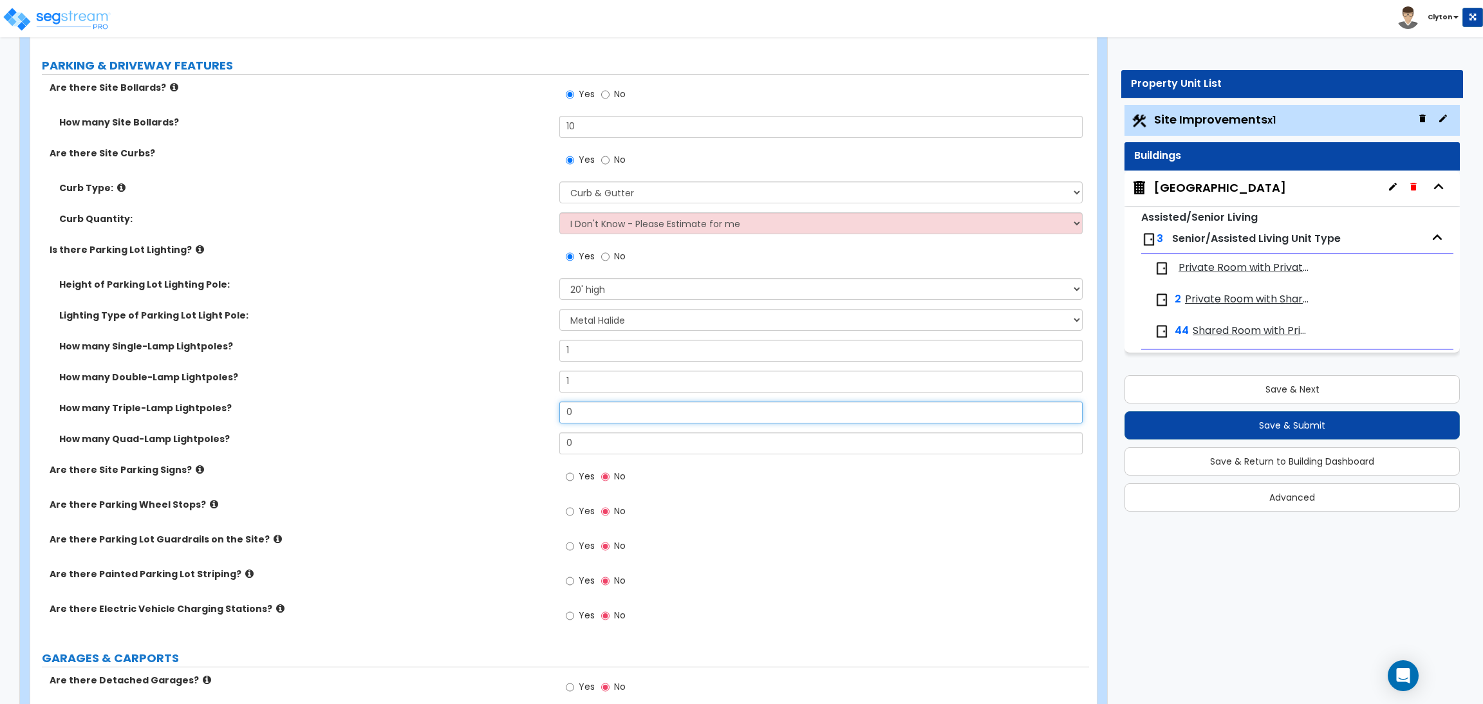
drag, startPoint x: 605, startPoint y: 407, endPoint x: 499, endPoint y: 411, distance: 106.3
click at [504, 411] on div "How many Triple-Lamp Lightpoles? 0" at bounding box center [559, 417] width 1059 height 31
drag, startPoint x: 602, startPoint y: 440, endPoint x: 485, endPoint y: 440, distance: 116.5
click at [487, 440] on div "How many Quad-Lamp Lightpoles? 0" at bounding box center [559, 448] width 1059 height 31
click at [570, 477] on input "Yes" at bounding box center [570, 477] width 8 height 14
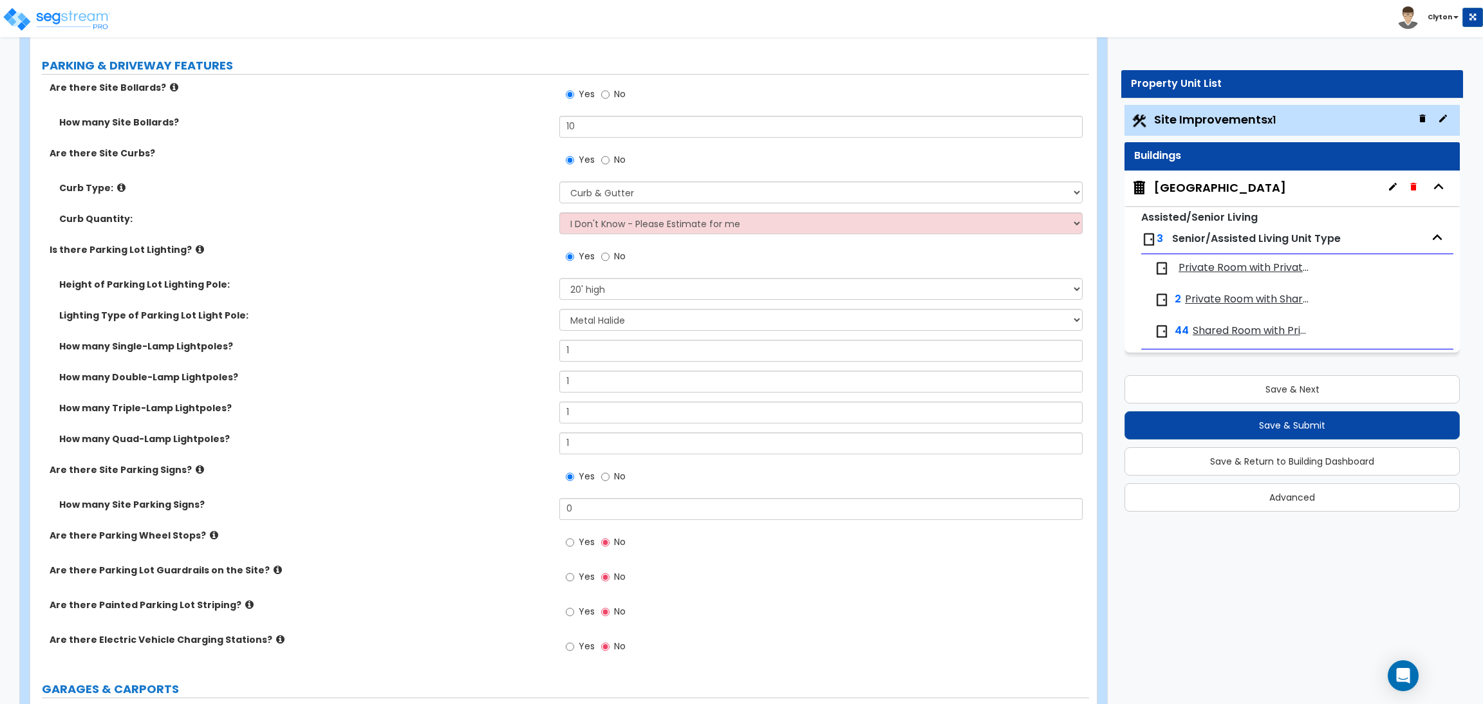
drag, startPoint x: 584, startPoint y: 521, endPoint x: 499, endPoint y: 511, distance: 85.6
click at [499, 511] on div "How many Site Parking Signs? 0" at bounding box center [559, 513] width 1059 height 31
drag, startPoint x: 576, startPoint y: 510, endPoint x: 505, endPoint y: 500, distance: 72.2
click at [505, 500] on div "How many Site Parking Signs? 0" at bounding box center [559, 513] width 1059 height 31
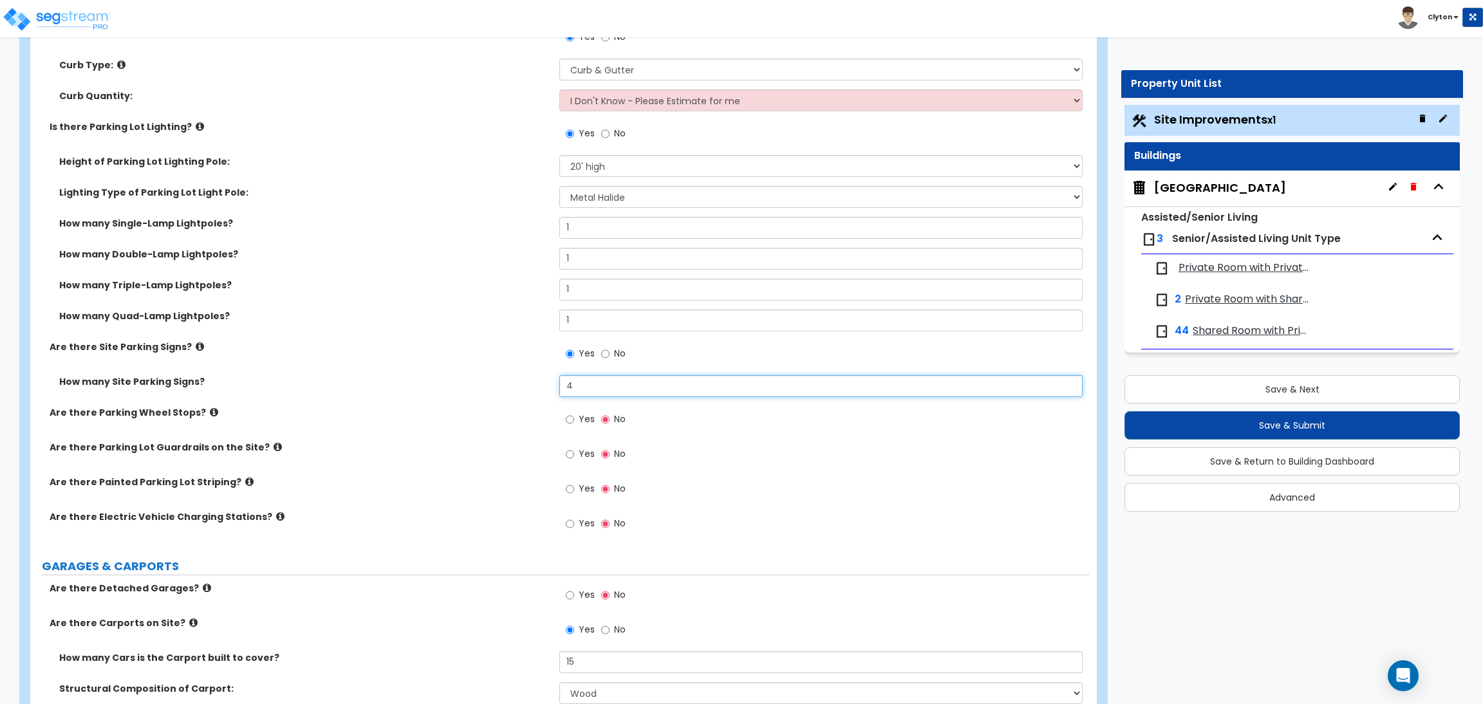
scroll to position [965, 0]
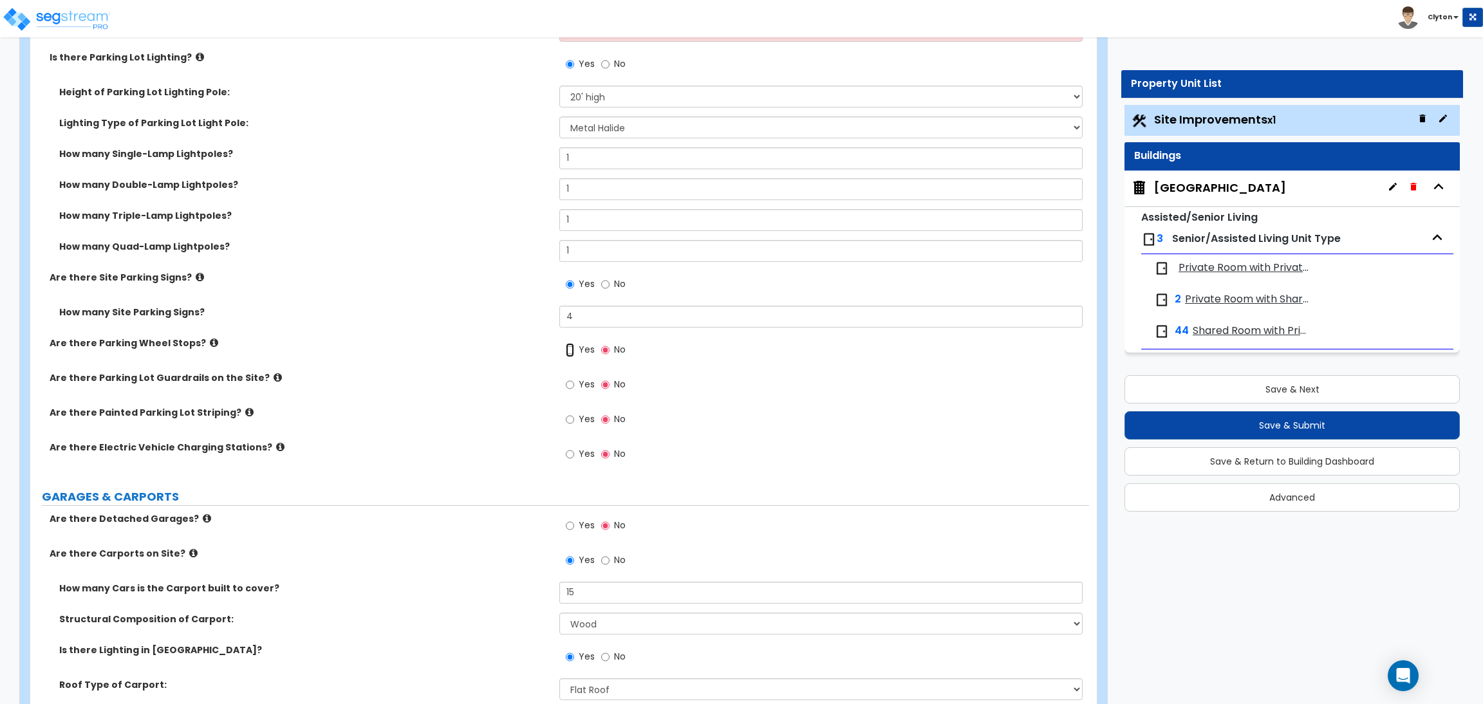
click at [571, 355] on input "Yes" at bounding box center [570, 350] width 8 height 14
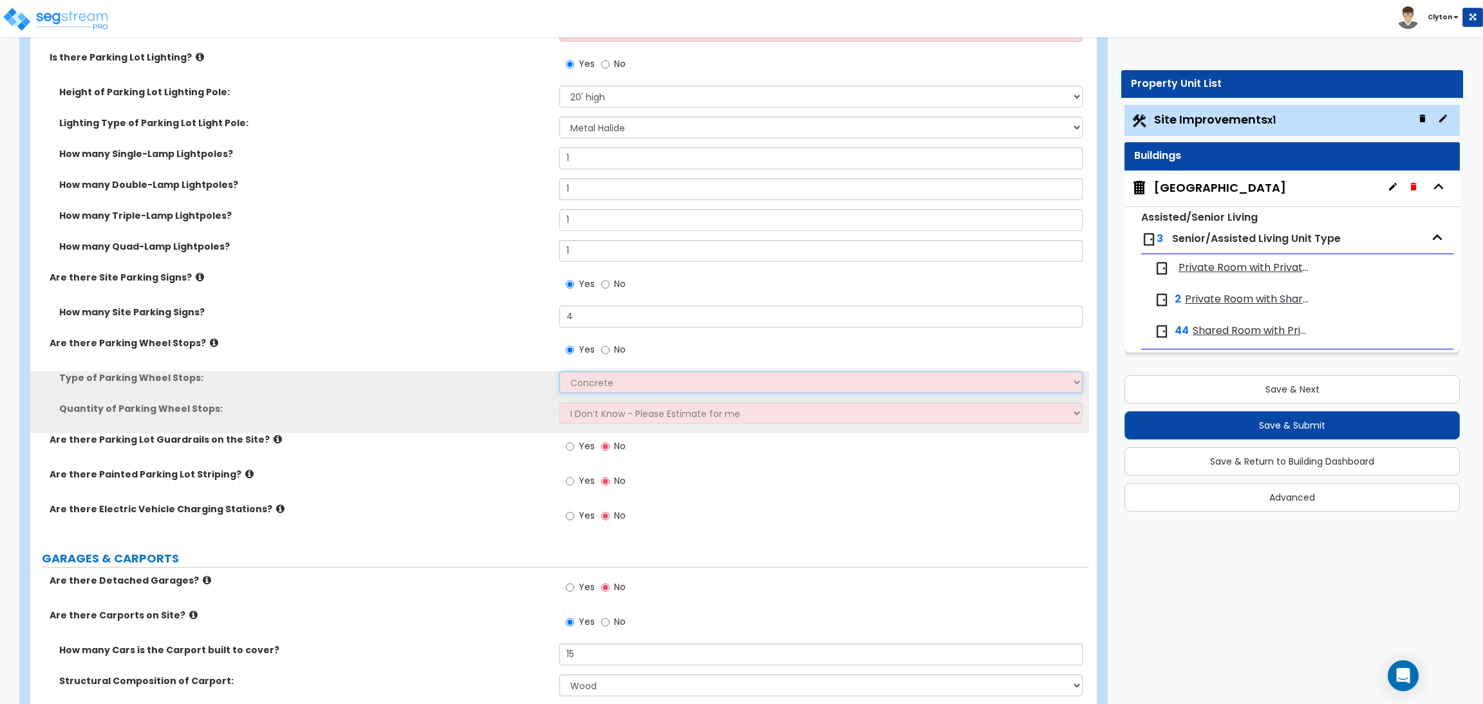
click at [588, 382] on select "Concrete Rubber/Plastic" at bounding box center [820, 382] width 523 height 22
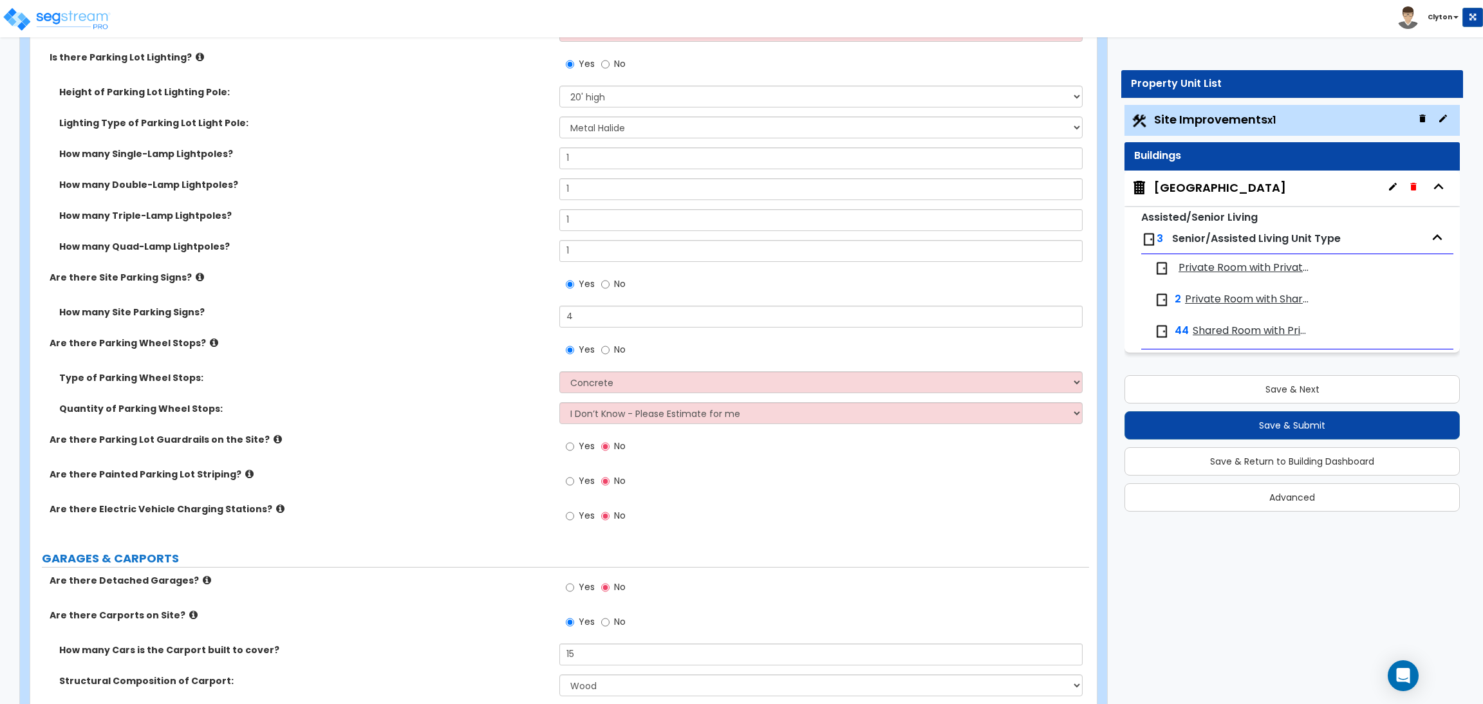
click at [462, 394] on div "Type of Parking Wheel Stops: Concrete Rubber/Plastic" at bounding box center [559, 386] width 1059 height 31
click at [571, 415] on select "I Don’t Know - Please Estimate for me I Want to Enter the Number of Wheel Stops" at bounding box center [820, 413] width 523 height 22
click at [559, 402] on select "I Don’t Know - Please Estimate for me I Want to Enter the Number of Wheel Stops" at bounding box center [820, 413] width 523 height 22
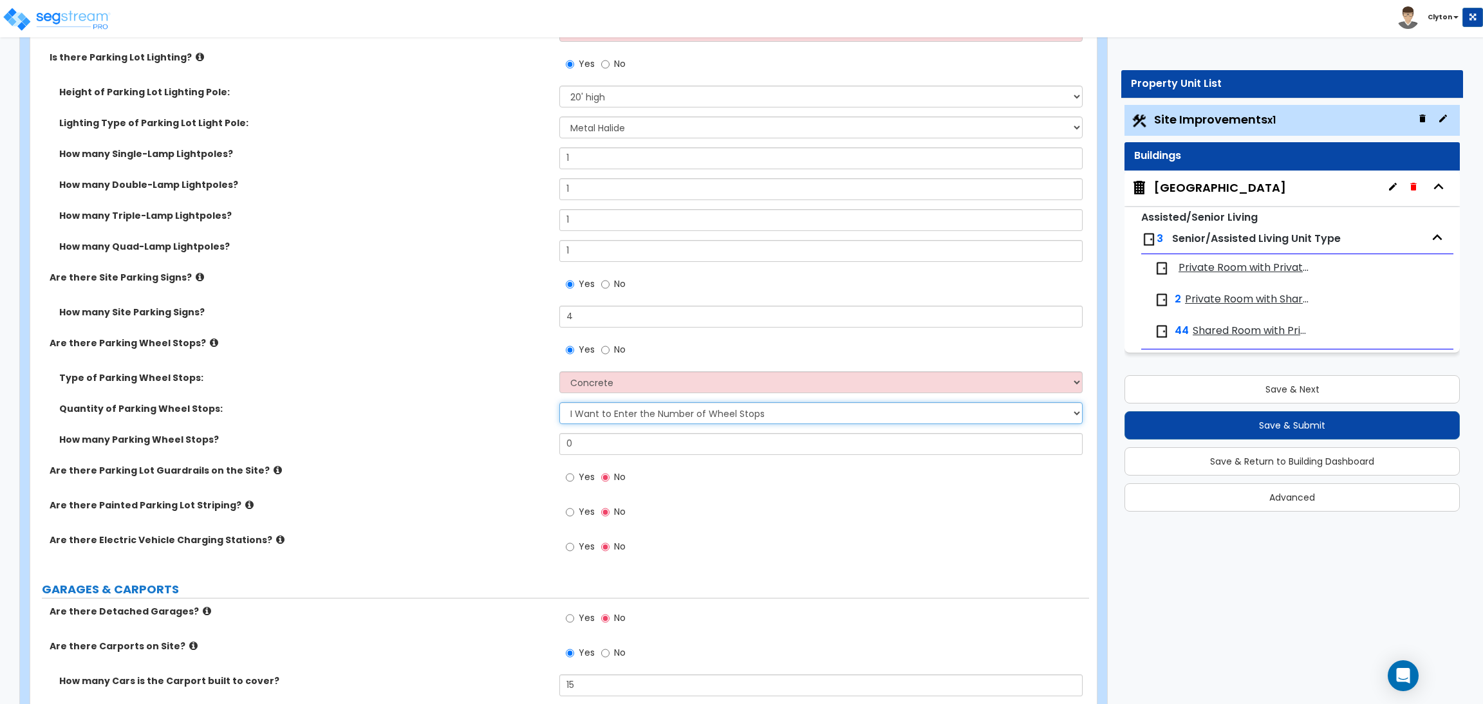
click at [608, 414] on select "I Don’t Know - Please Estimate for me I Want to Enter the Number of Wheel Stops" at bounding box center [820, 413] width 523 height 22
click at [559, 402] on select "I Don’t Know - Please Estimate for me I Want to Enter the Number of Wheel Stops" at bounding box center [820, 413] width 523 height 22
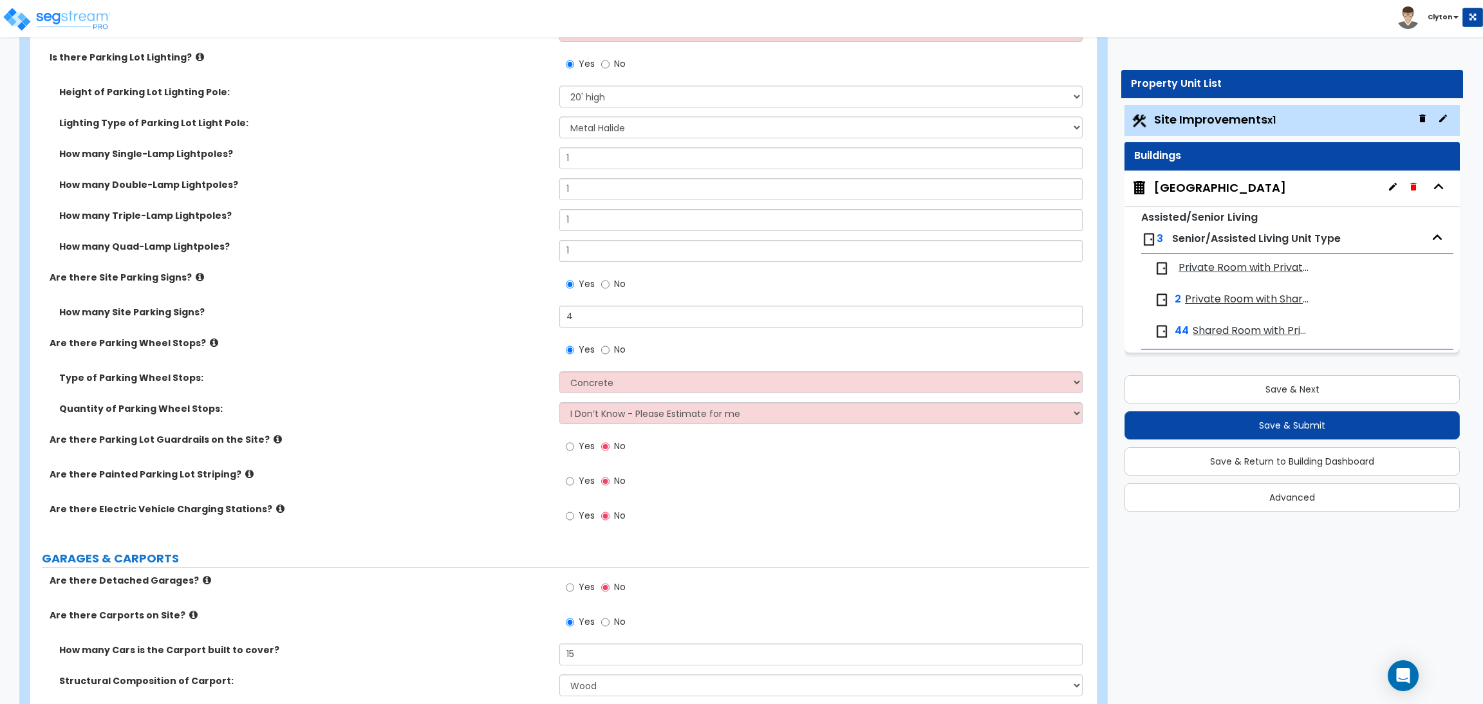
click at [470, 445] on label "Are there Parking Lot Guardrails on the Site?" at bounding box center [300, 439] width 500 height 13
click at [569, 447] on input "Yes" at bounding box center [570, 447] width 8 height 14
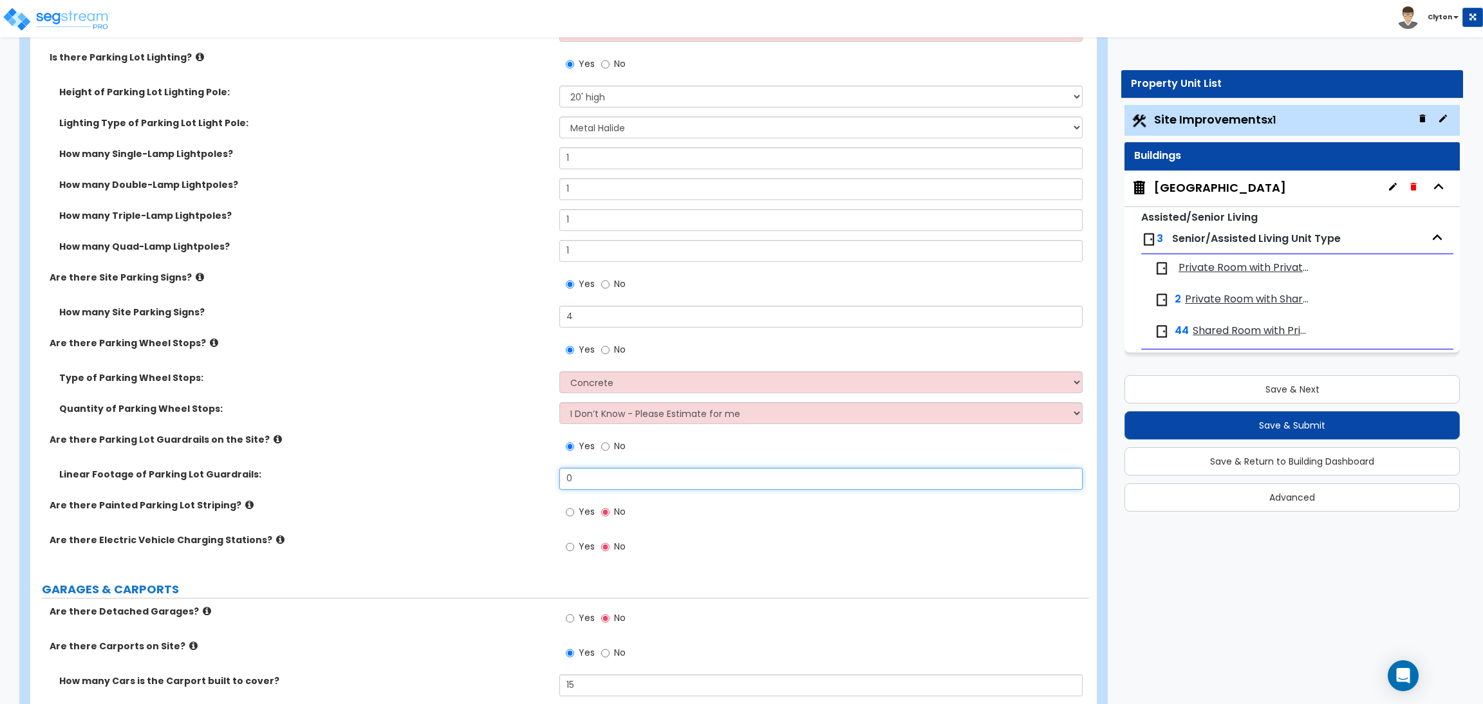
drag, startPoint x: 594, startPoint y: 479, endPoint x: 528, endPoint y: 478, distance: 66.3
click at [528, 478] on div "Linear Footage of Parking Lot Guardrails: 0" at bounding box center [559, 483] width 1059 height 31
click at [504, 499] on label "Are there Painted Parking Lot Striping?" at bounding box center [300, 505] width 500 height 13
click at [566, 510] on input "Yes" at bounding box center [570, 512] width 8 height 14
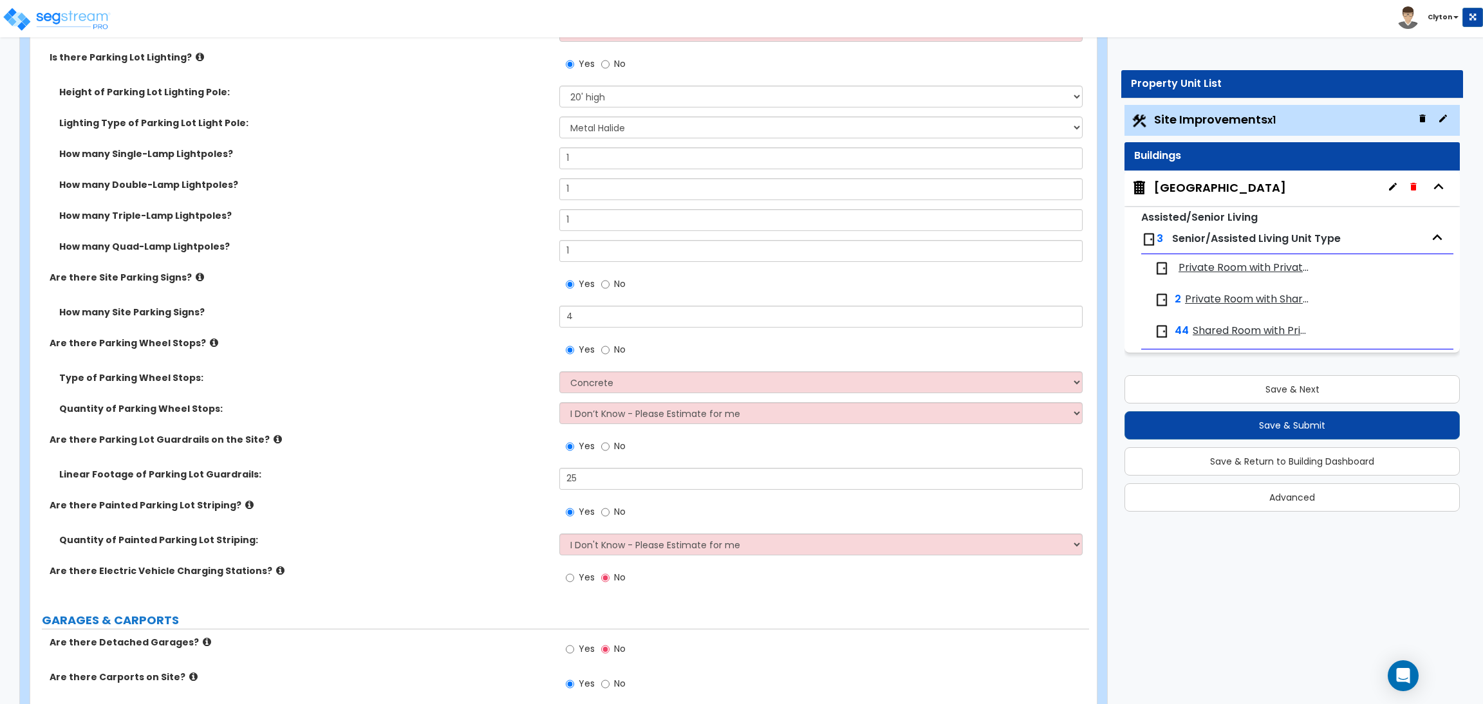
click at [345, 467] on div "Are there Parking Lot Guardrails on the Site? Yes No" at bounding box center [559, 450] width 1059 height 35
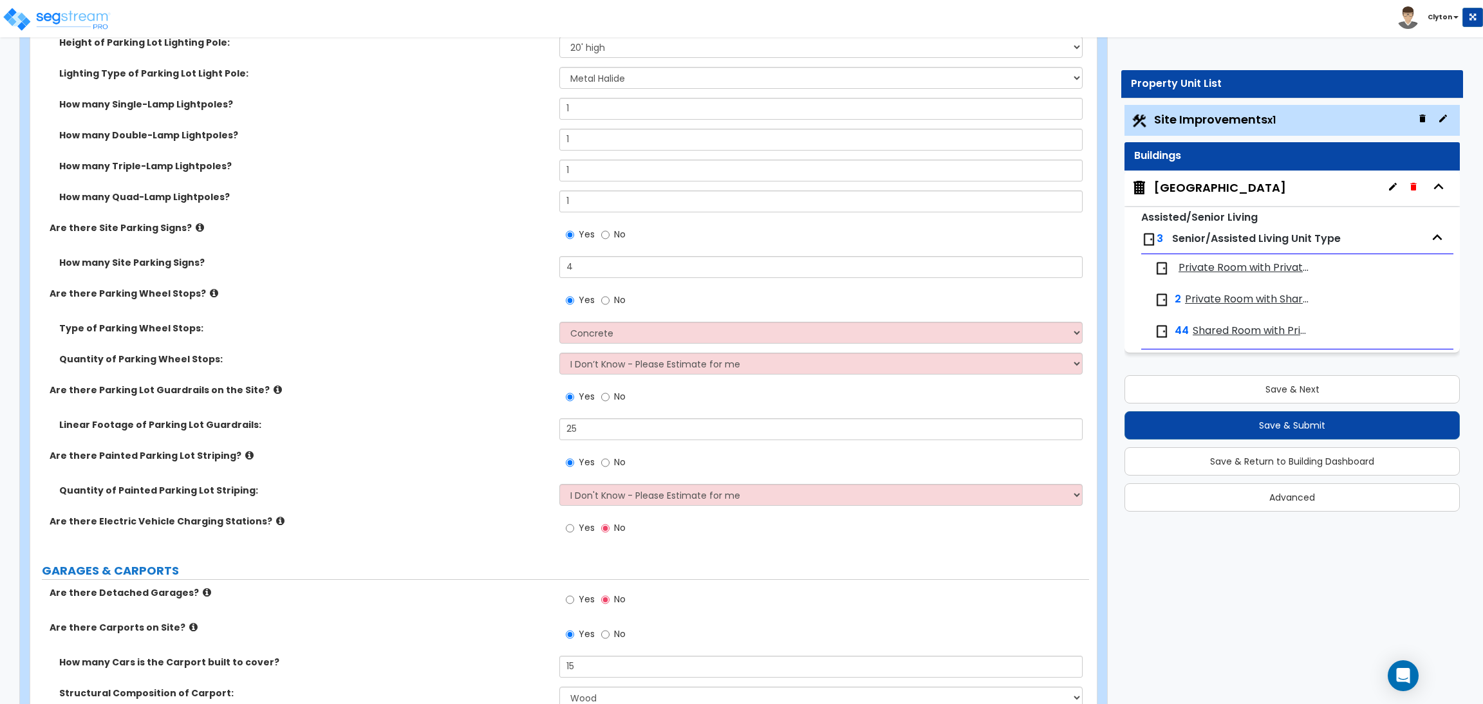
scroll to position [1061, 0]
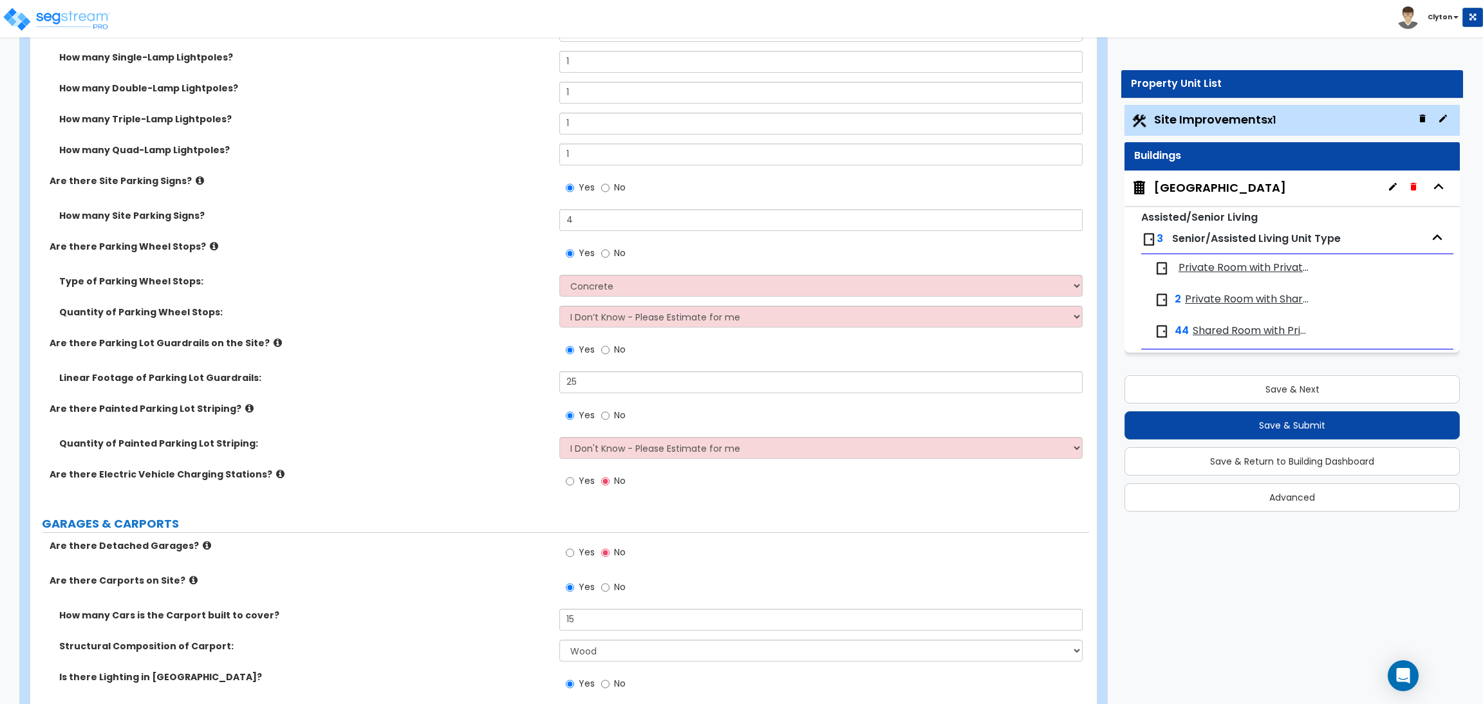
drag, startPoint x: 483, startPoint y: 523, endPoint x: 538, endPoint y: 495, distance: 61.6
click at [483, 523] on label "GARAGES & CARPORTS" at bounding box center [565, 524] width 1047 height 17
click at [566, 481] on input "Yes" at bounding box center [570, 481] width 8 height 14
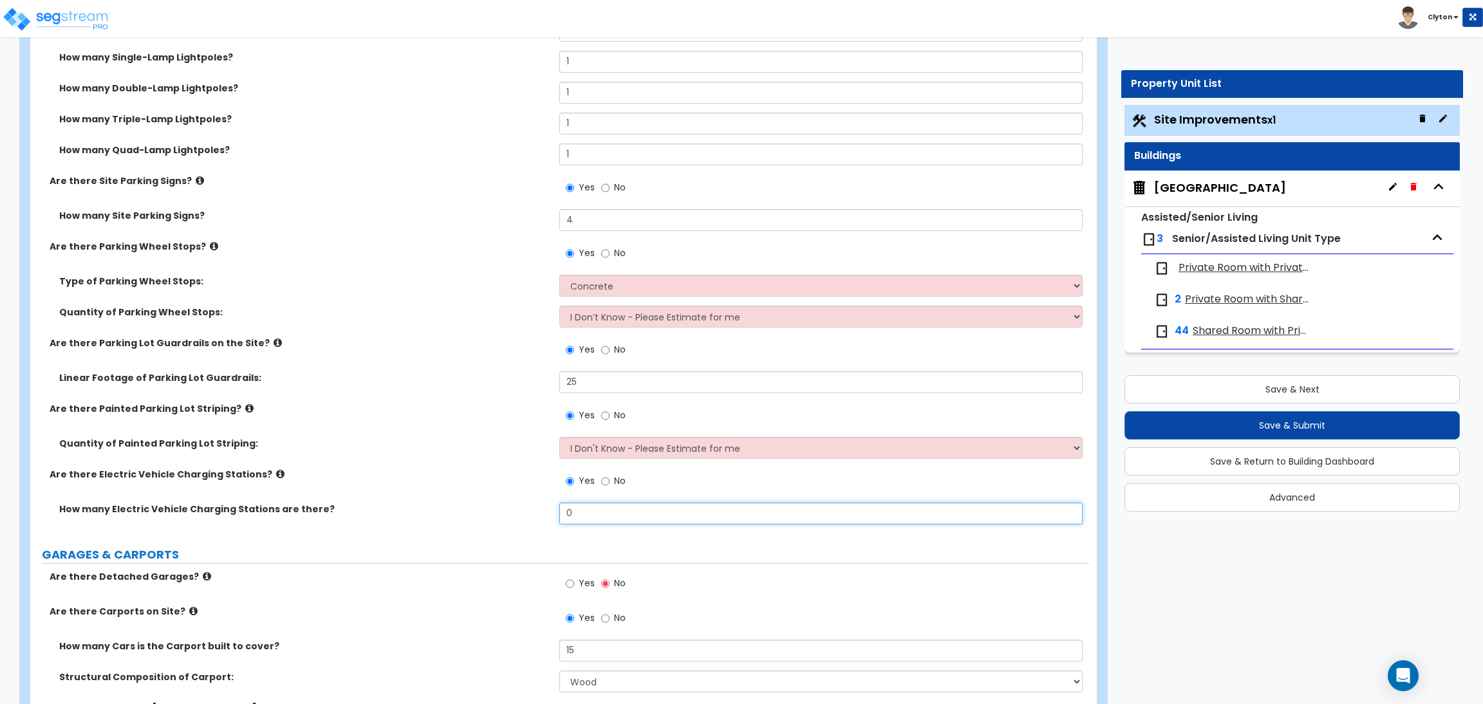
drag, startPoint x: 592, startPoint y: 518, endPoint x: 528, endPoint y: 505, distance: 65.6
click at [528, 506] on div "How many Electric Vehicle Charging Stations are there? 0" at bounding box center [559, 518] width 1059 height 31
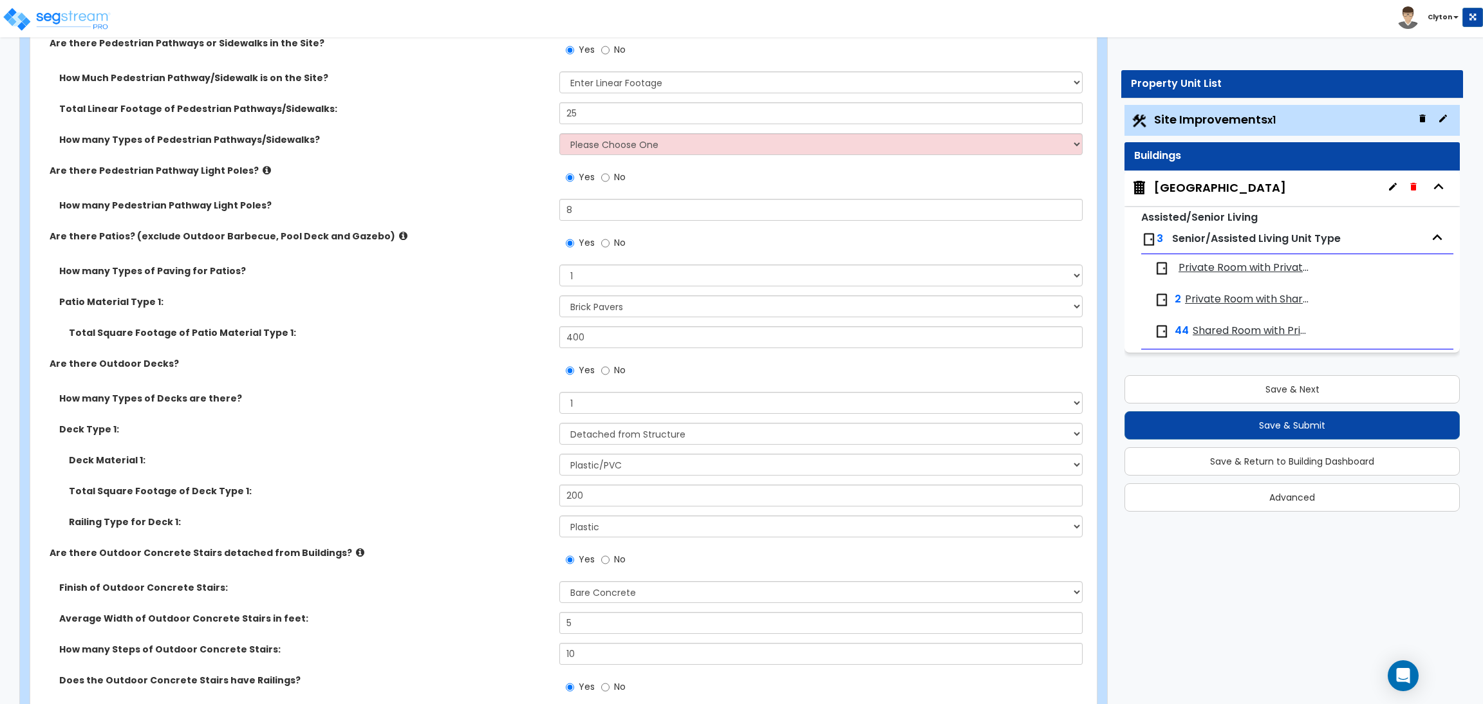
scroll to position [1737, 0]
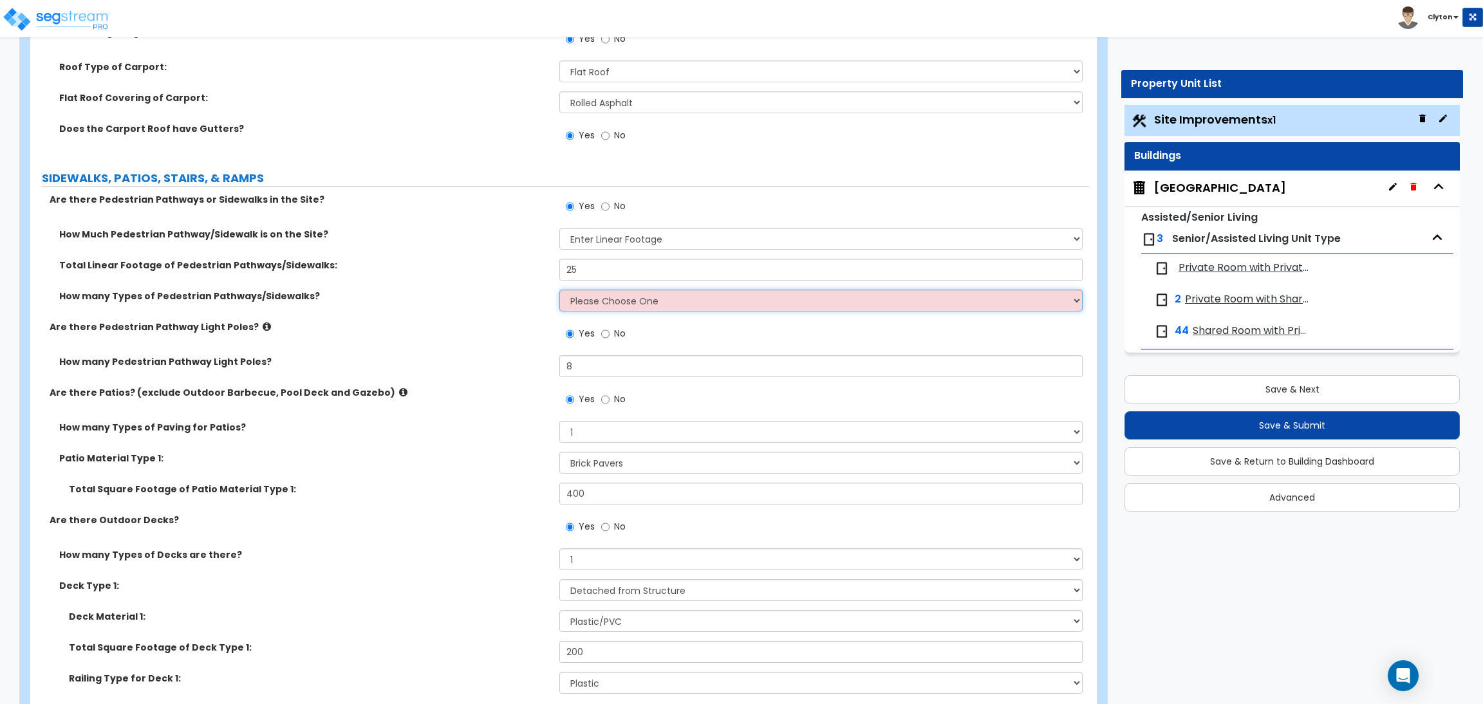
click at [610, 303] on select "Please Choose One 1 2 3" at bounding box center [820, 301] width 523 height 22
click at [559, 290] on select "Please Choose One 1 2 3" at bounding box center [820, 301] width 523 height 22
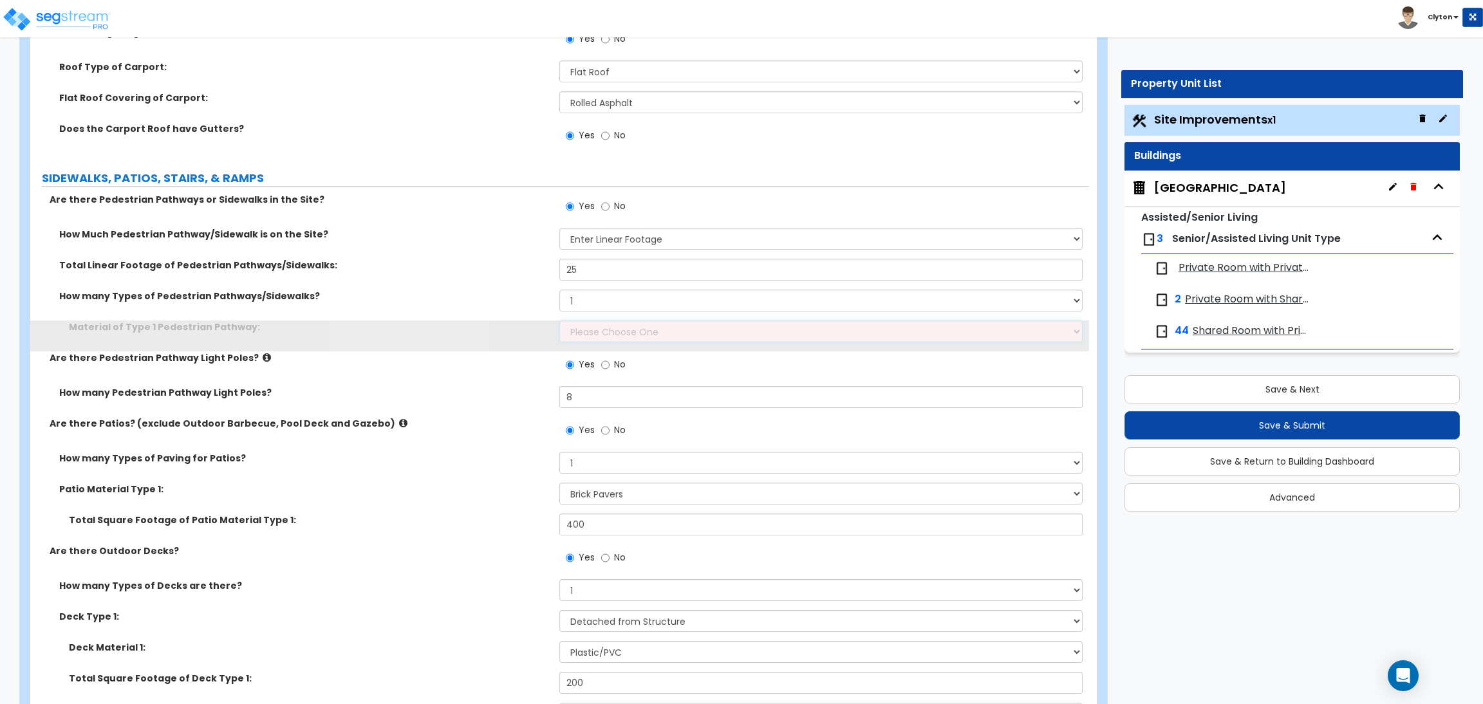
click at [598, 329] on select "Please Choose One Bare Concrete Stamped Concrete Brick Pavers Stone Pavers Wood…" at bounding box center [820, 332] width 523 height 22
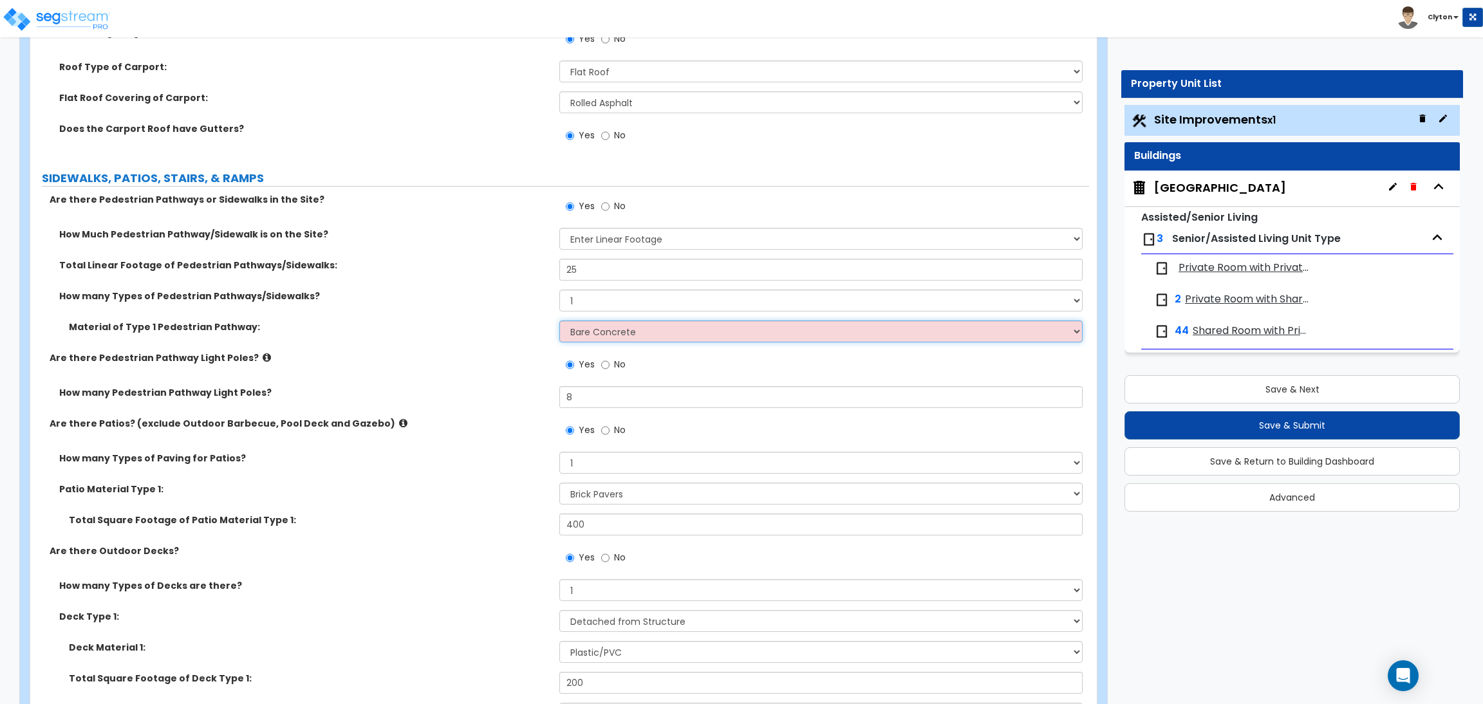
click at [559, 321] on select "Please Choose One Bare Concrete Stamped Concrete Brick Pavers Stone Pavers Wood…" at bounding box center [820, 332] width 523 height 22
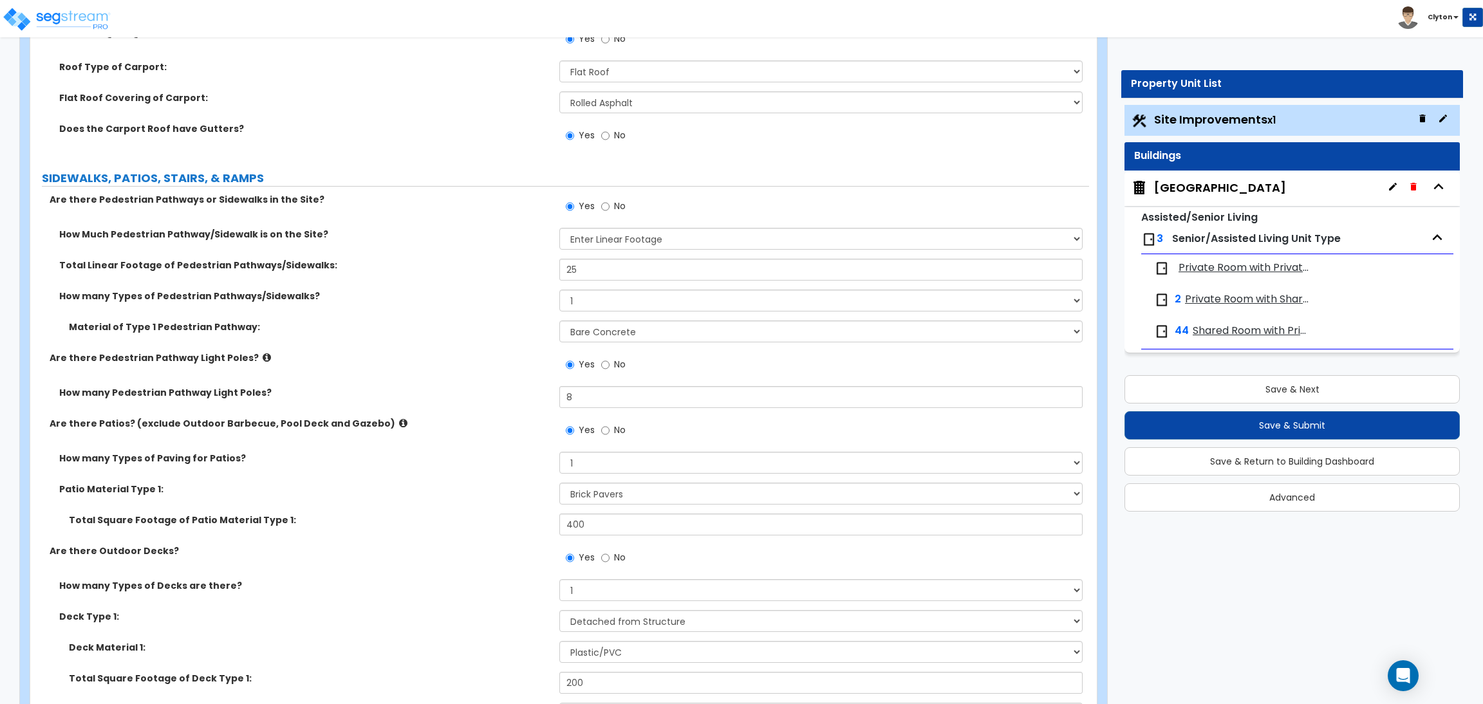
click at [488, 335] on div "Material of Type 1 Pedestrian Pathway: Please Choose One Bare Concrete Stamped …" at bounding box center [559, 336] width 1059 height 31
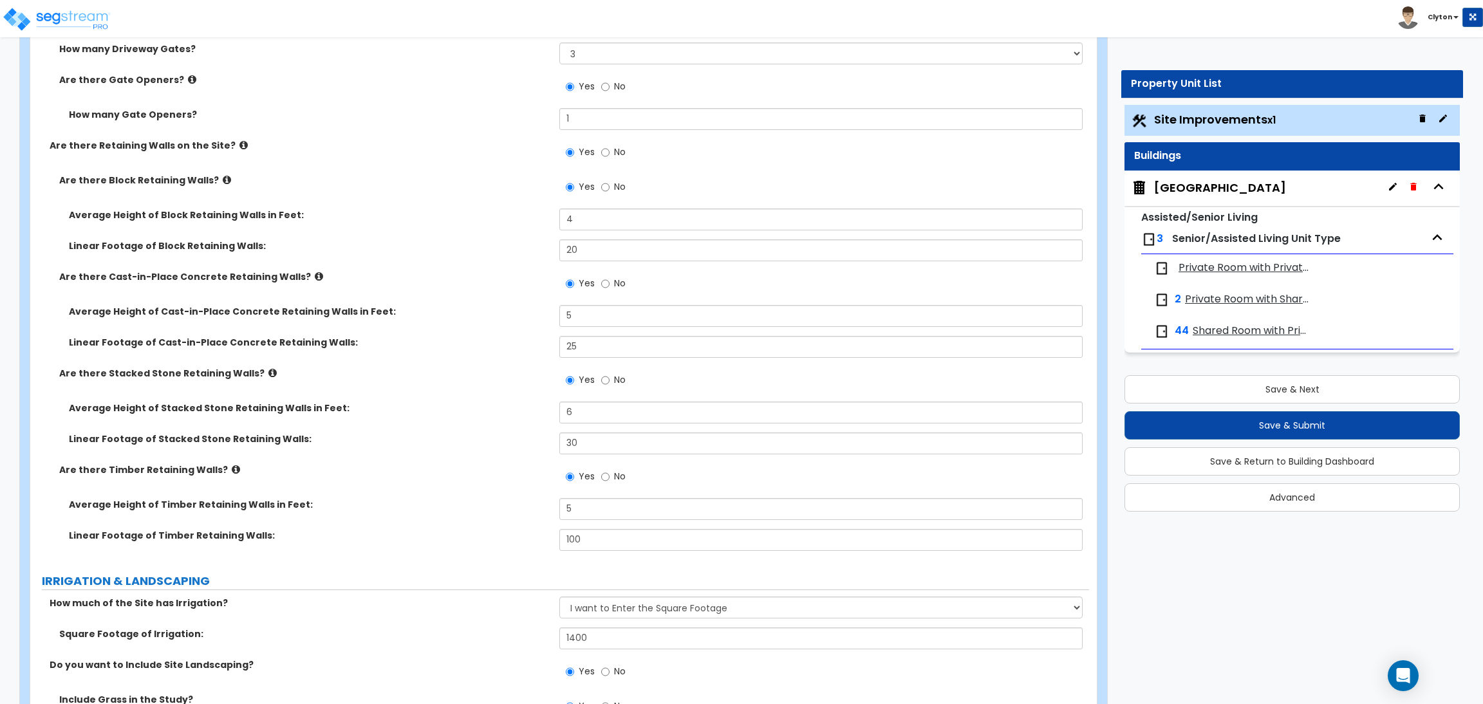
scroll to position [3861, 0]
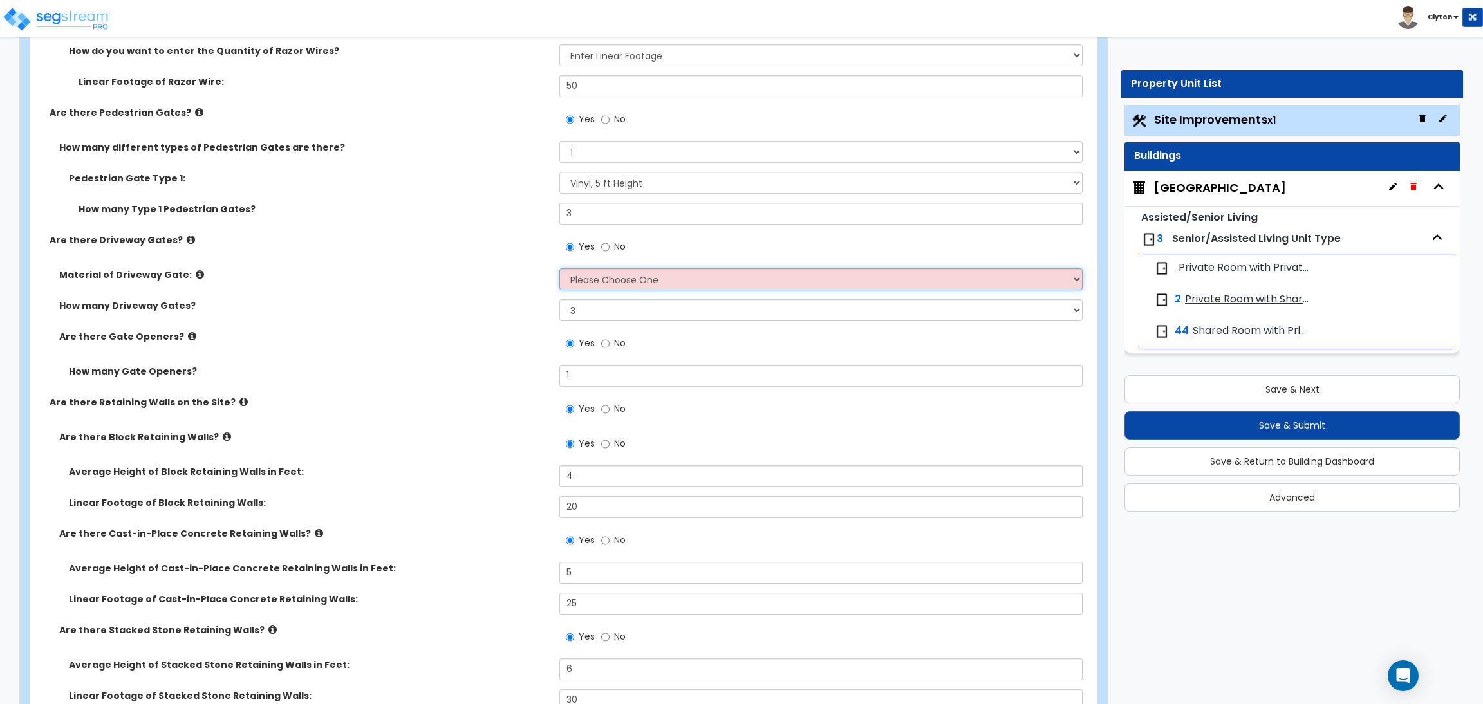
click at [601, 281] on select "Please Choose One Wood Steel" at bounding box center [820, 279] width 523 height 22
click at [559, 268] on select "Please Choose One Wood Steel" at bounding box center [820, 279] width 523 height 22
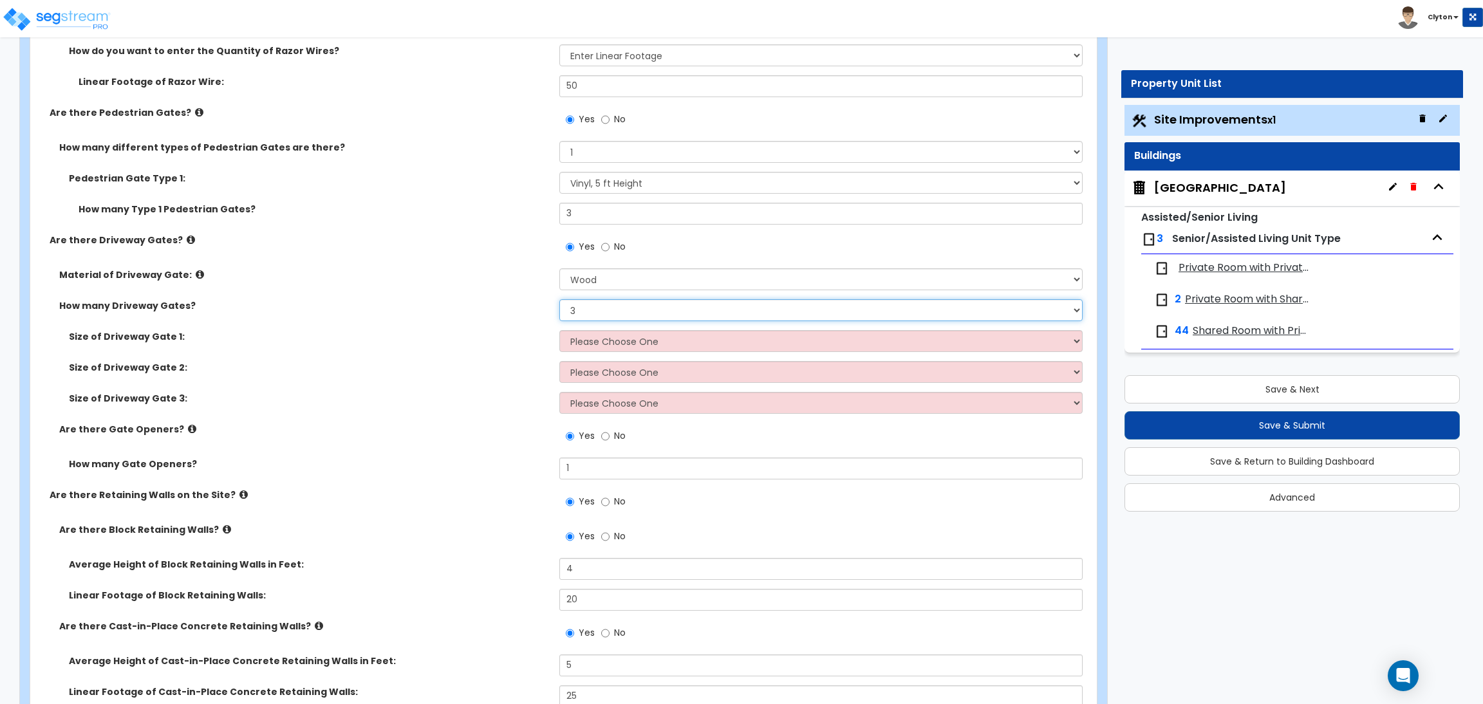
click at [599, 306] on select "Please Choose One 1 2 3" at bounding box center [820, 310] width 523 height 22
click at [559, 299] on select "Please Choose One 1 2 3" at bounding box center [820, 310] width 523 height 22
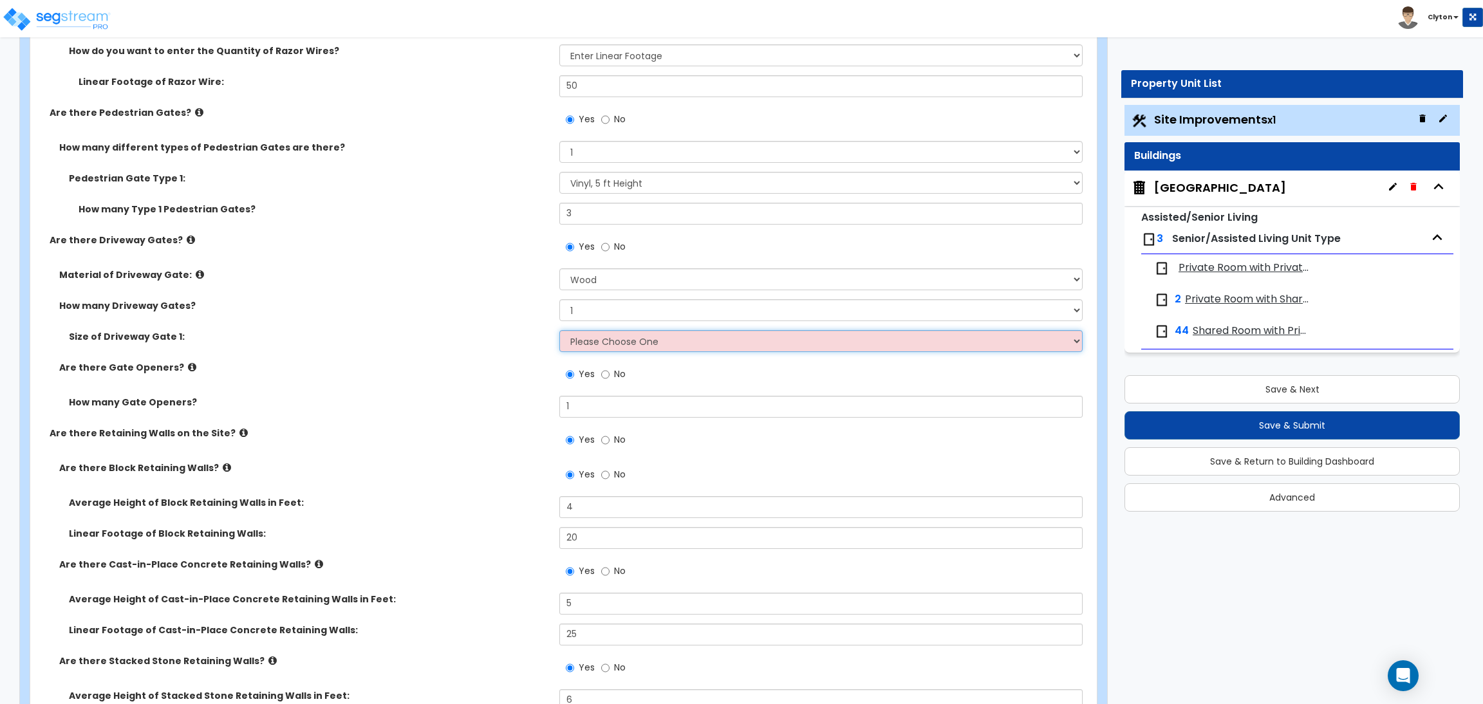
click at [579, 341] on select "Please Choose One 10 feet wide 12 feet wide 15 feet wide" at bounding box center [820, 341] width 523 height 22
click at [559, 330] on select "Please Choose One 10 feet wide 12 feet wide 15 feet wide" at bounding box center [820, 341] width 523 height 22
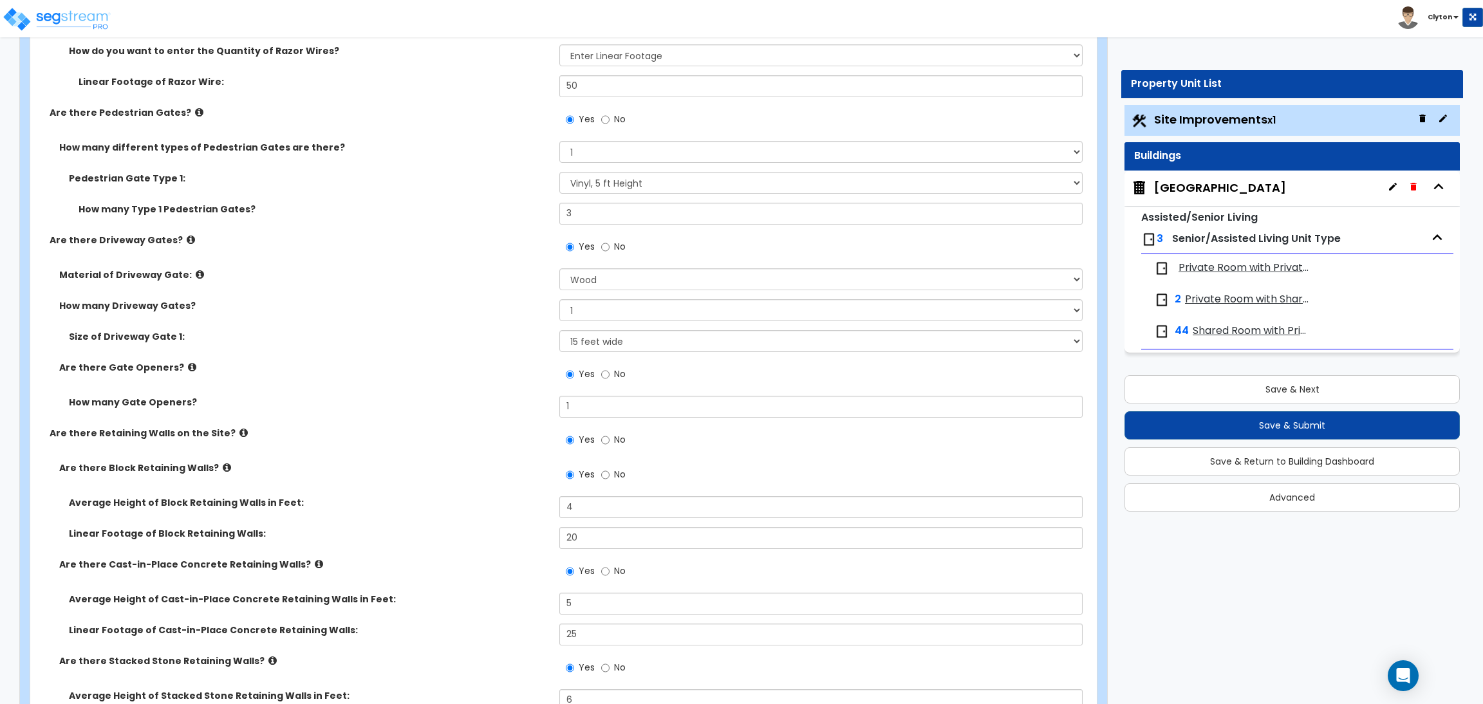
click at [480, 403] on label "How many Gate Openers?" at bounding box center [309, 402] width 481 height 13
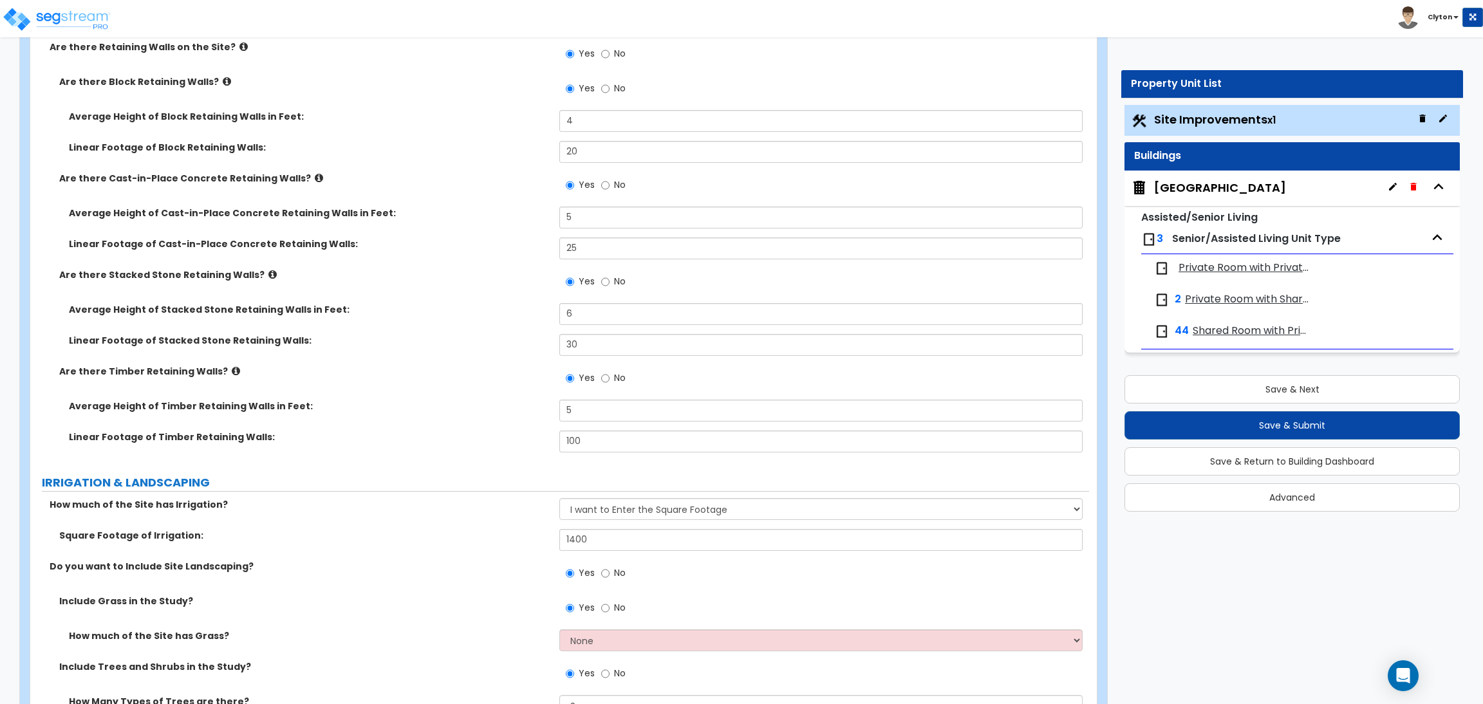
scroll to position [4537, 0]
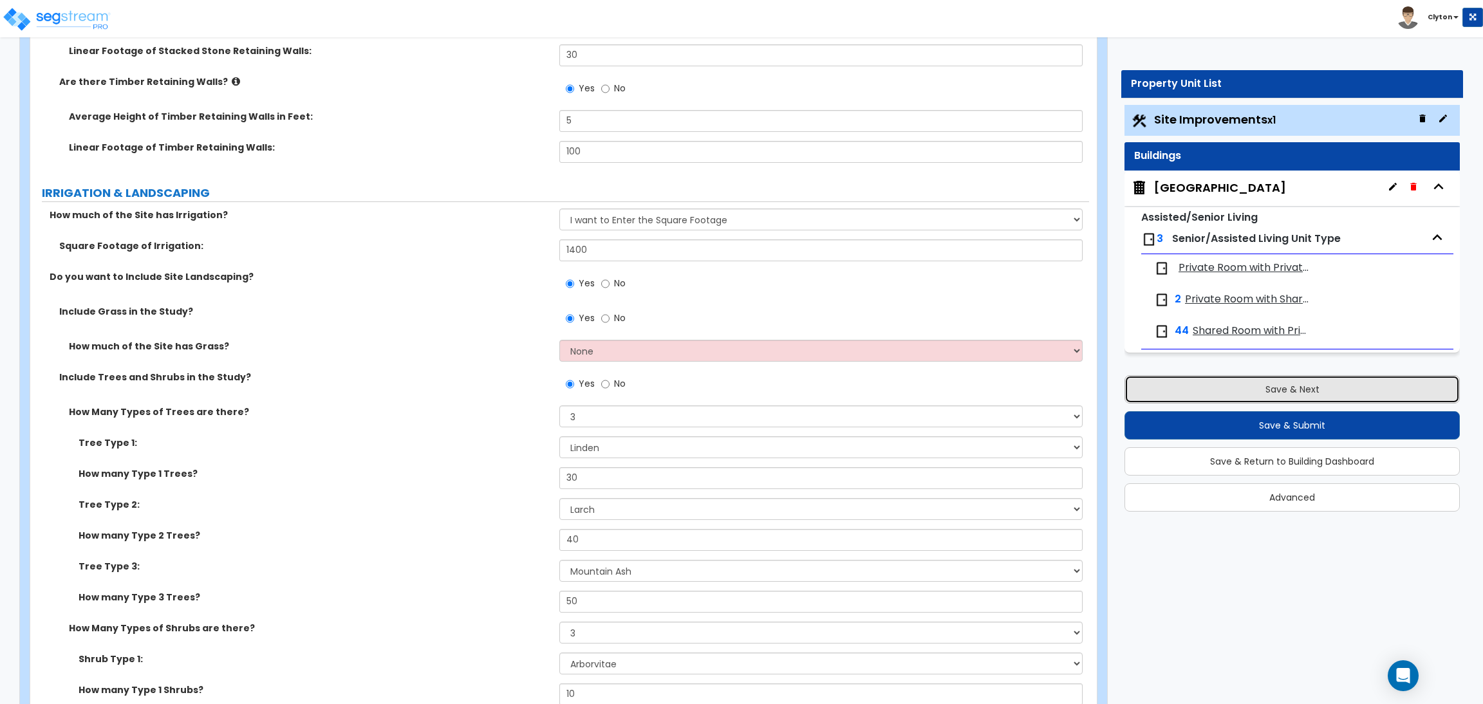
click at [1241, 397] on button "Save & Next" at bounding box center [1291, 389] width 335 height 28
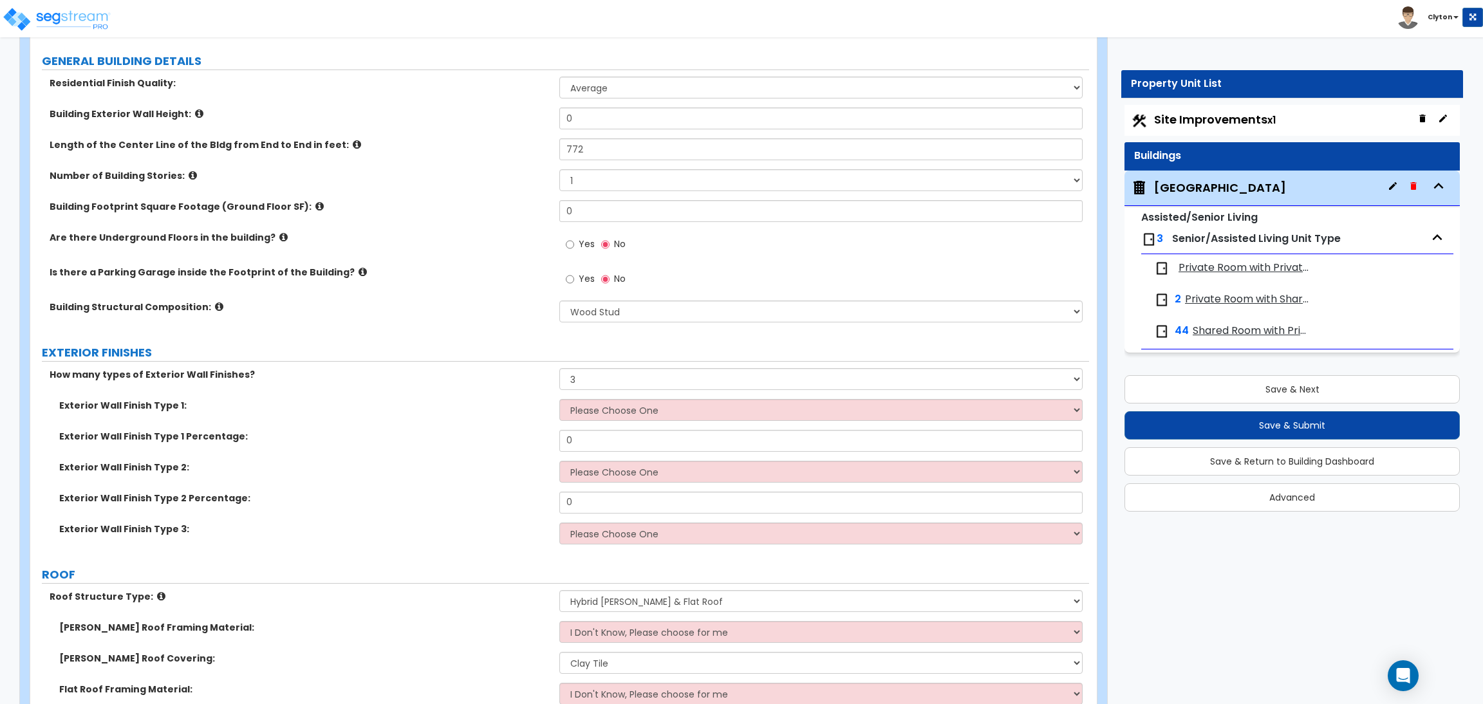
scroll to position [676, 0]
click at [594, 382] on select "None 1 2 3" at bounding box center [820, 378] width 523 height 22
click at [559, 368] on select "None 1 2 3" at bounding box center [820, 378] width 523 height 22
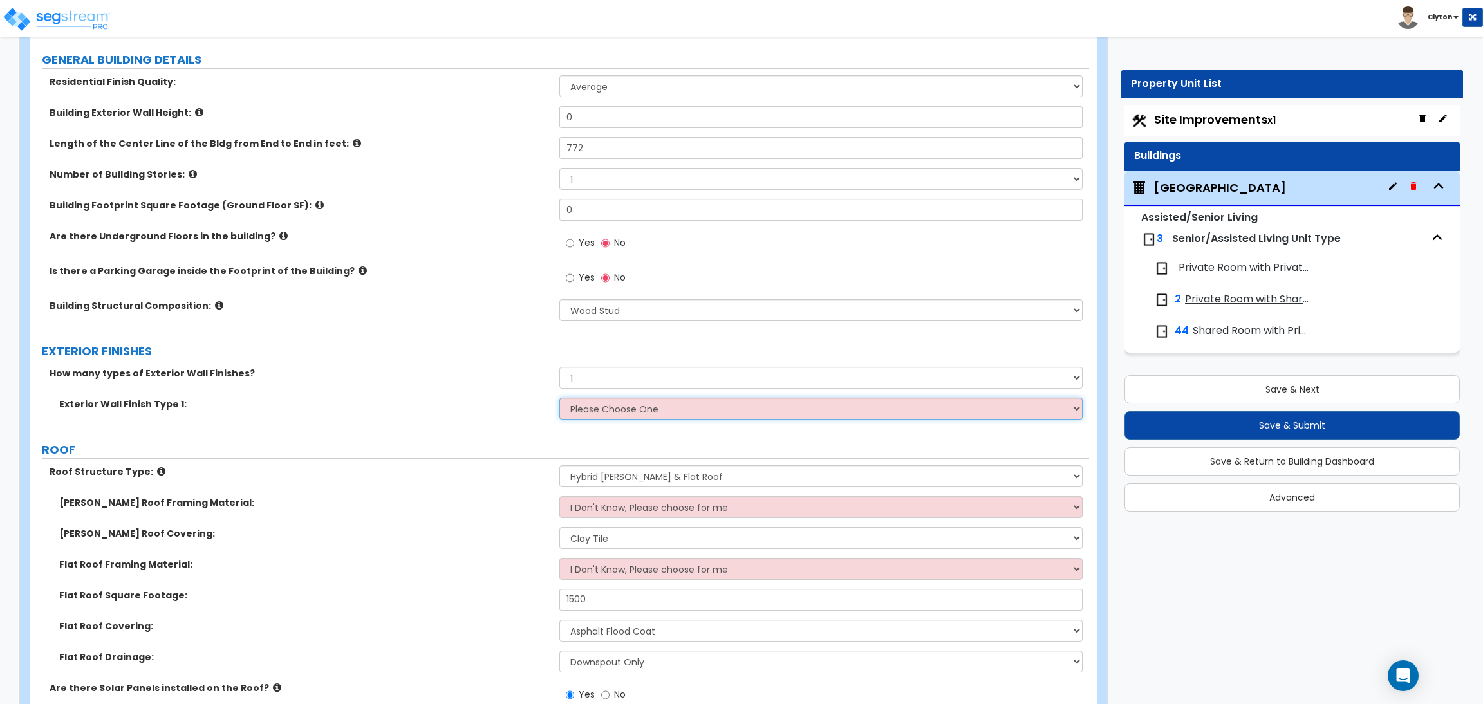
click at [588, 406] on select "Please Choose One No Finish/Shared Wall No Wall Brick Veneer Stone Veneer Wood …" at bounding box center [820, 409] width 523 height 22
click at [559, 398] on select "Please Choose One No Finish/Shared Wall No Wall Brick Veneer Stone Veneer Wood …" at bounding box center [820, 409] width 523 height 22
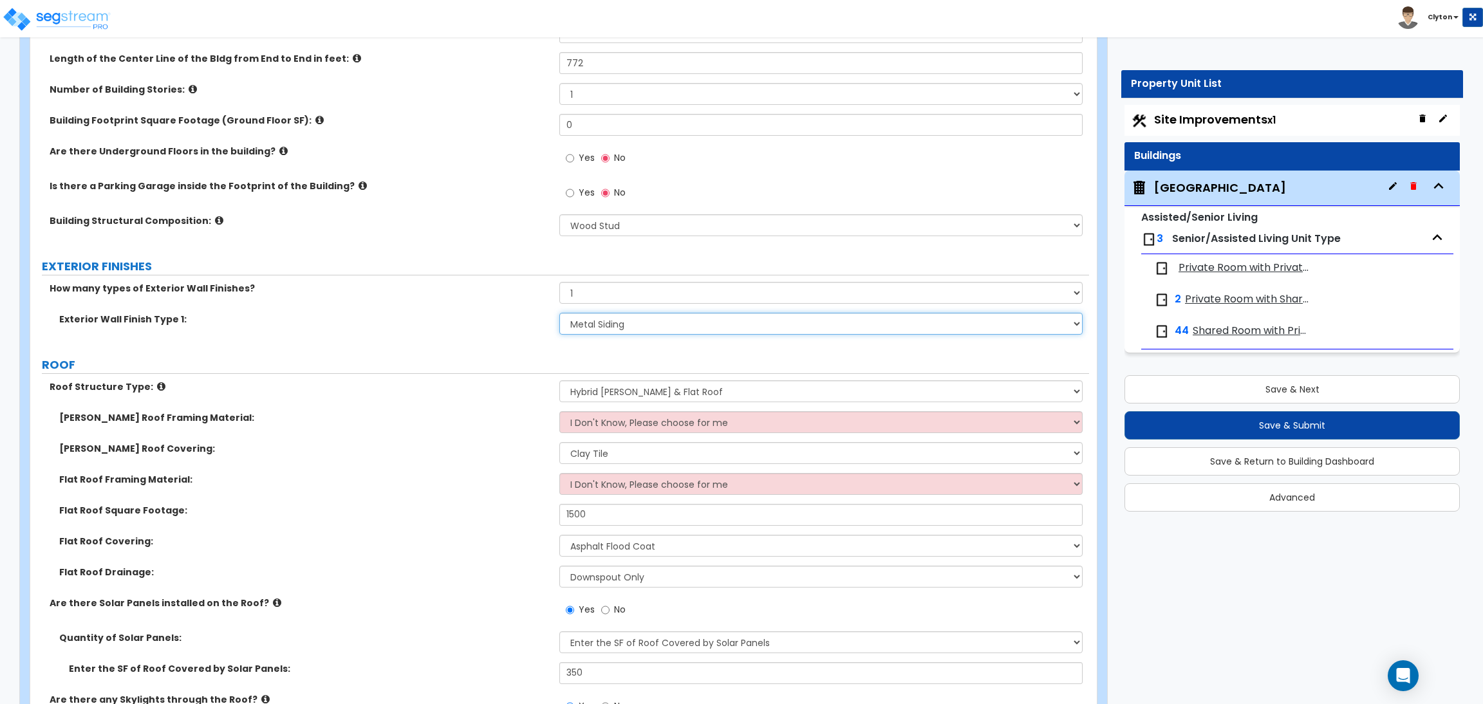
scroll to position [772, 0]
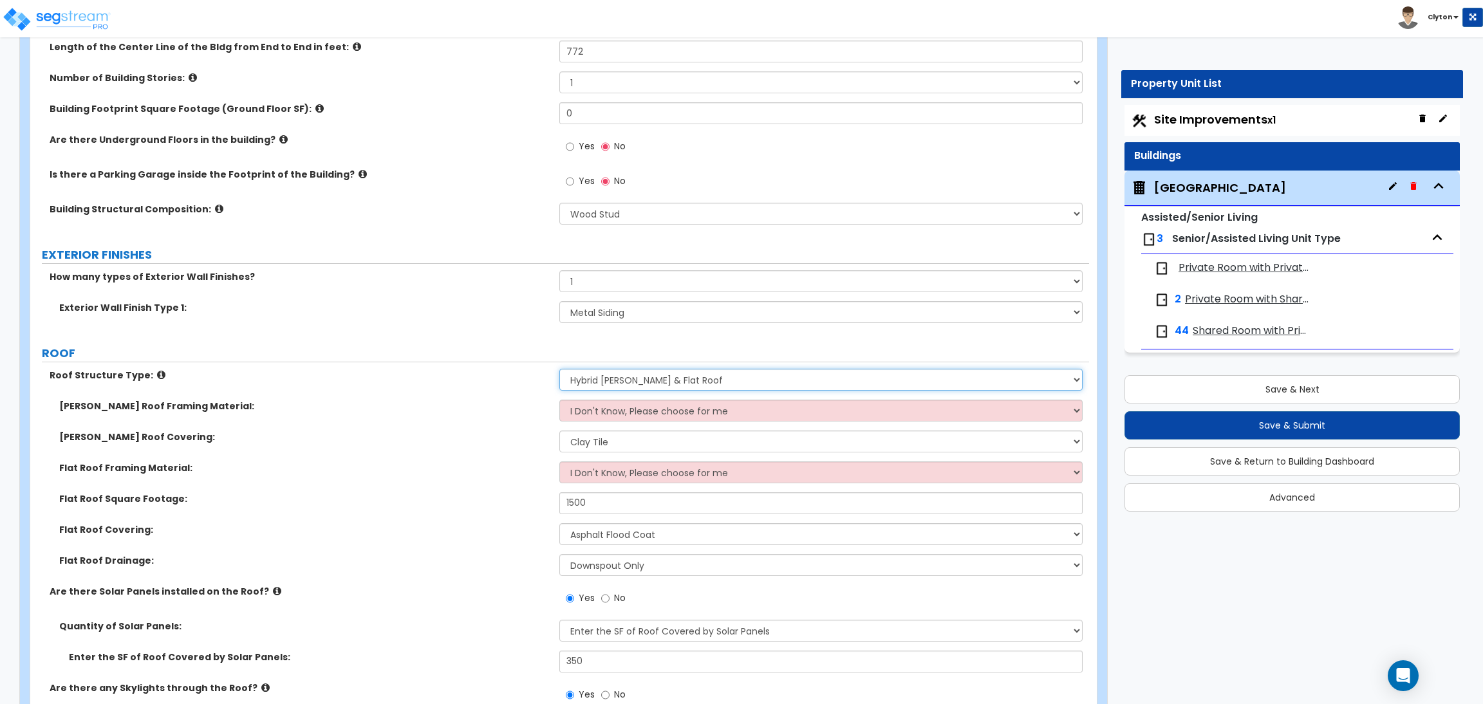
click at [596, 372] on select "Please Choose One Gable Roof Flat Roof Hybrid Gable & Flat Roof" at bounding box center [820, 380] width 523 height 22
click at [480, 413] on div "Gable Roof Framing Material: I Don't Know, Please choose for me Metal Wood" at bounding box center [559, 415] width 1059 height 31
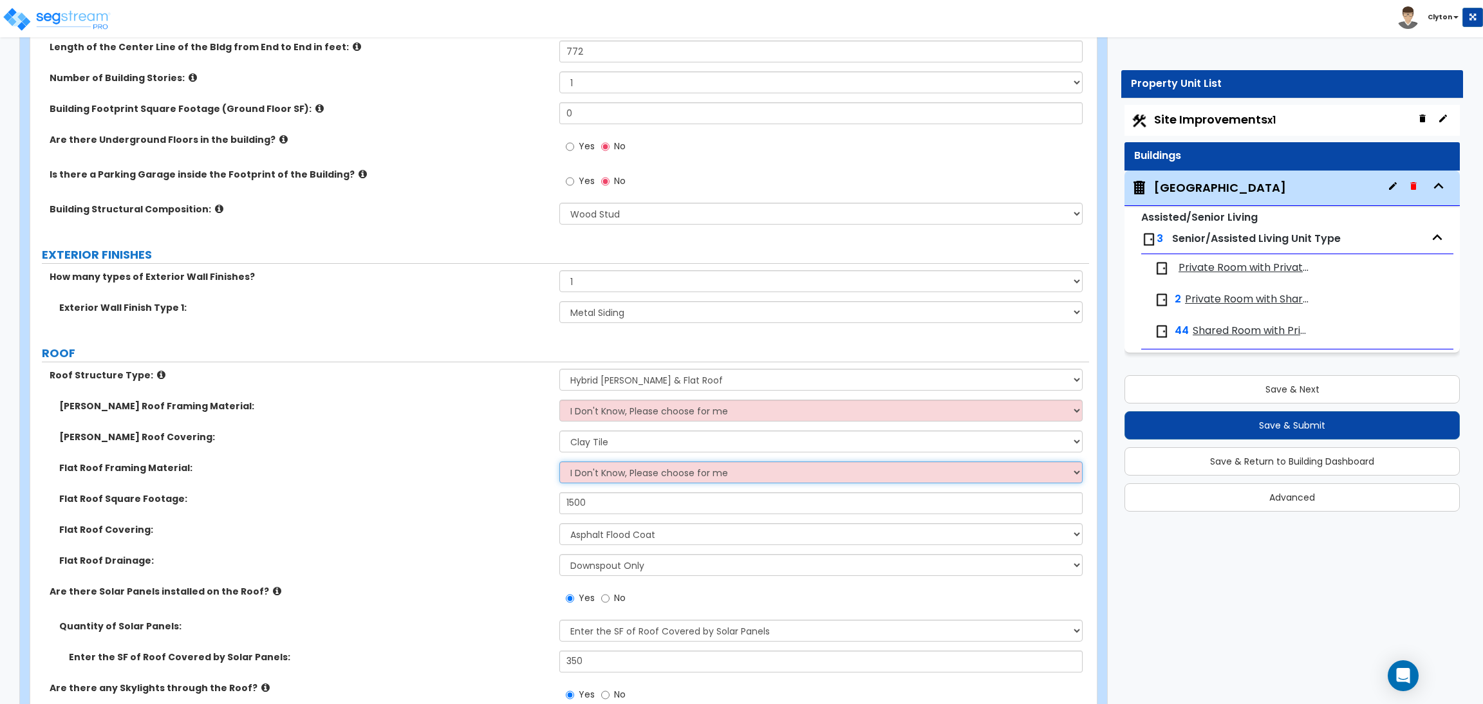
click at [595, 472] on select "I Don't Know, Please choose for me Metal Wood" at bounding box center [820, 473] width 523 height 22
click at [559, 462] on select "I Don't Know, Please choose for me Metal Wood" at bounding box center [820, 473] width 523 height 22
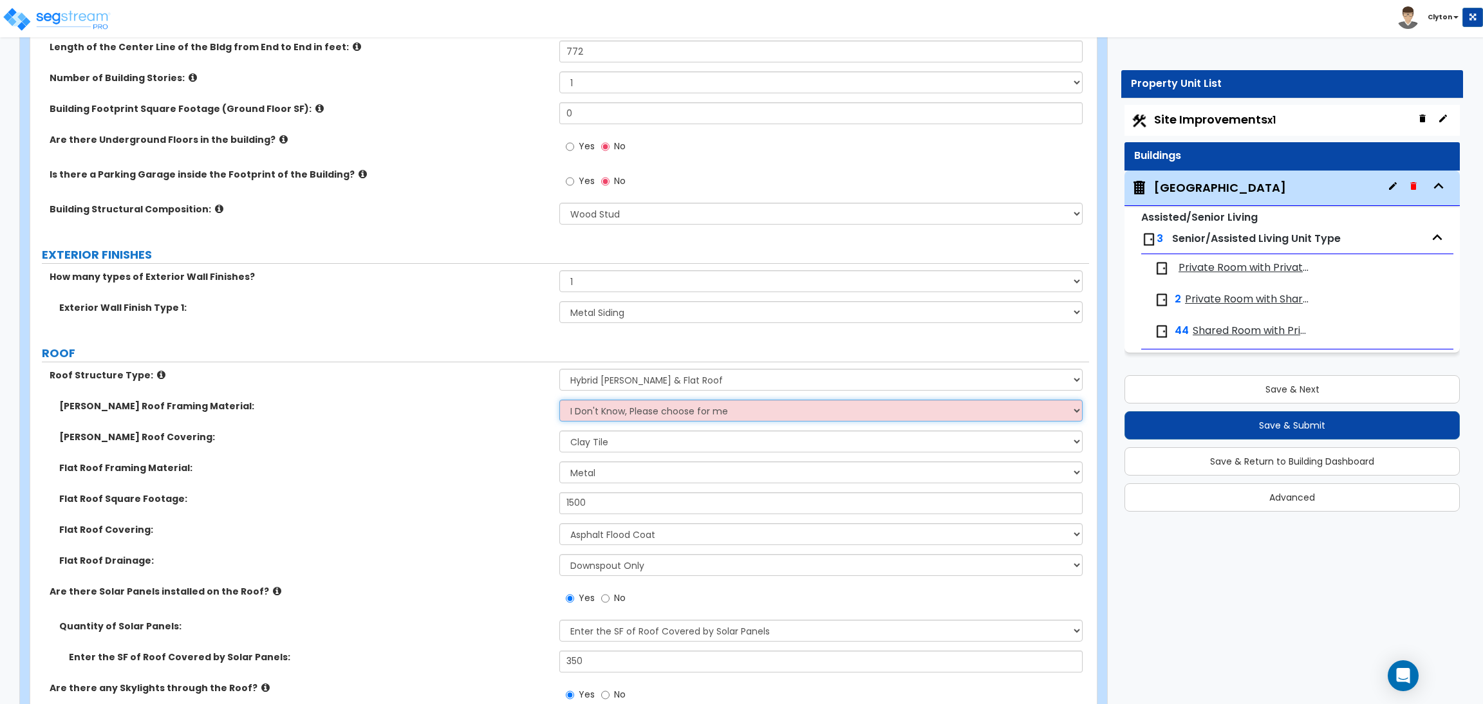
click at [570, 419] on select "I Don't Know, Please choose for me Metal Wood" at bounding box center [820, 411] width 523 height 22
click at [559, 400] on select "I Don't Know, Please choose for me Metal Wood" at bounding box center [820, 411] width 523 height 22
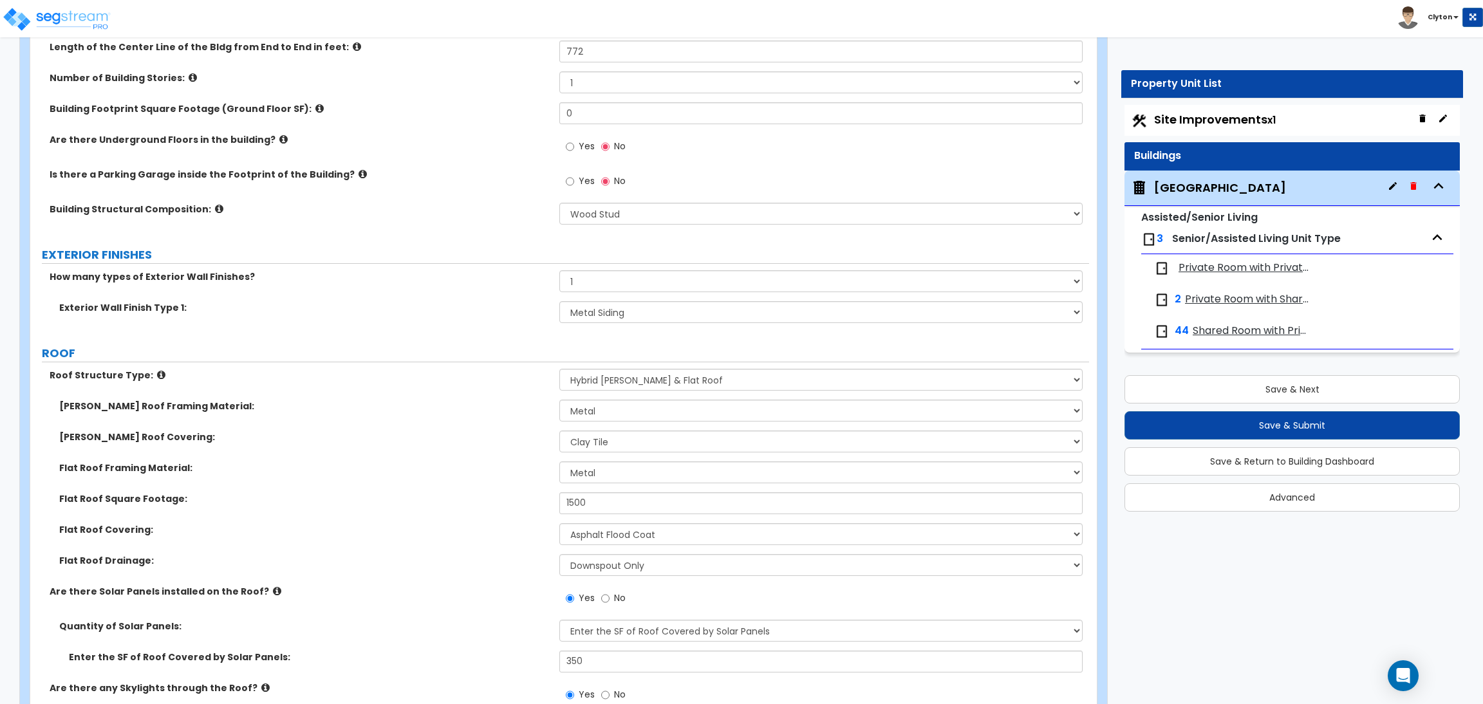
click at [376, 438] on label "Gable Roof Covering:" at bounding box center [304, 437] width 490 height 13
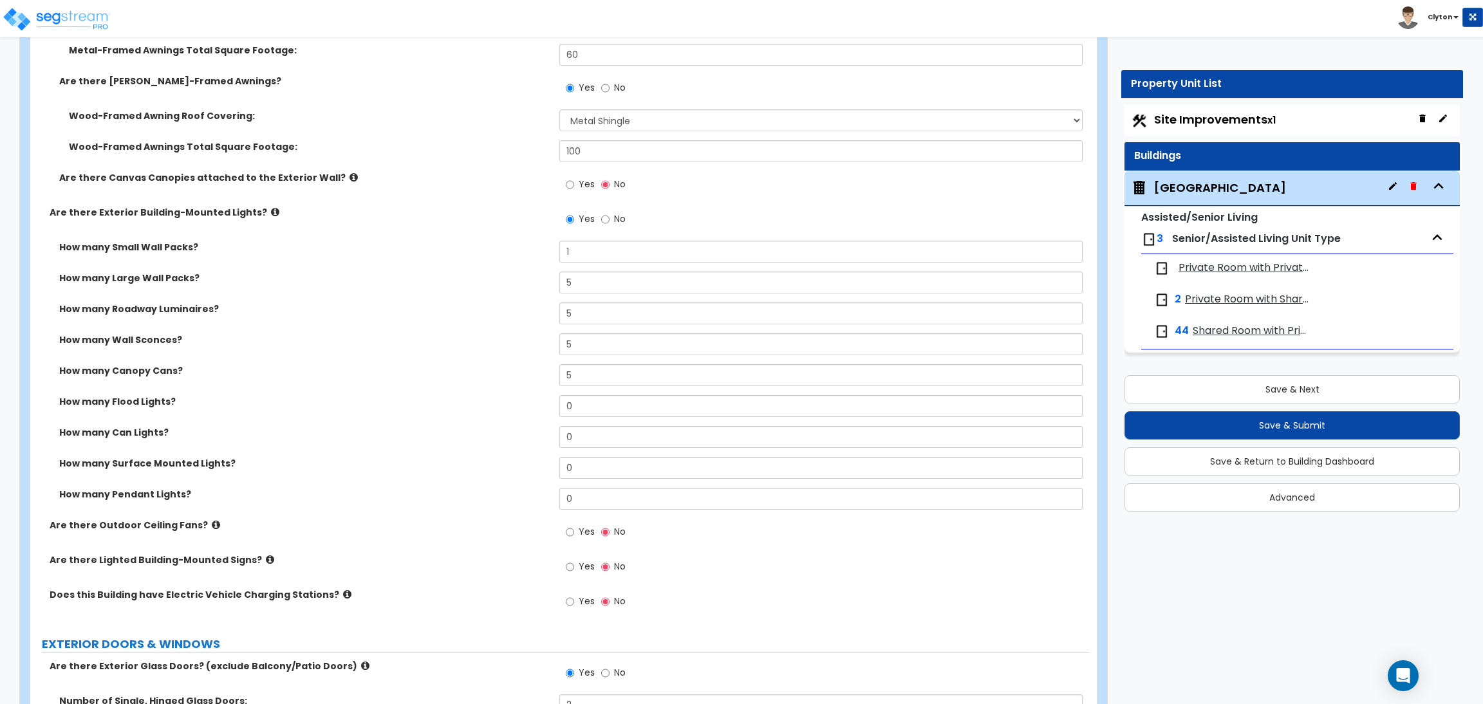
scroll to position [1641, 0]
drag, startPoint x: 581, startPoint y: 255, endPoint x: 544, endPoint y: 259, distance: 36.9
click at [544, 259] on div "How many Small Wall Packs? 1" at bounding box center [559, 258] width 1059 height 31
drag, startPoint x: 585, startPoint y: 290, endPoint x: 539, endPoint y: 283, distance: 46.9
click at [539, 283] on div "How many Large Wall Packs? 5" at bounding box center [559, 289] width 1059 height 31
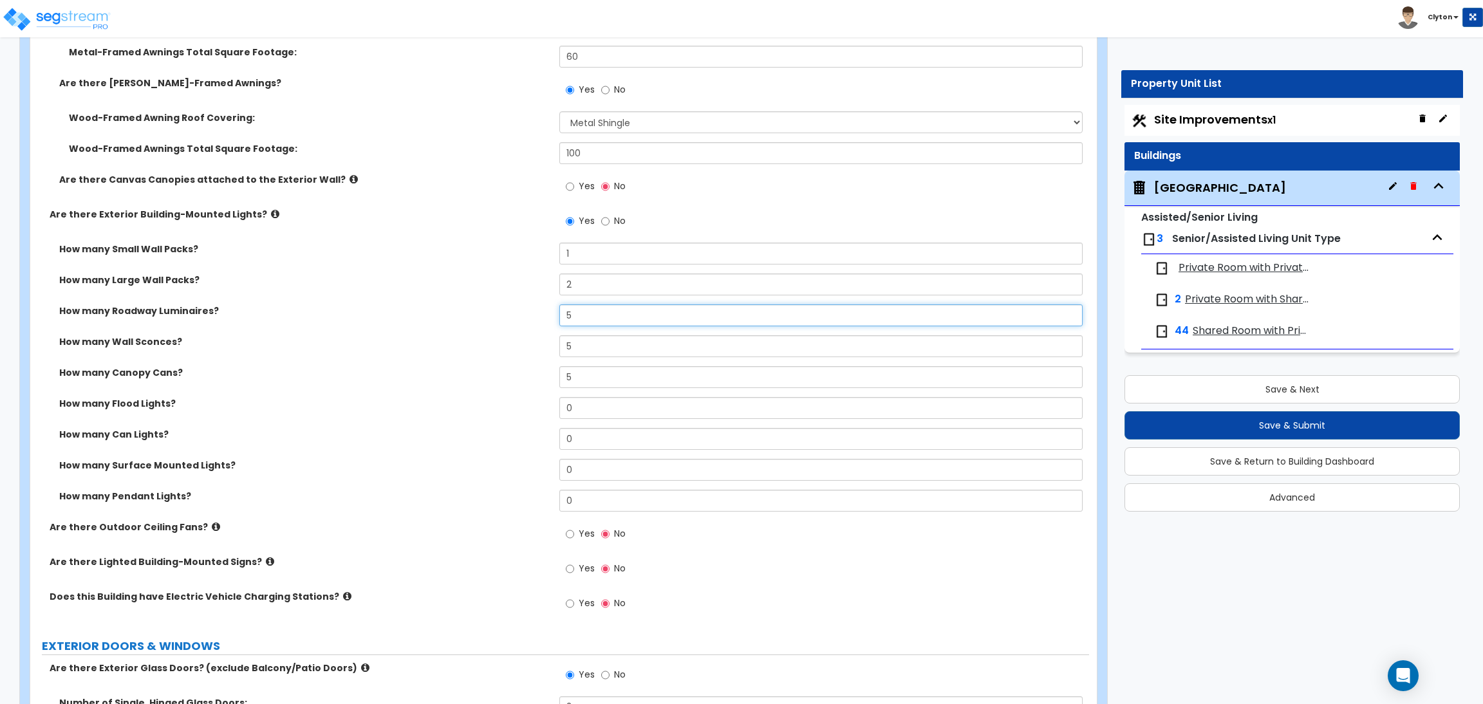
drag, startPoint x: 548, startPoint y: 321, endPoint x: 536, endPoint y: 321, distance: 12.2
click at [537, 321] on div "How many Roadway Luminaires? 5" at bounding box center [559, 319] width 1059 height 31
drag, startPoint x: 583, startPoint y: 348, endPoint x: 550, endPoint y: 376, distance: 42.4
click at [499, 346] on div "How many Wall Sconces? 5" at bounding box center [559, 350] width 1059 height 31
drag, startPoint x: 615, startPoint y: 378, endPoint x: 487, endPoint y: 374, distance: 128.2
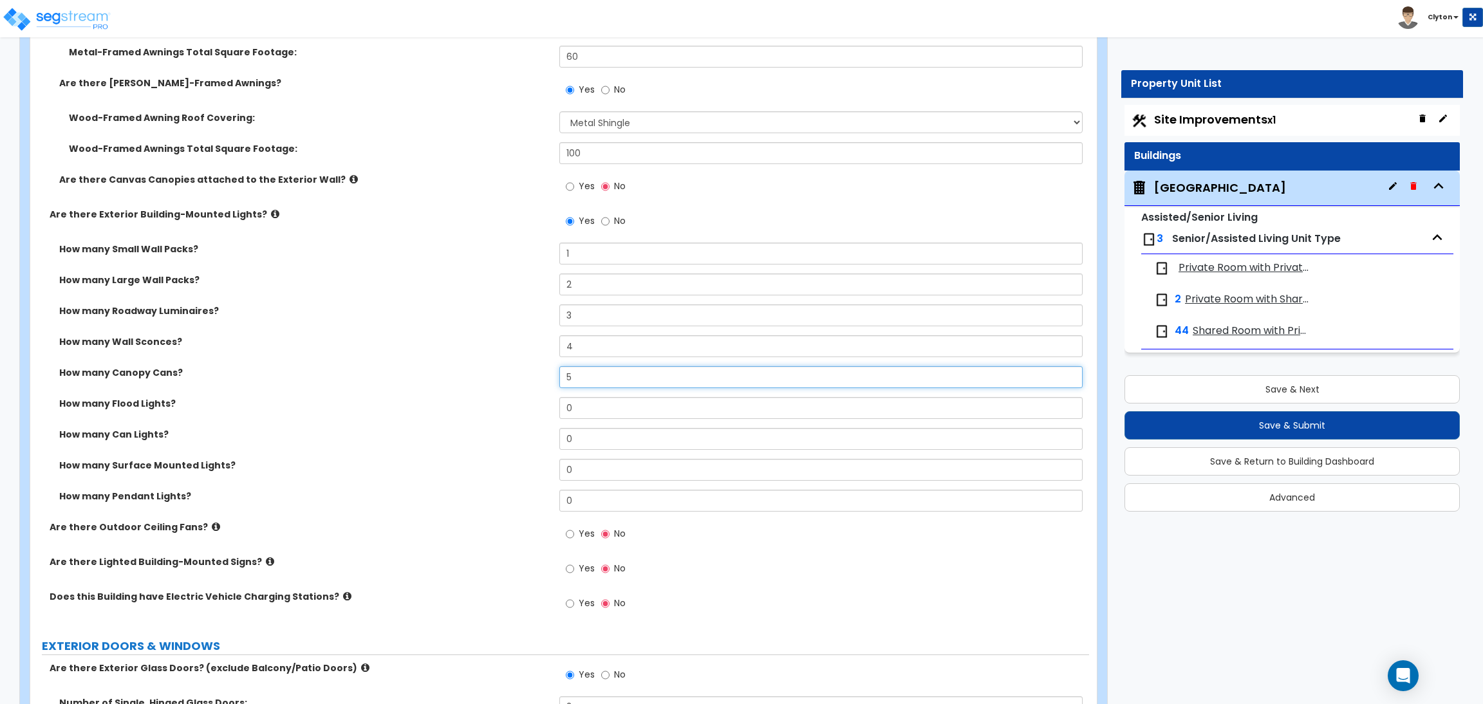
click at [488, 374] on div "How many Canopy Cans? 5" at bounding box center [559, 381] width 1059 height 31
drag, startPoint x: 599, startPoint y: 402, endPoint x: 458, endPoint y: 406, distance: 141.0
click at [465, 406] on div "How many Flood Lights? 0" at bounding box center [559, 412] width 1059 height 31
drag, startPoint x: 471, startPoint y: 448, endPoint x: 450, endPoint y: 448, distance: 20.6
click at [459, 448] on div "How many Can Lights? 0" at bounding box center [559, 443] width 1059 height 31
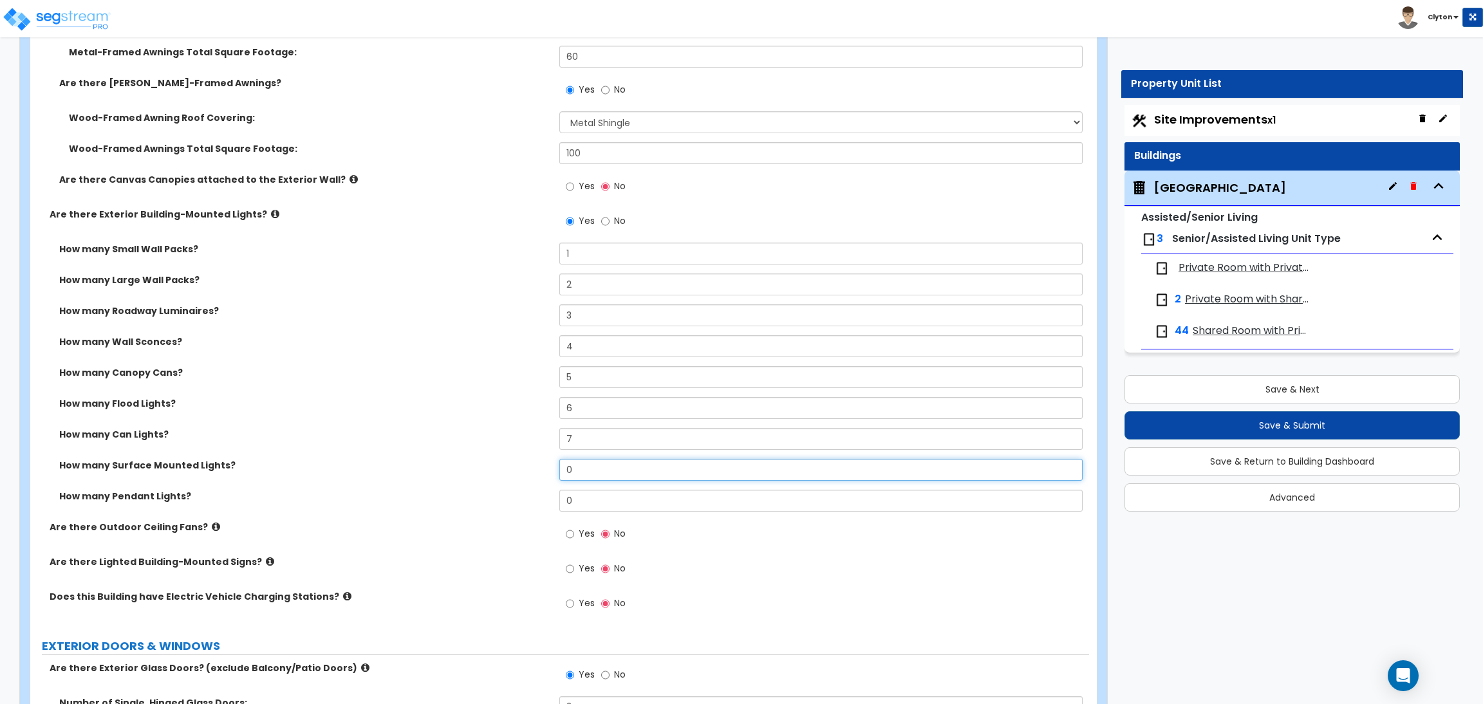
drag, startPoint x: 582, startPoint y: 469, endPoint x: 505, endPoint y: 471, distance: 77.3
click at [510, 471] on div "How many Surface Mounted Lights? 0" at bounding box center [559, 474] width 1059 height 31
drag, startPoint x: 600, startPoint y: 498, endPoint x: 462, endPoint y: 503, distance: 137.9
click at [465, 503] on div "How many Pendant Lights? 0" at bounding box center [559, 505] width 1059 height 31
click at [438, 506] on div "How many Pendant Lights? 9" at bounding box center [559, 505] width 1059 height 31
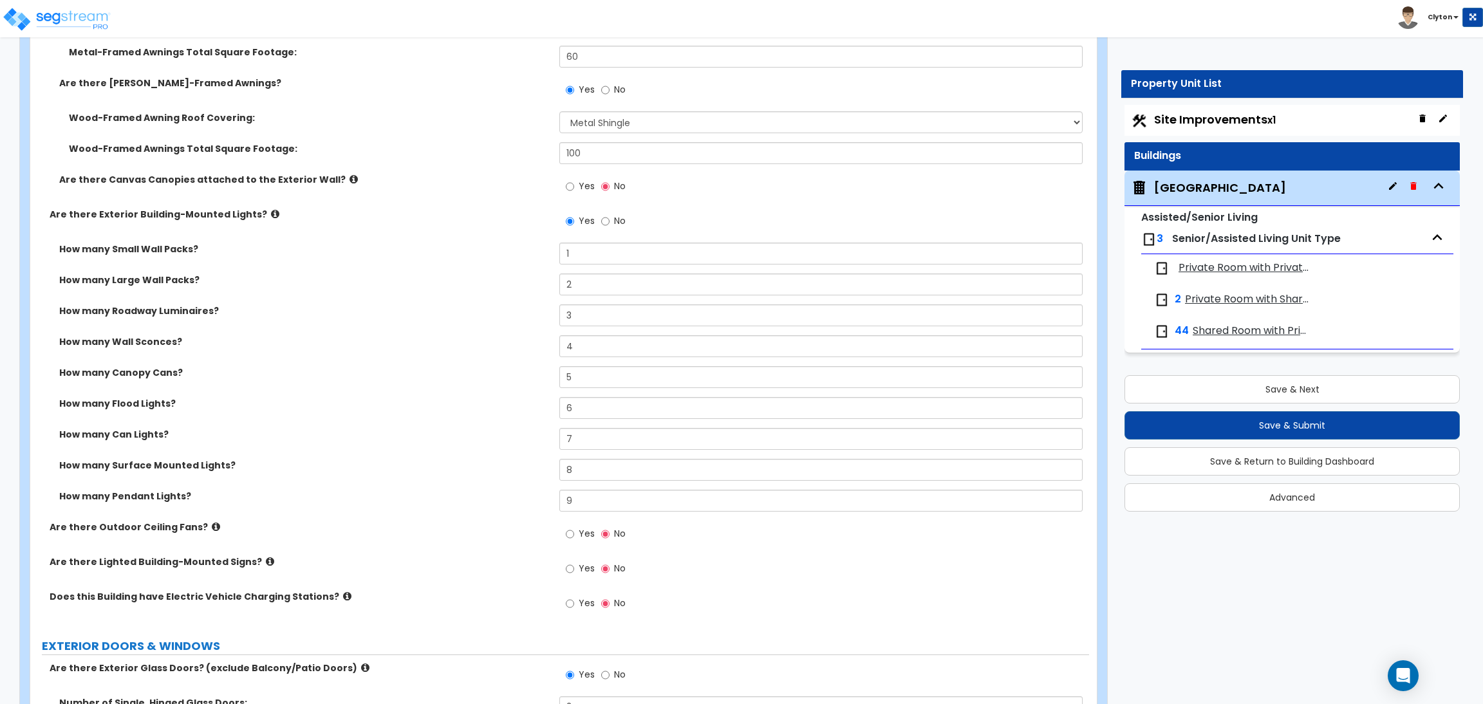
click at [384, 429] on label "How many Can Lights?" at bounding box center [304, 434] width 490 height 13
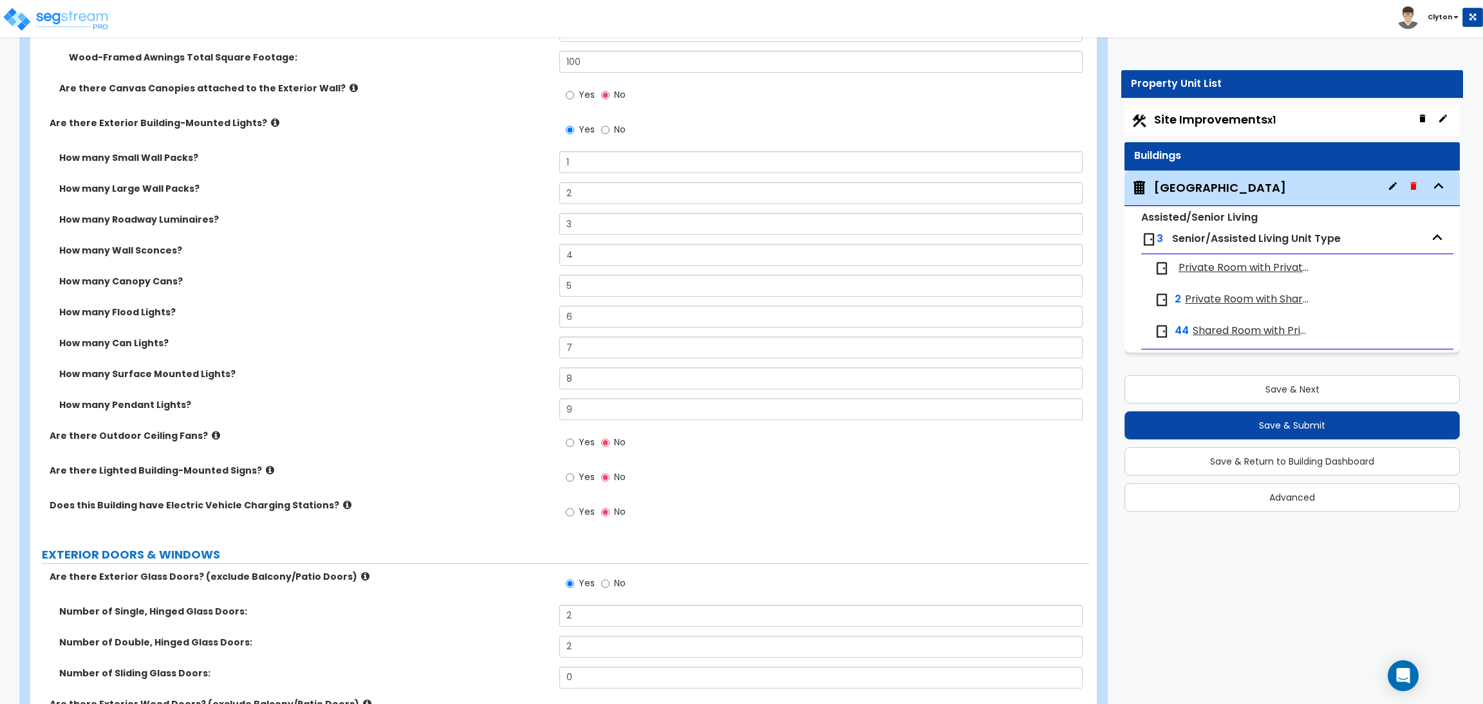
scroll to position [1834, 0]
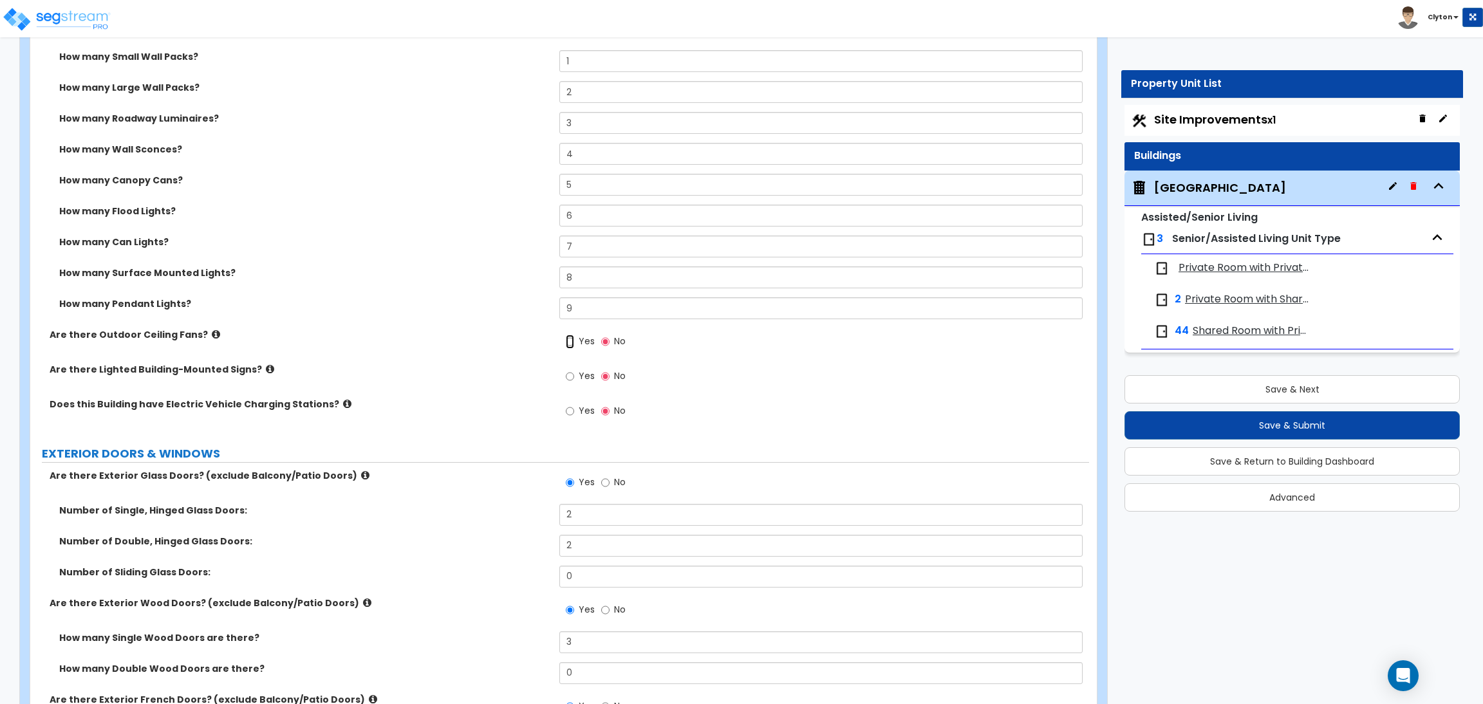
click at [573, 344] on input "Yes" at bounding box center [570, 342] width 8 height 14
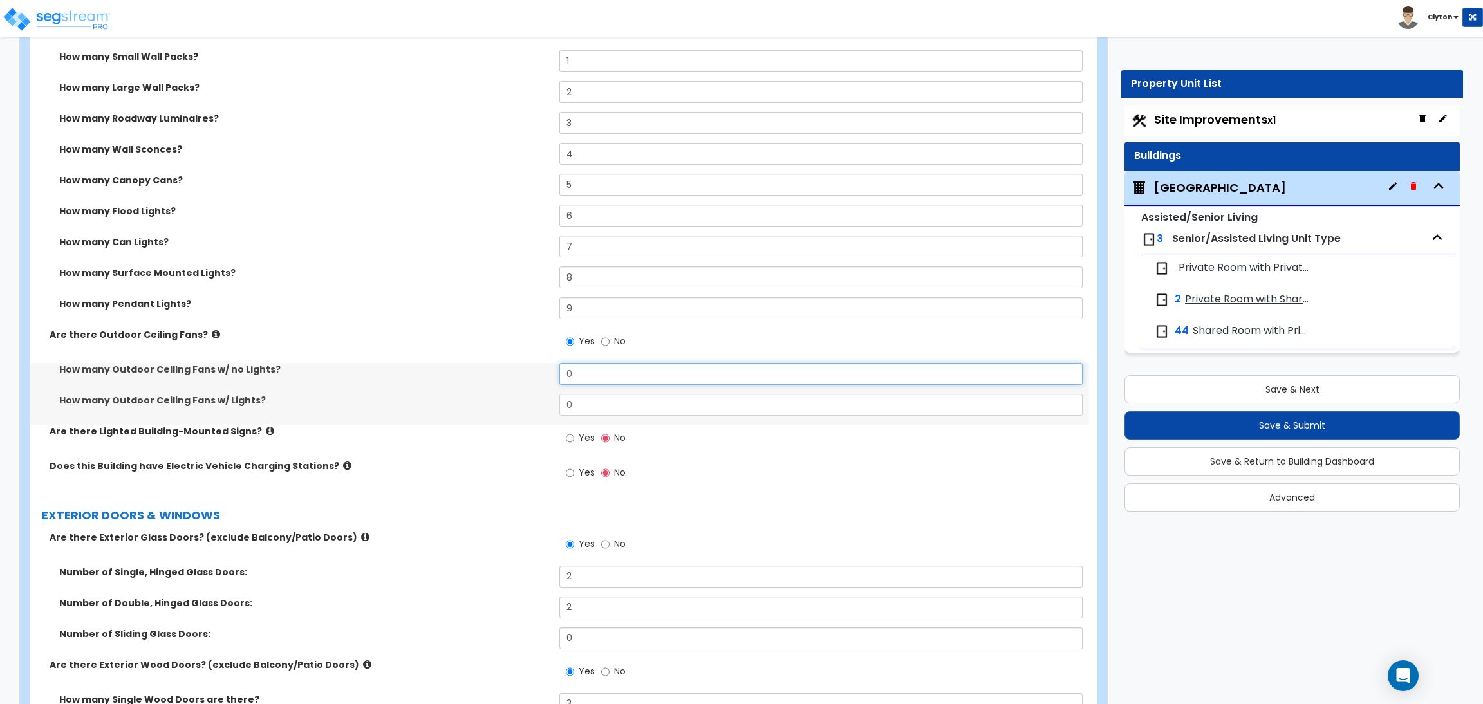
drag, startPoint x: 582, startPoint y: 376, endPoint x: 454, endPoint y: 375, distance: 128.1
click at [457, 375] on div "How many Outdoor Ceiling Fans w/ no Lights? 0" at bounding box center [559, 378] width 1059 height 31
drag, startPoint x: 623, startPoint y: 405, endPoint x: 515, endPoint y: 410, distance: 108.3
click at [516, 410] on div "How many Outdoor Ceiling Fans w/ Lights? 0" at bounding box center [559, 409] width 1059 height 31
click at [505, 444] on div "Are there Lighted Building-Mounted Signs? Yes No" at bounding box center [559, 442] width 1059 height 35
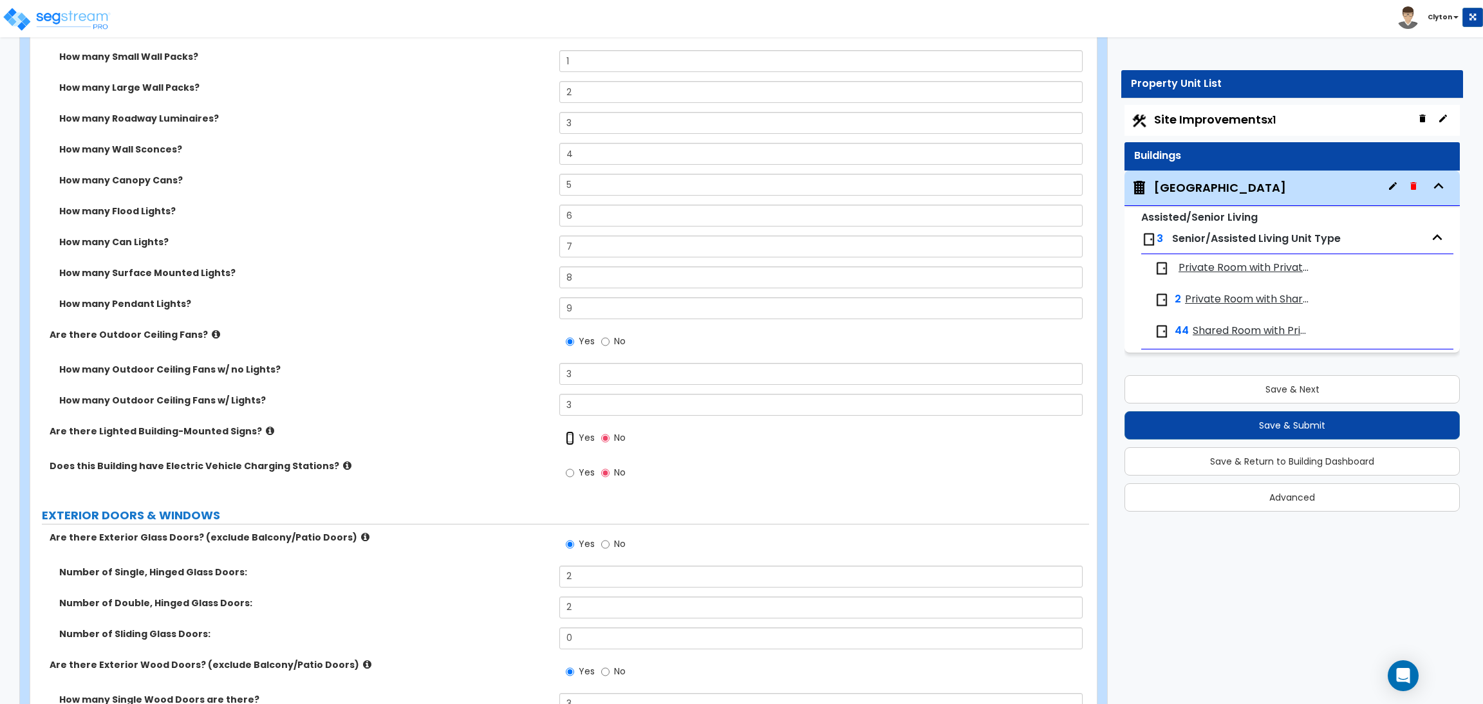
click at [573, 445] on input "Yes" at bounding box center [570, 438] width 8 height 14
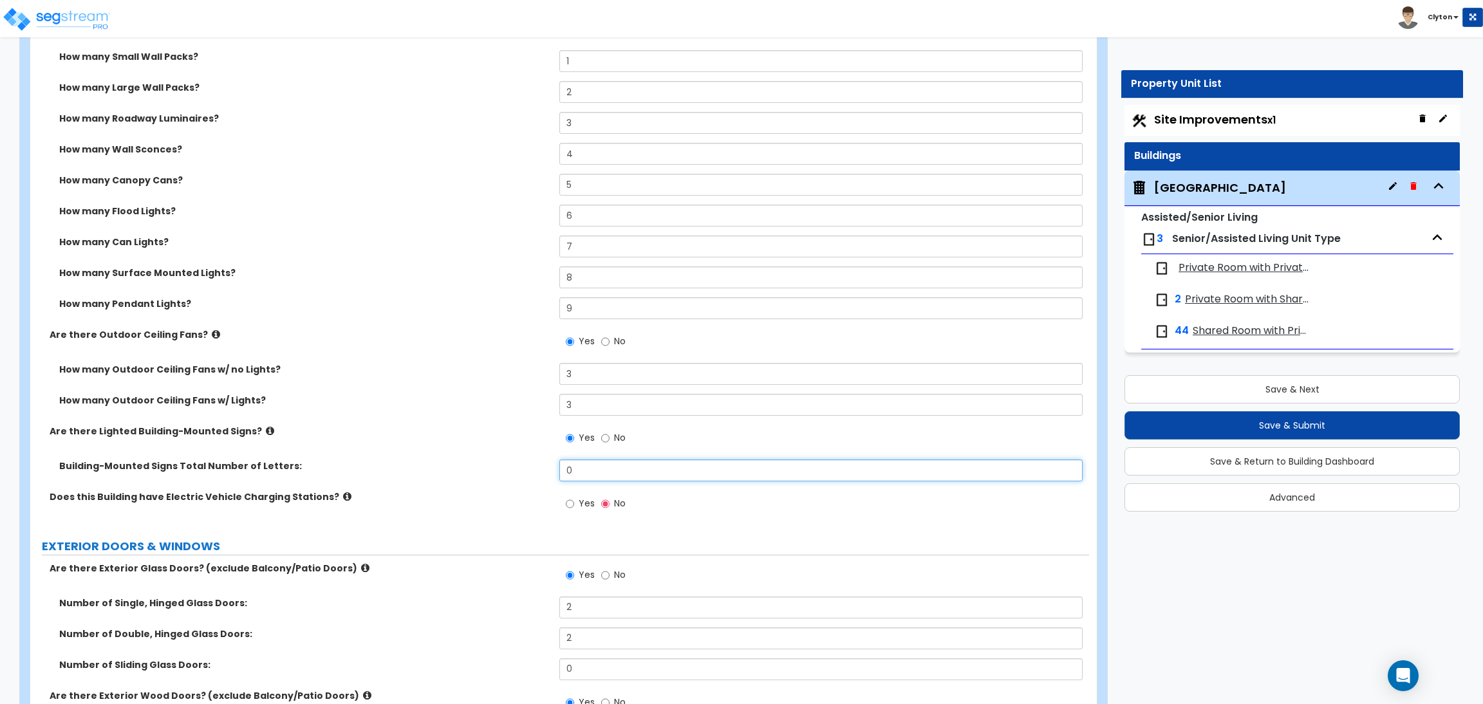
drag, startPoint x: 594, startPoint y: 468, endPoint x: 522, endPoint y: 469, distance: 72.1
click at [523, 469] on div "Building-Mounted Signs Total Number of Letters: 0" at bounding box center [559, 475] width 1059 height 31
click at [445, 364] on label "How many Outdoor Ceiling Fans w/ no Lights?" at bounding box center [304, 369] width 490 height 13
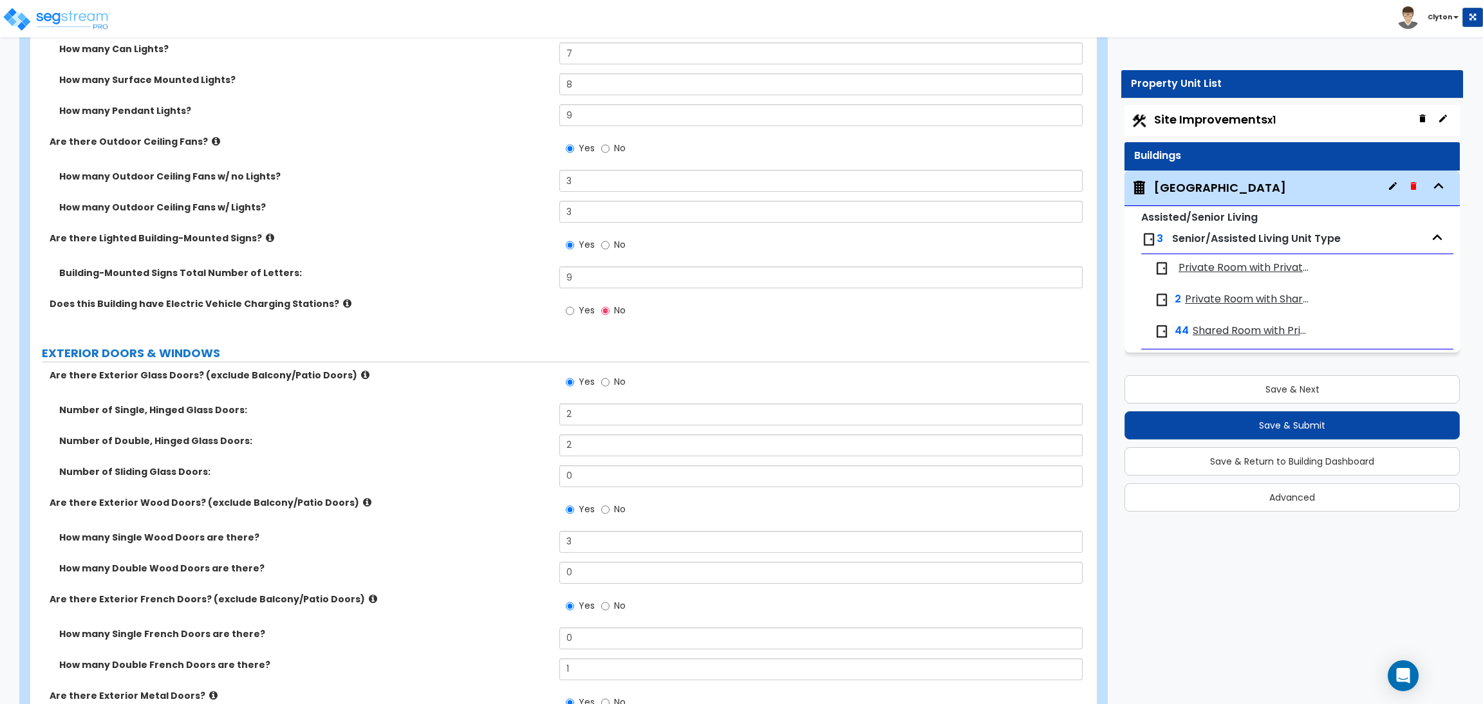
click at [575, 311] on label "Yes" at bounding box center [580, 312] width 29 height 22
click at [574, 311] on input "Yes" at bounding box center [570, 311] width 8 height 14
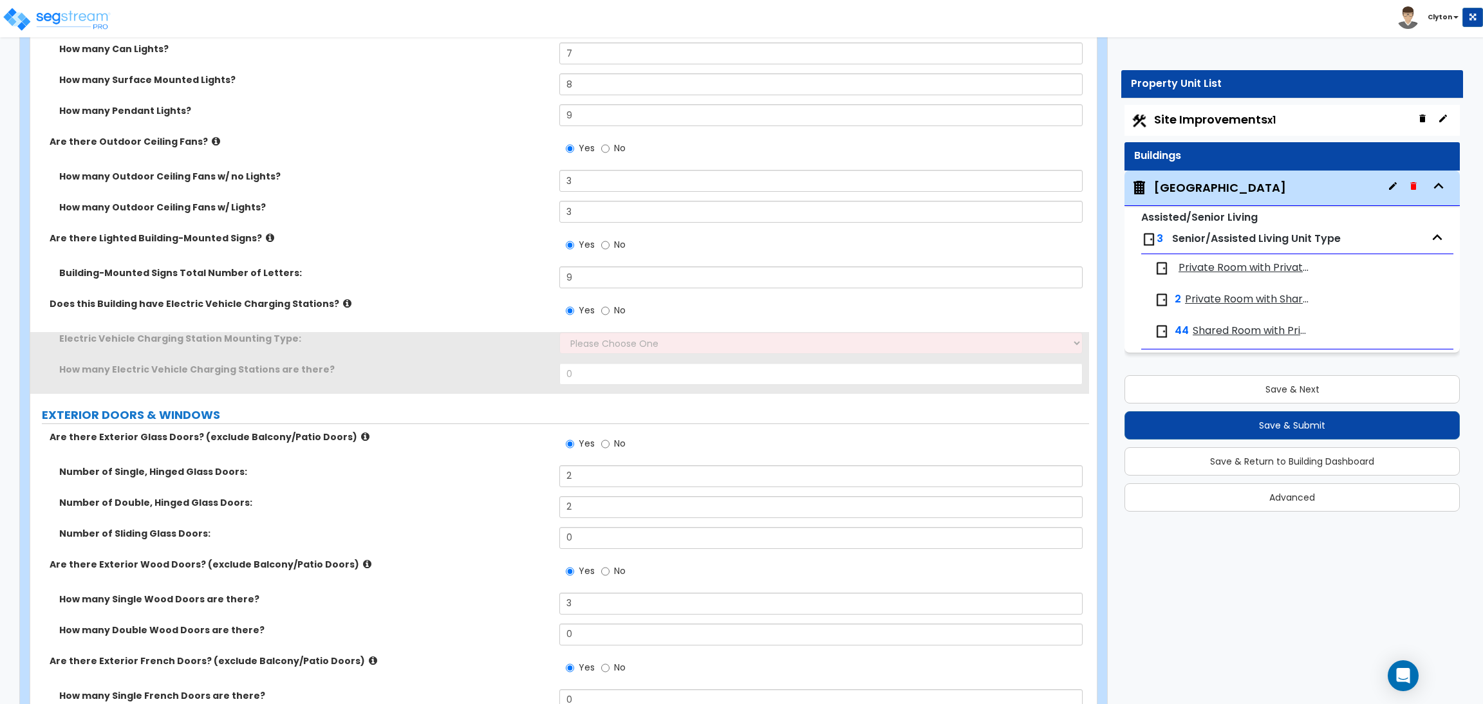
click at [472, 301] on label "Does this Building have Electric Vehicle Charging Stations?" at bounding box center [300, 303] width 500 height 13
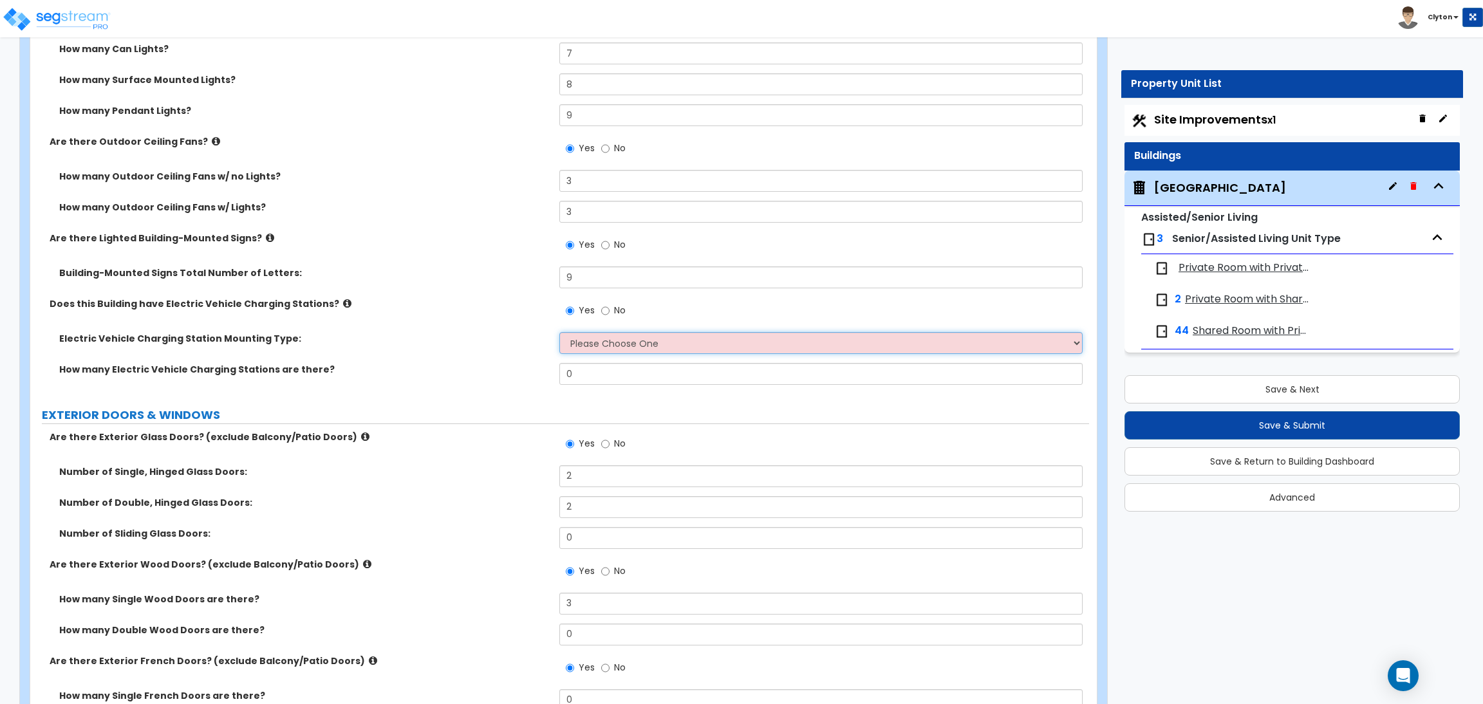
click at [657, 343] on select "Please Choose One Freestanding Wall-mounted" at bounding box center [820, 343] width 523 height 22
click at [559, 332] on select "Please Choose One Freestanding Wall-mounted" at bounding box center [820, 343] width 523 height 22
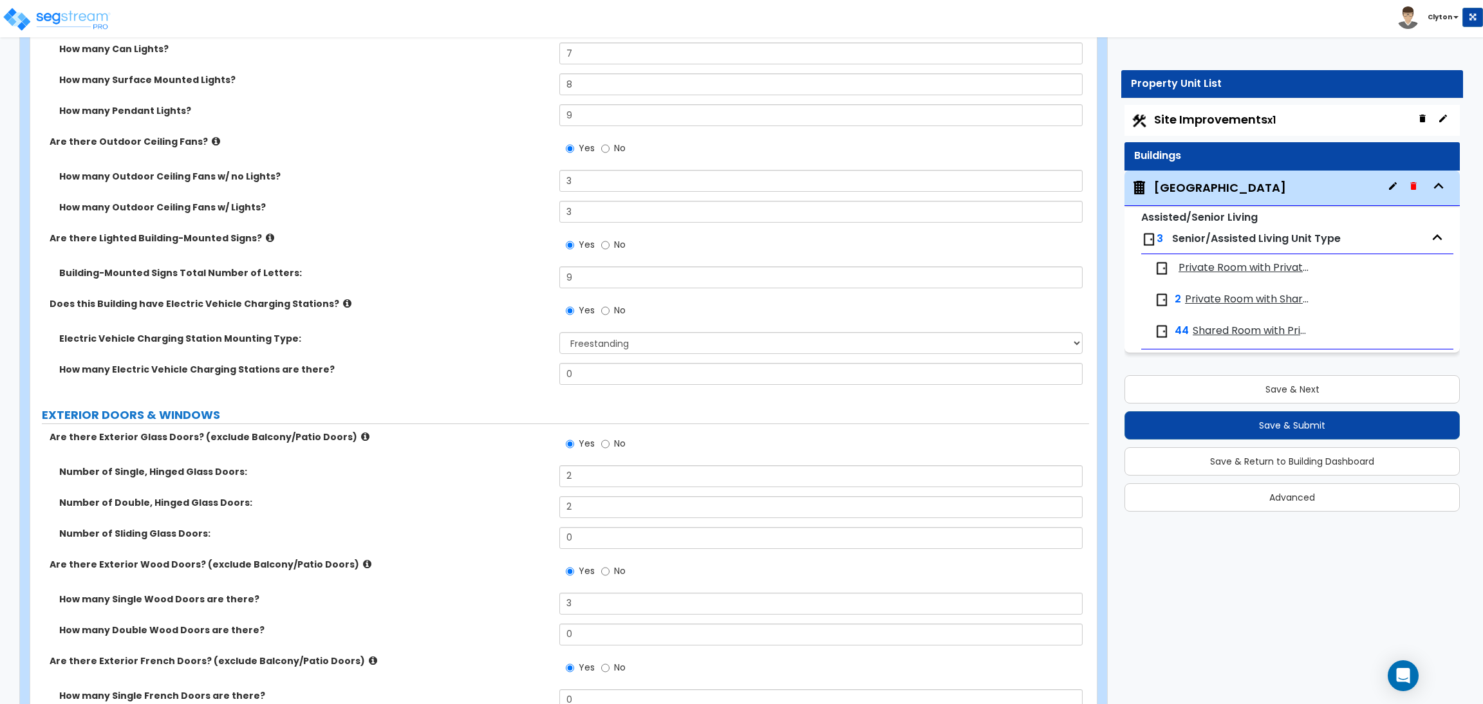
click at [491, 365] on label "How many Electric Vehicle Charging Stations are there?" at bounding box center [304, 369] width 490 height 13
drag, startPoint x: 598, startPoint y: 373, endPoint x: 539, endPoint y: 373, distance: 59.2
click at [539, 373] on div "How many Electric Vehicle Charging Stations are there? 0" at bounding box center [559, 378] width 1059 height 31
click at [495, 378] on div "How many Electric Vehicle Charging Stations are there? 3" at bounding box center [559, 378] width 1059 height 31
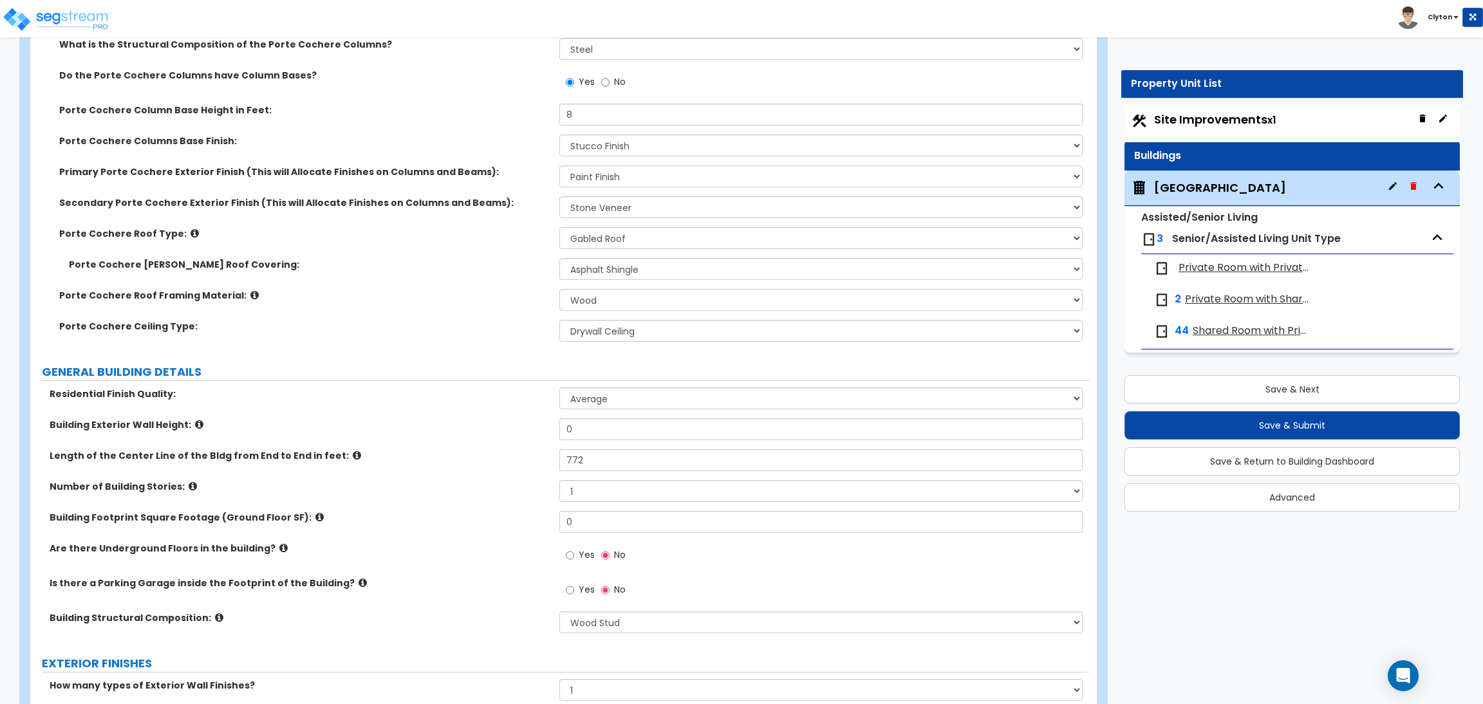
scroll to position [386, 0]
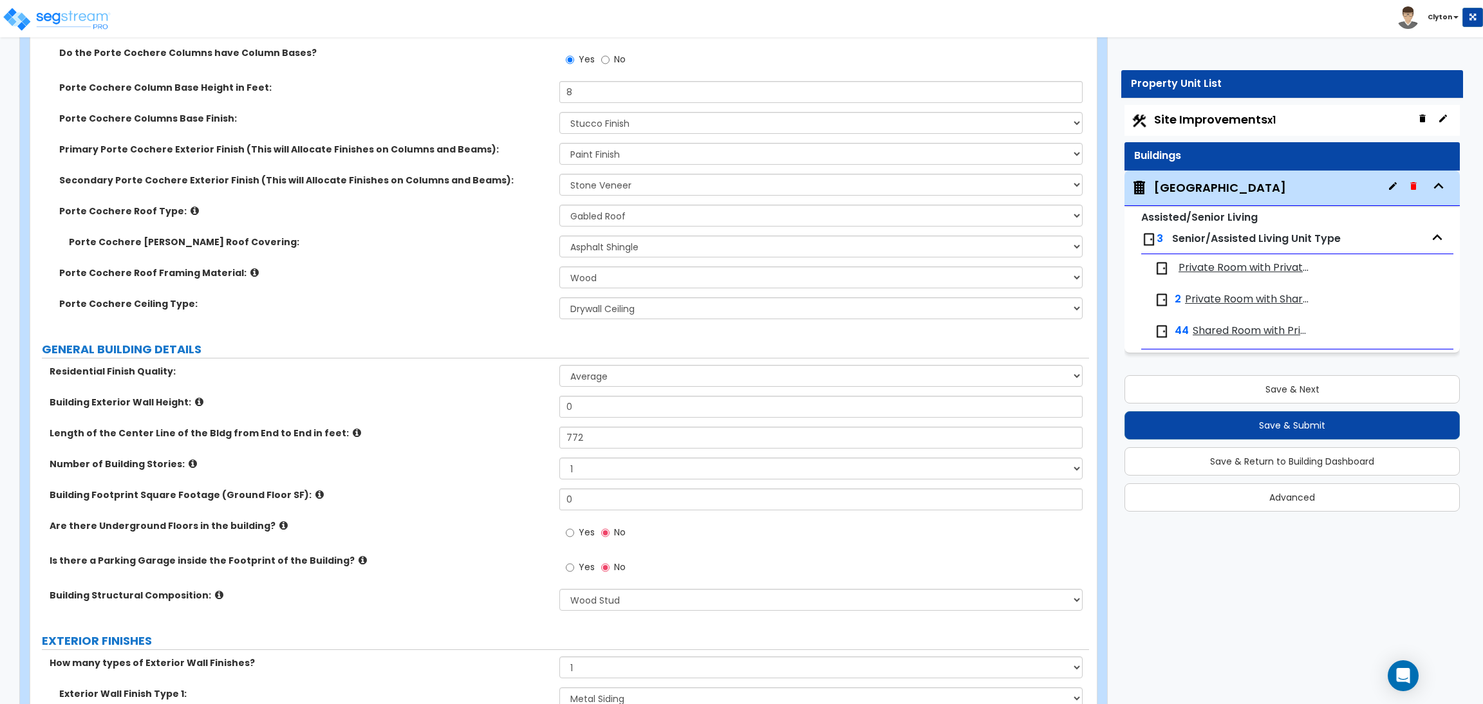
drag, startPoint x: 1173, startPoint y: 595, endPoint x: 1069, endPoint y: 666, distance: 126.4
click at [527, 305] on label "Porte Cochere Ceiling Type:" at bounding box center [304, 303] width 490 height 13
